Goal: Task Accomplishment & Management: Use online tool/utility

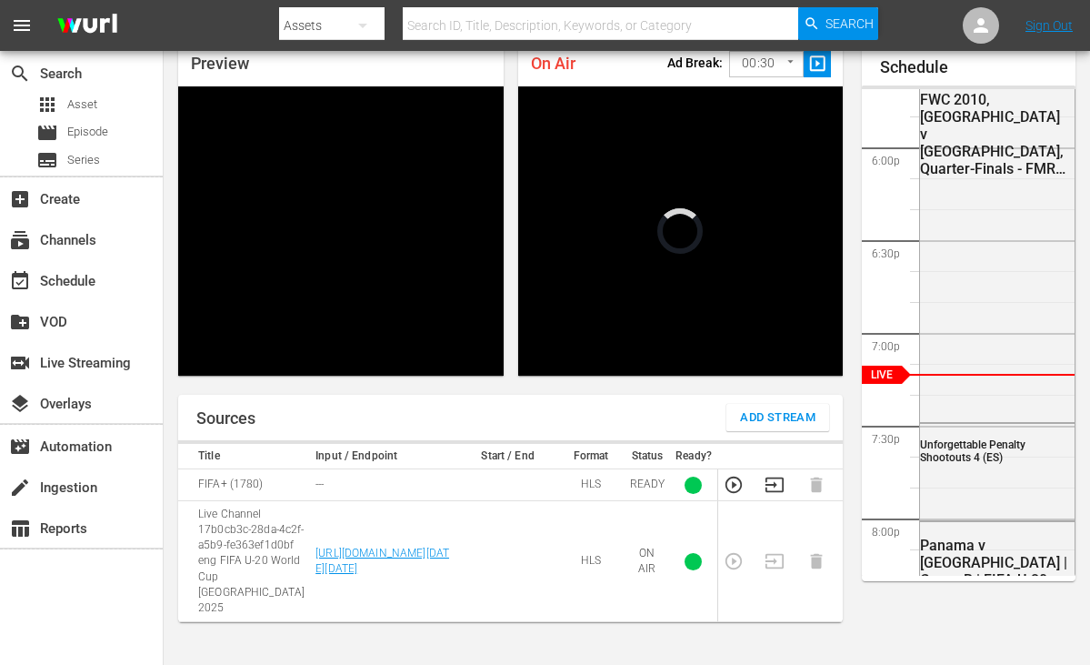
scroll to position [3280, 0]
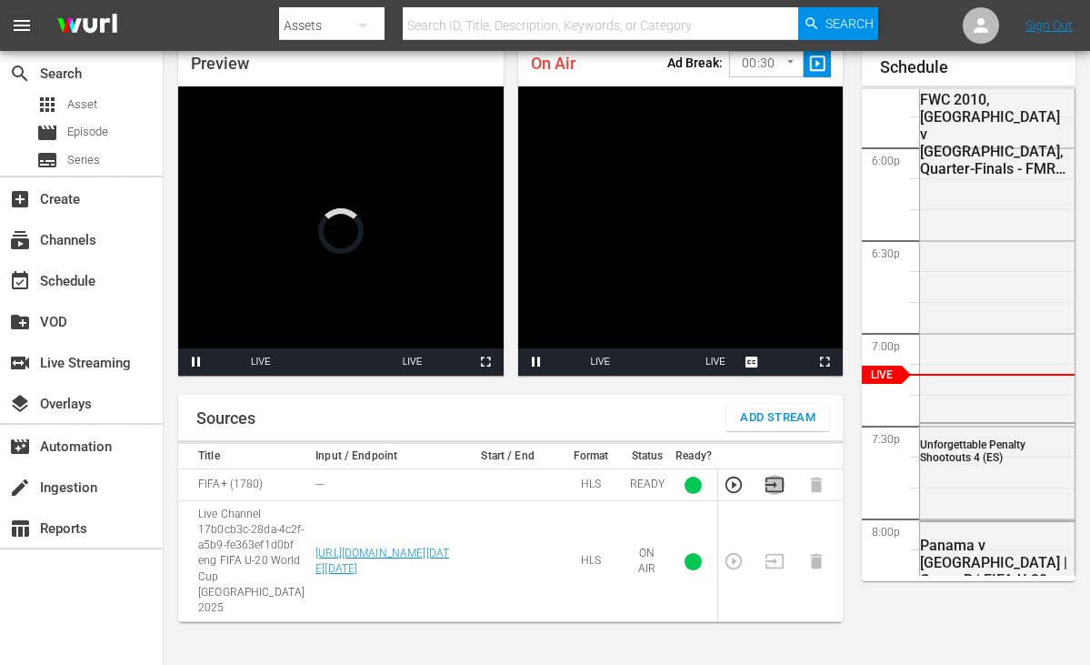
click at [778, 484] on icon "button" at bounding box center [775, 485] width 20 height 20
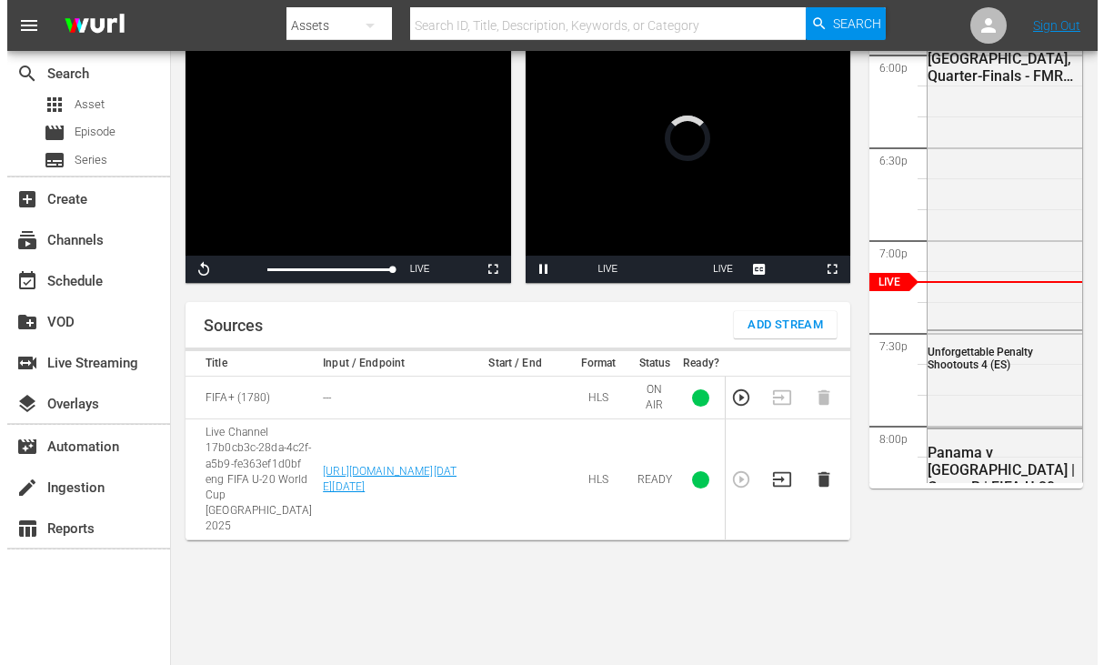
scroll to position [173, 0]
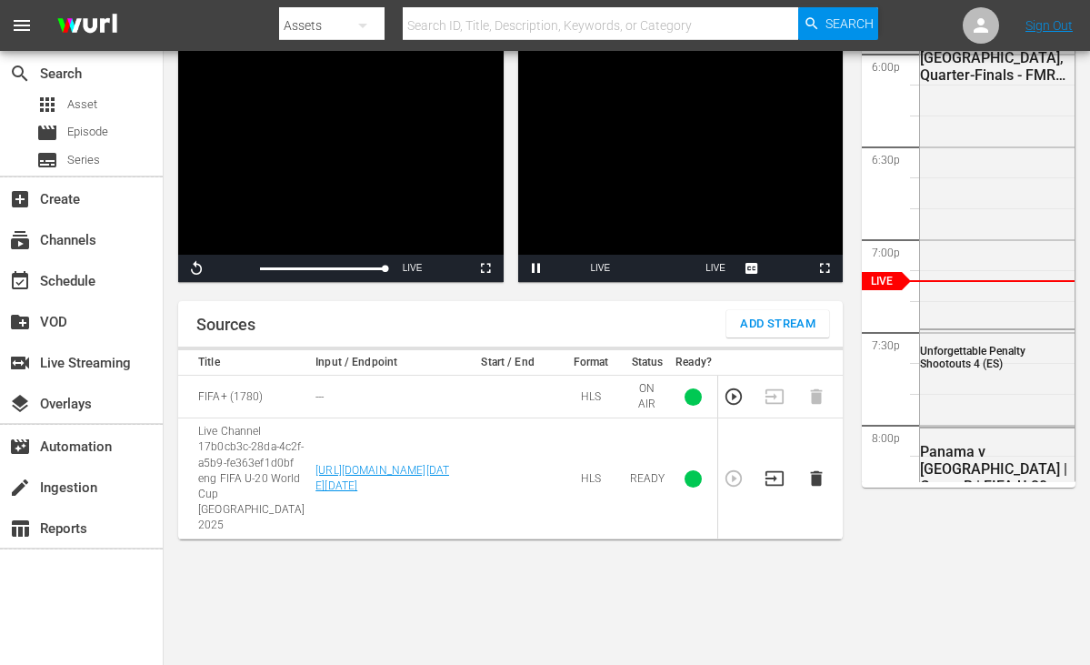
click at [768, 325] on span "Add Stream" at bounding box center [777, 324] width 75 height 21
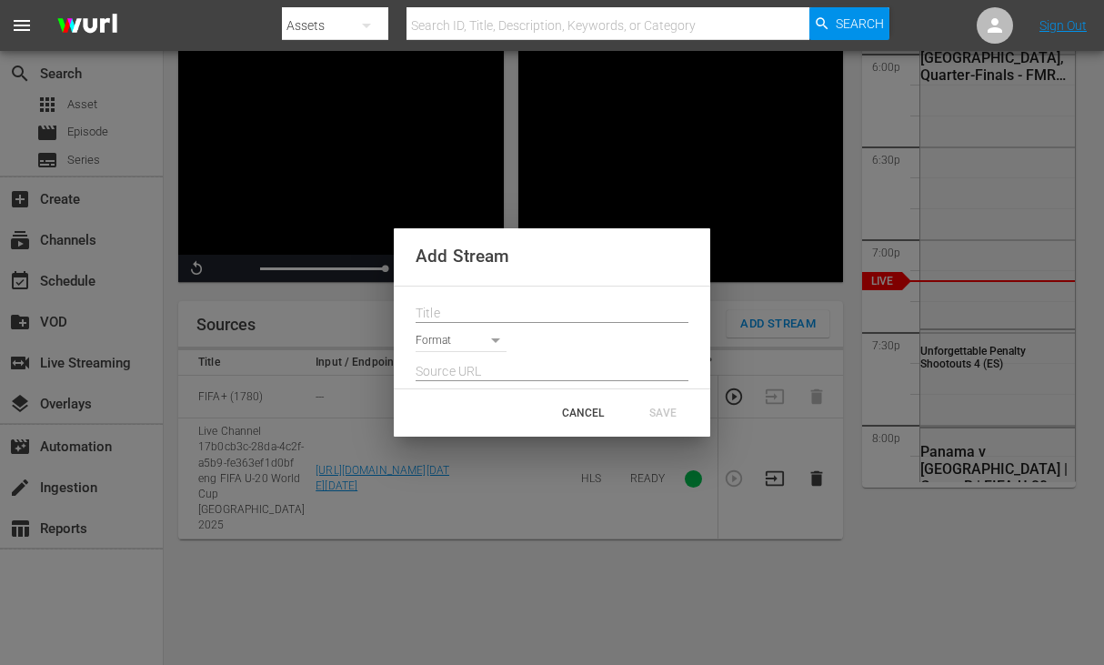
click at [495, 317] on input "text" at bounding box center [551, 313] width 273 height 27
paste input "Live Channel 6e4bc83e-b3c5-43f3-95f1-ebc5bf4832f4 eng FIFA U-20 World Cup Chile…"
type input "Live Channel 6e4bc83e-b3c5-43f3-95f1-ebc5bf4832f4 eng FIFA U-20 World Cup Chile…"
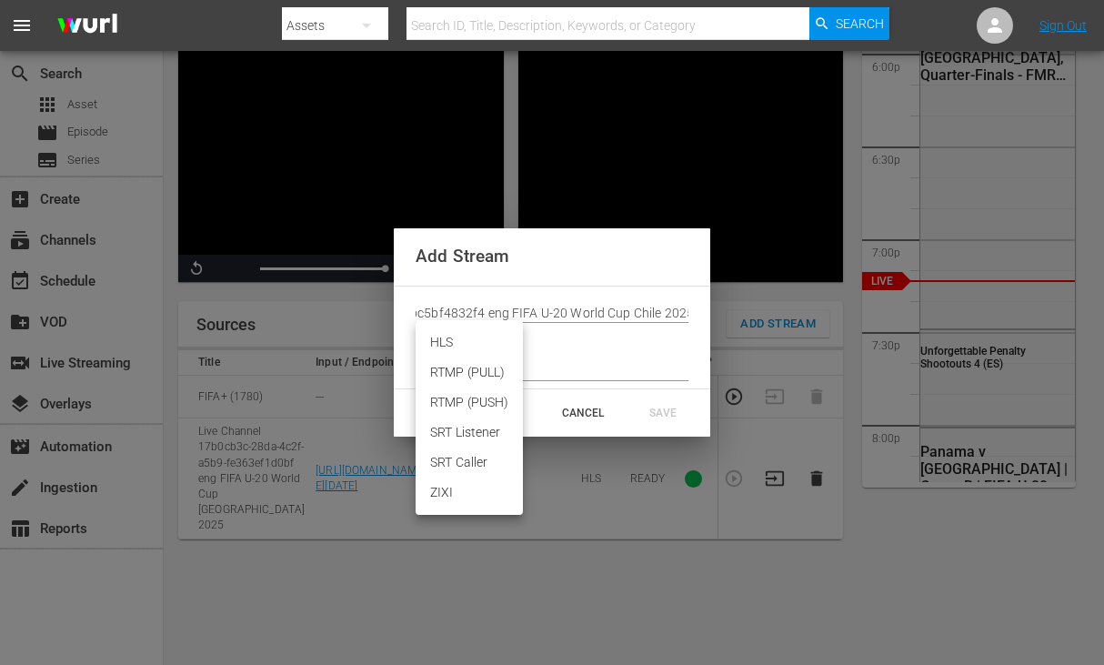
click at [480, 342] on body "menu Search By Assets Search ID, Title, Description, Keywords, or Category Sear…" at bounding box center [552, 159] width 1104 height 665
click at [472, 341] on li "HLS" at bounding box center [468, 342] width 107 height 30
type input "HLS"
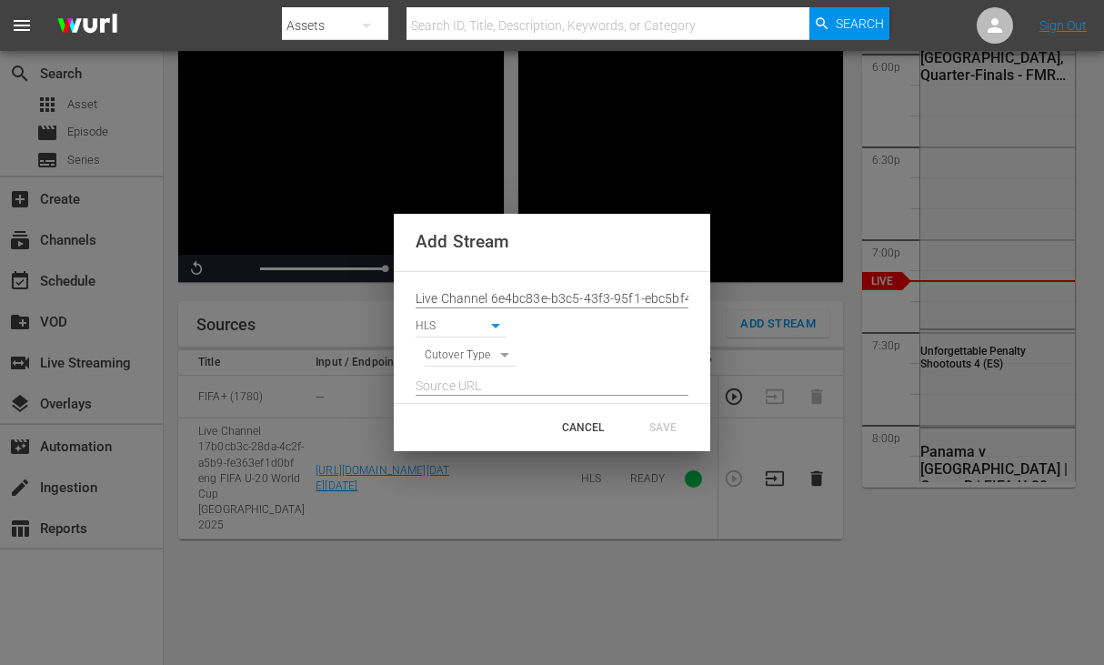
click at [481, 362] on body "menu Search By Assets Search ID, Title, Description, Keywords, or Category Sear…" at bounding box center [552, 159] width 1104 height 665
click at [476, 379] on li "SIGNAL" at bounding box center [471, 387] width 92 height 30
type input "SIGNAL"
click at [450, 393] on input "text" at bounding box center [551, 386] width 273 height 27
paste input "[URL][DOMAIN_NAME][DATE][DATE]"
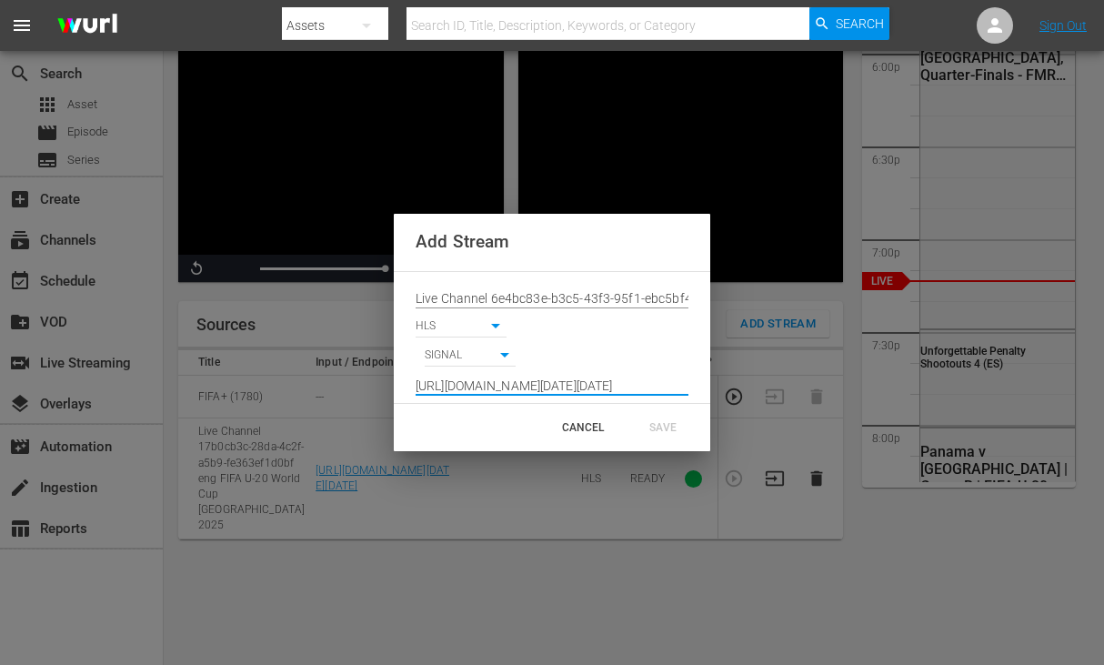
scroll to position [0, 1343]
type input "[URL][DOMAIN_NAME][DATE][DATE]"
click at [672, 417] on div "SAVE" at bounding box center [663, 427] width 80 height 33
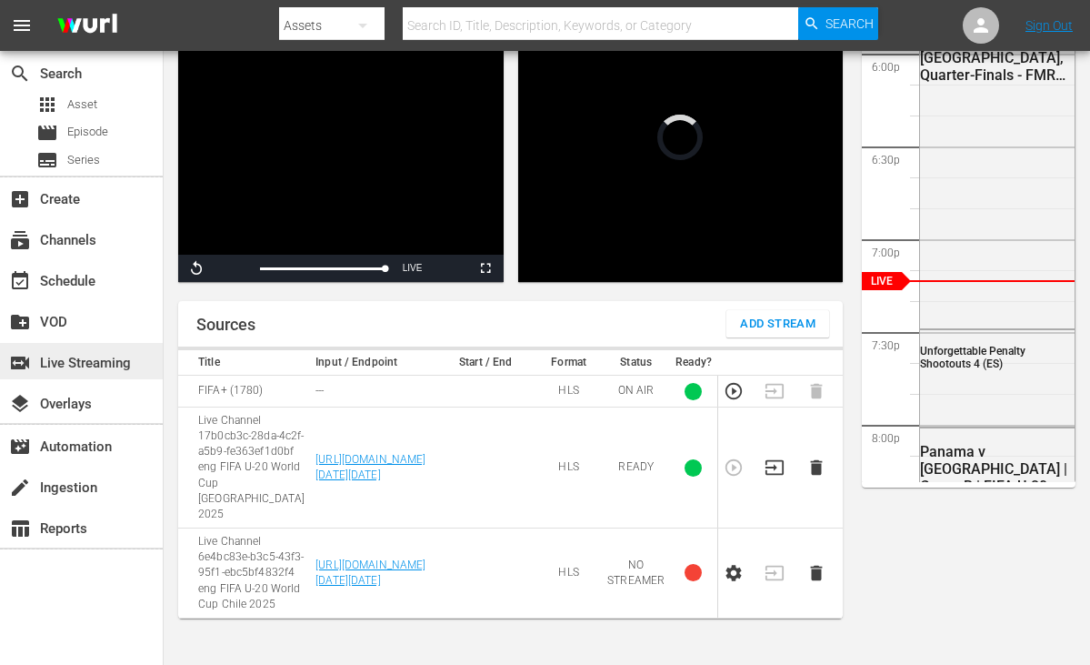
scroll to position [3280, 0]
click at [740, 563] on icon "button" at bounding box center [734, 573] width 20 height 20
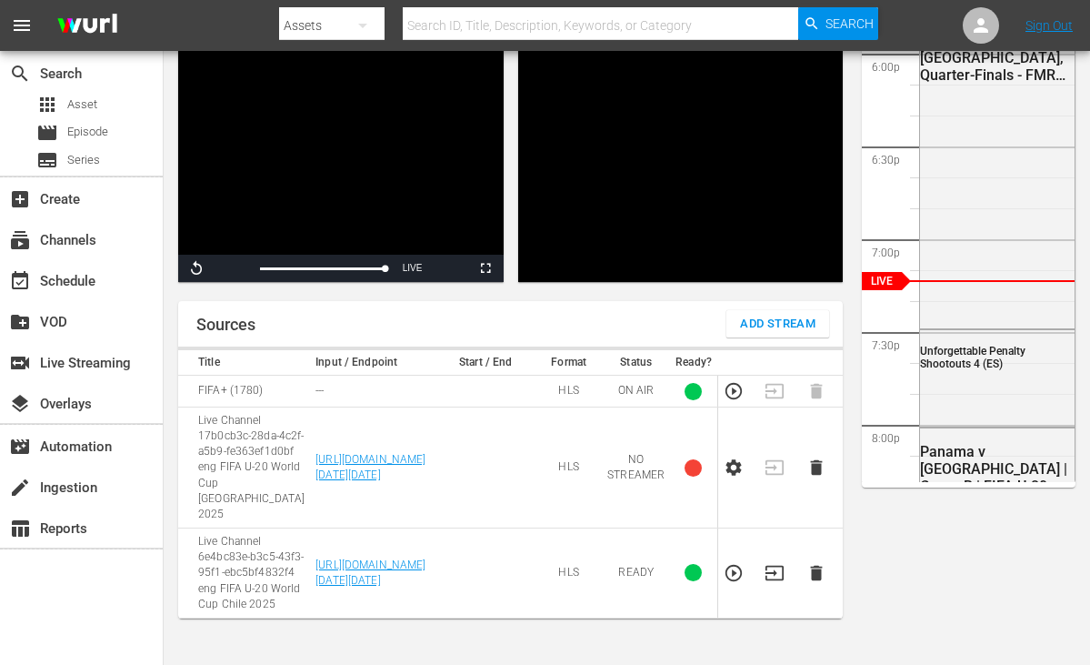
scroll to position [358, 0]
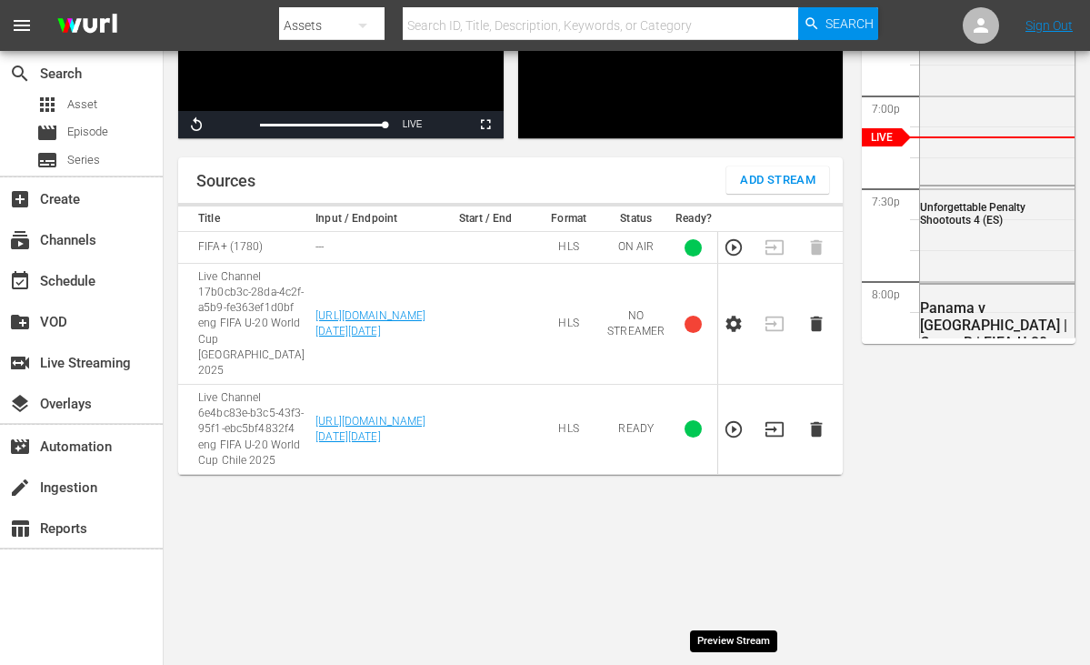
click at [737, 437] on icon "button" at bounding box center [733, 429] width 16 height 16
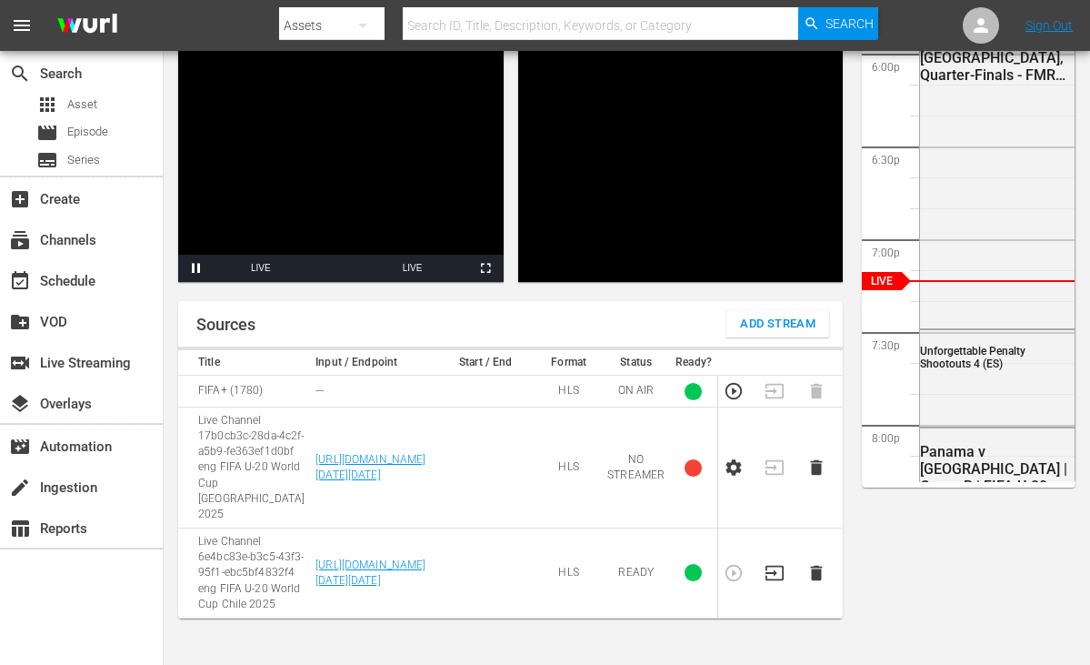
scroll to position [0, 0]
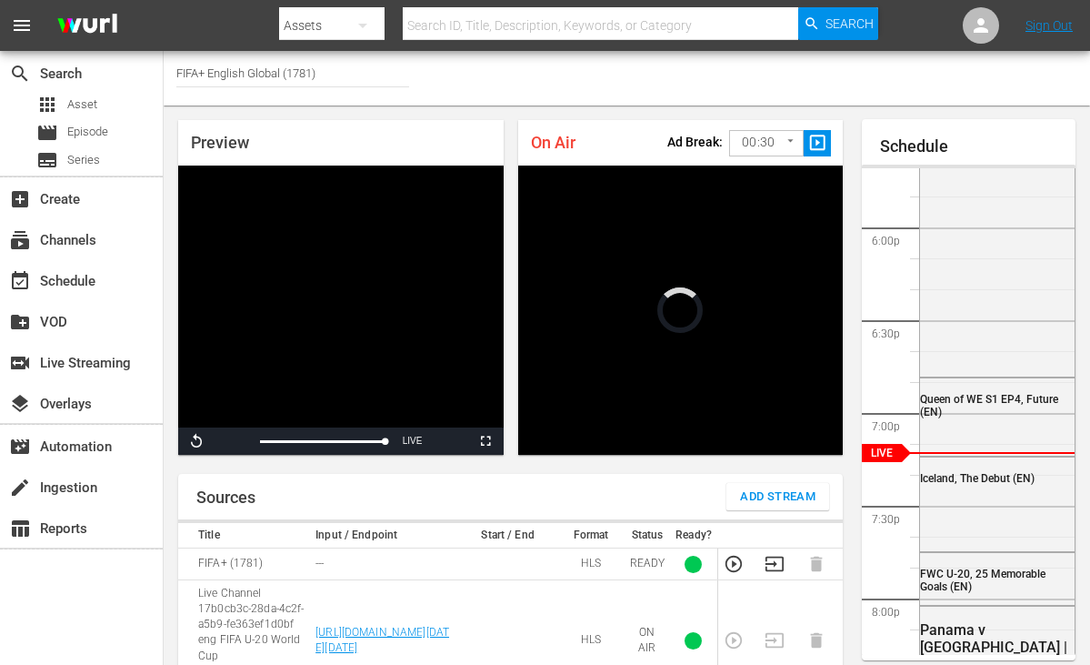
scroll to position [3279, 0]
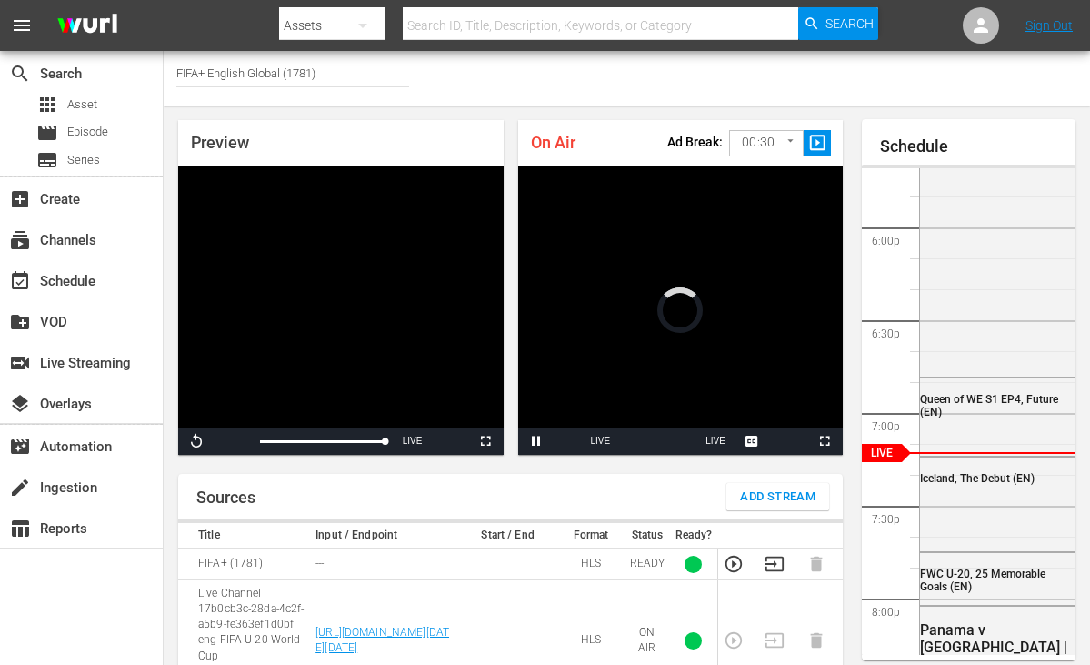
click at [774, 559] on icon "button" at bounding box center [775, 564] width 20 height 20
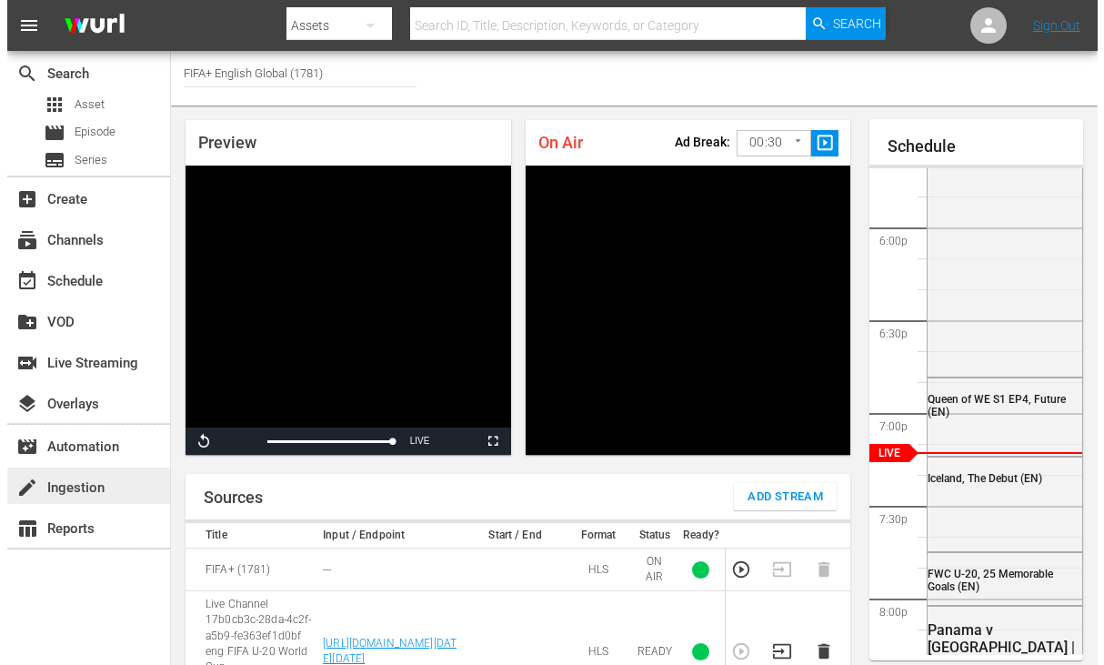
scroll to position [173, 0]
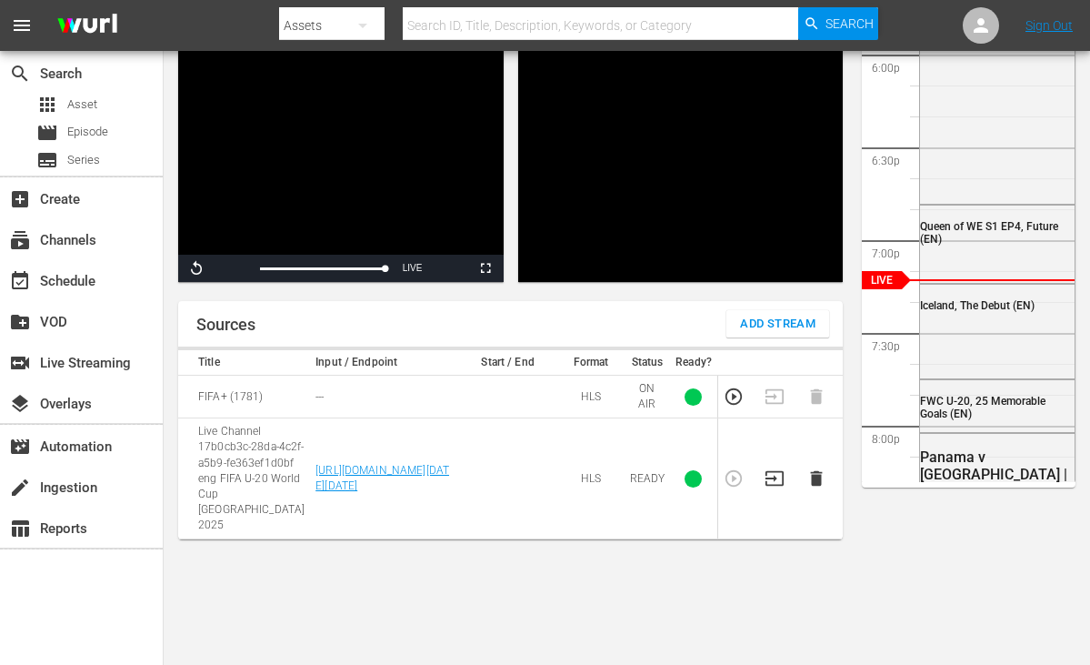
click at [766, 325] on span "Add Stream" at bounding box center [777, 324] width 75 height 21
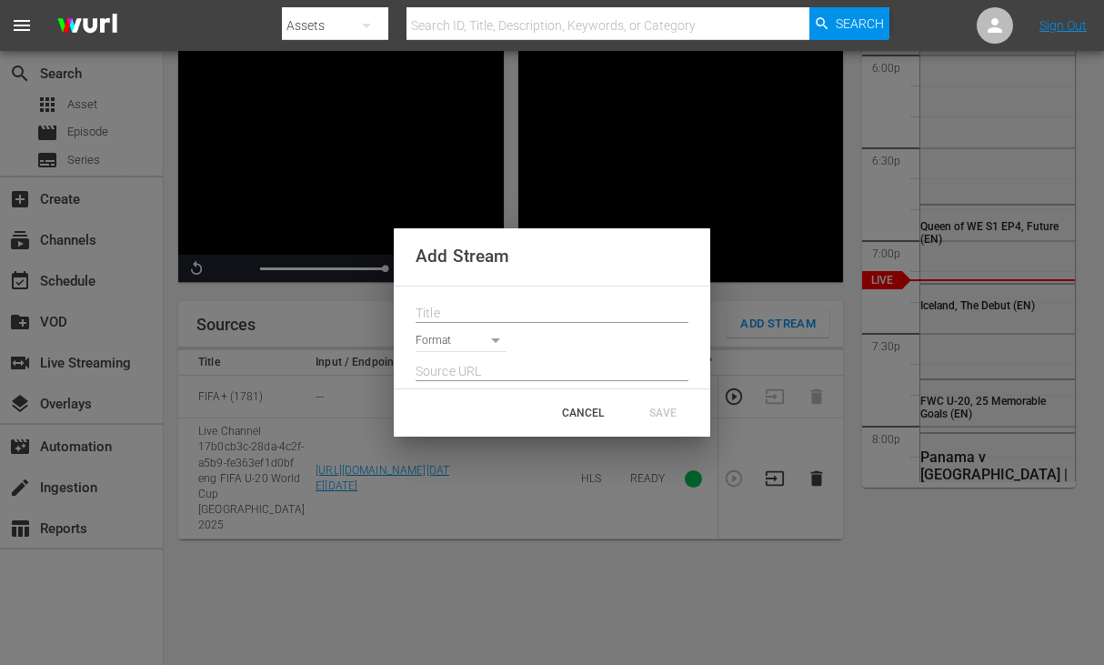
click at [498, 326] on div "Format" at bounding box center [551, 337] width 273 height 29
paste input "Live Channel 6e4bc83e-b3c5-43f3-95f1-ebc5bf4832f4 eng FIFA U-20 World Cup Chile…"
type input "Live Channel 6e4bc83e-b3c5-43f3-95f1-ebc5bf4832f4 eng FIFA U-20 World Cup Chile…"
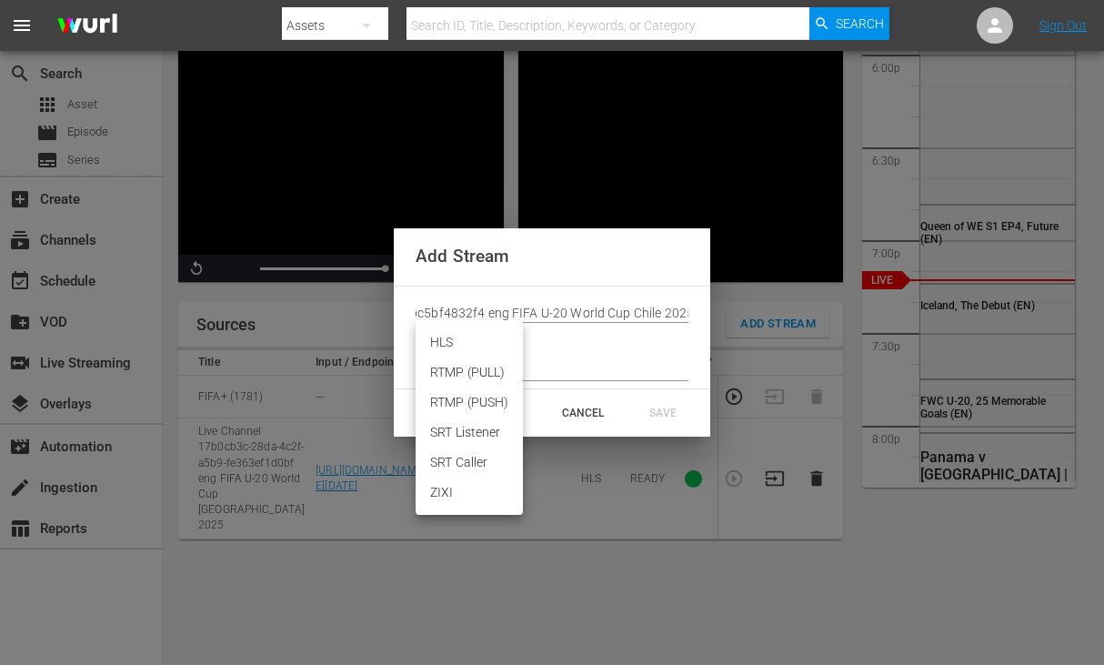
click at [482, 332] on body "menu Search By Assets Search ID, Title, Description, Keywords, or Category Sear…" at bounding box center [552, 159] width 1104 height 665
click at [473, 354] on li "HLS" at bounding box center [468, 342] width 107 height 30
type input "HLS"
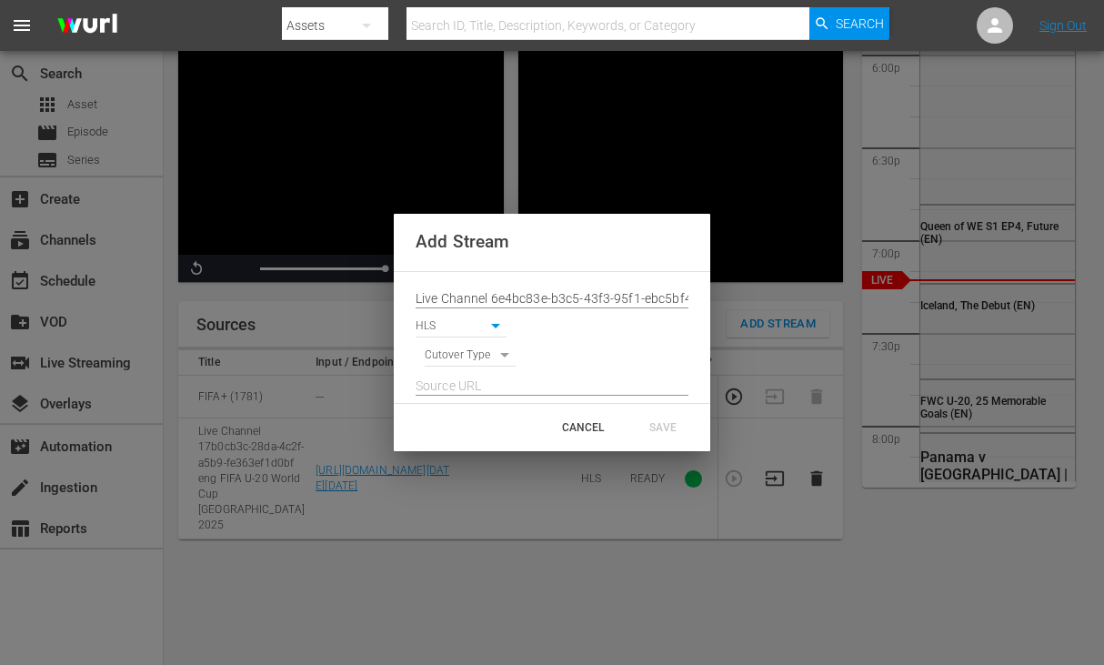
click at [478, 356] on body "menu Search By Assets Search ID, Title, Description, Keywords, or Category Sear…" at bounding box center [552, 159] width 1104 height 665
click at [475, 399] on li "SIGNAL" at bounding box center [471, 387] width 92 height 30
type input "SIGNAL"
click at [489, 386] on input "text" at bounding box center [551, 386] width 273 height 27
paste input "[URL][DOMAIN_NAME][DATE][DATE]"
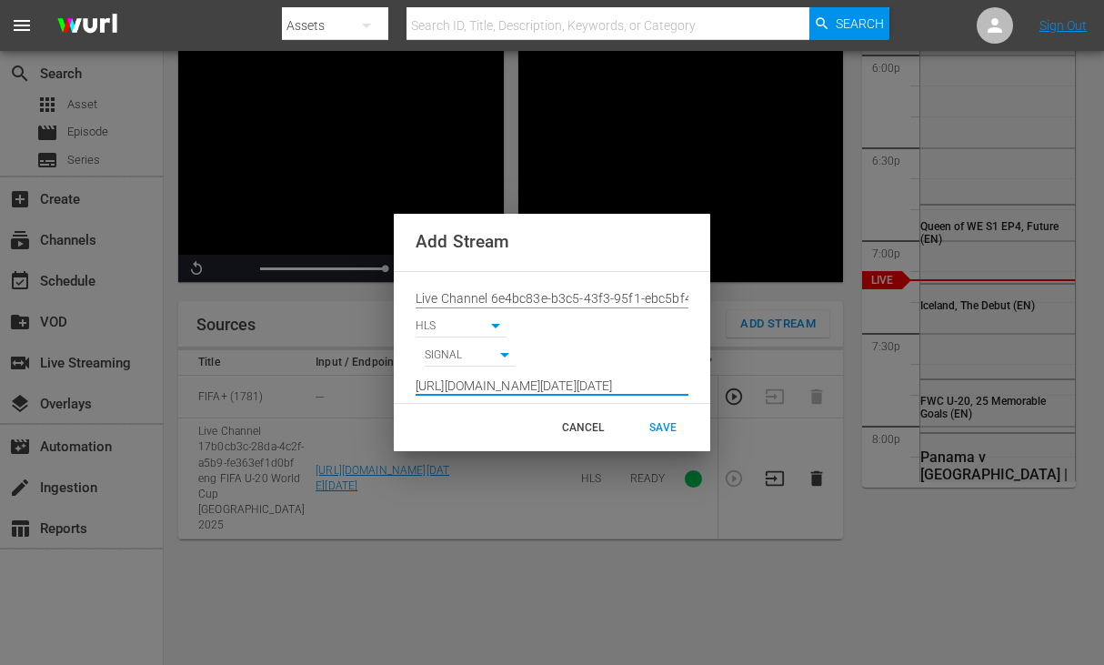
scroll to position [0, 1343]
type input "[URL][DOMAIN_NAME][DATE][DATE]"
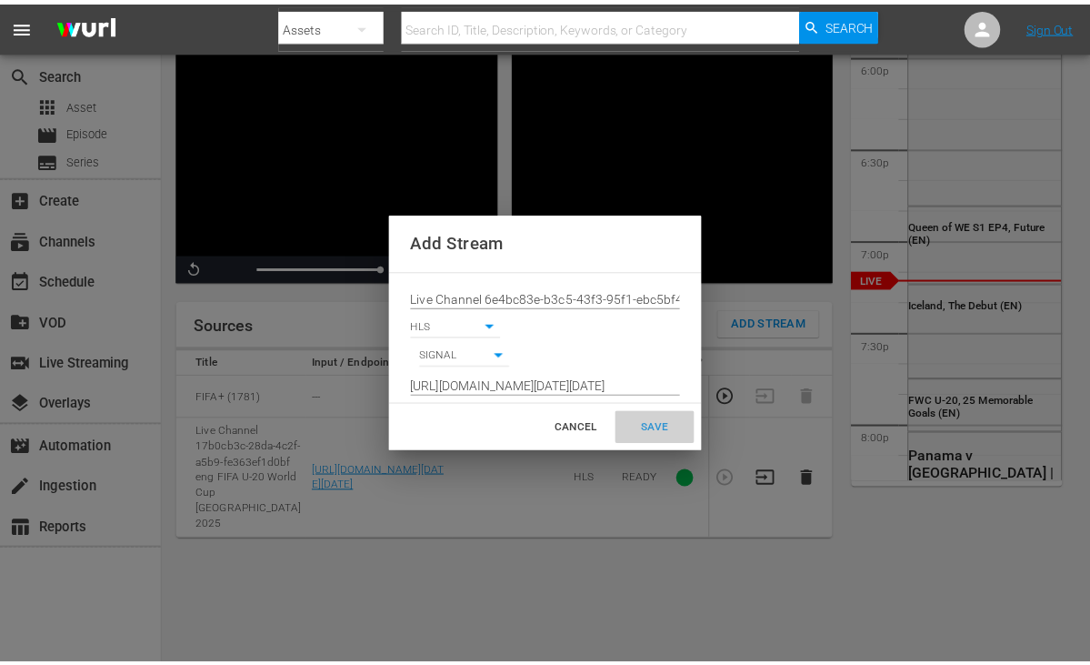
scroll to position [0, 0]
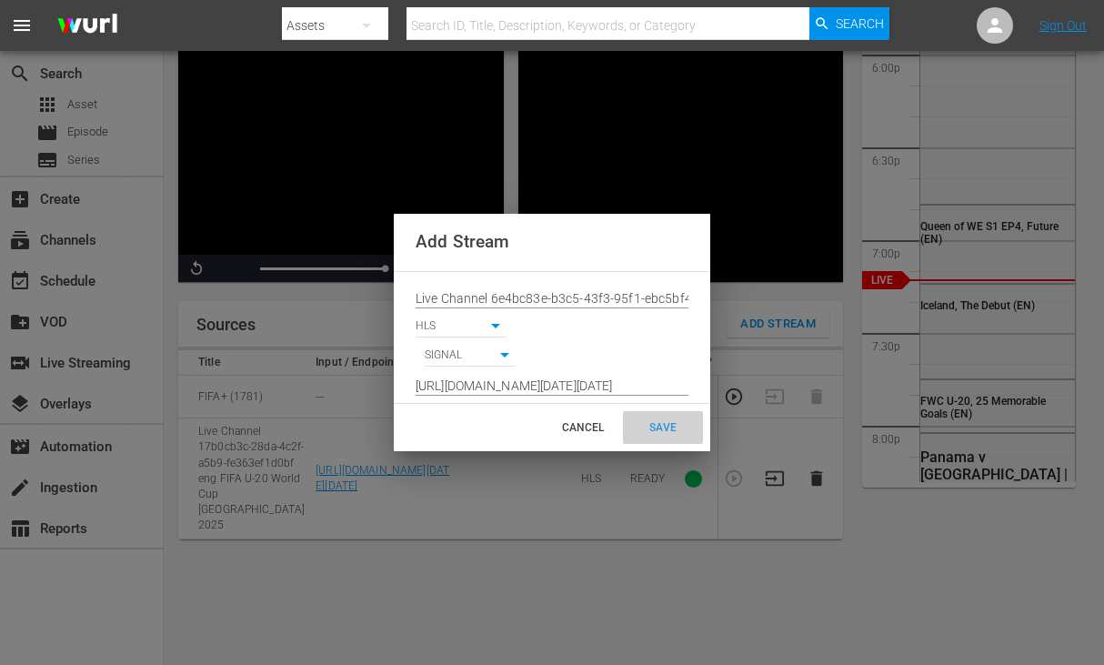
click at [680, 417] on div "SAVE" at bounding box center [663, 427] width 80 height 33
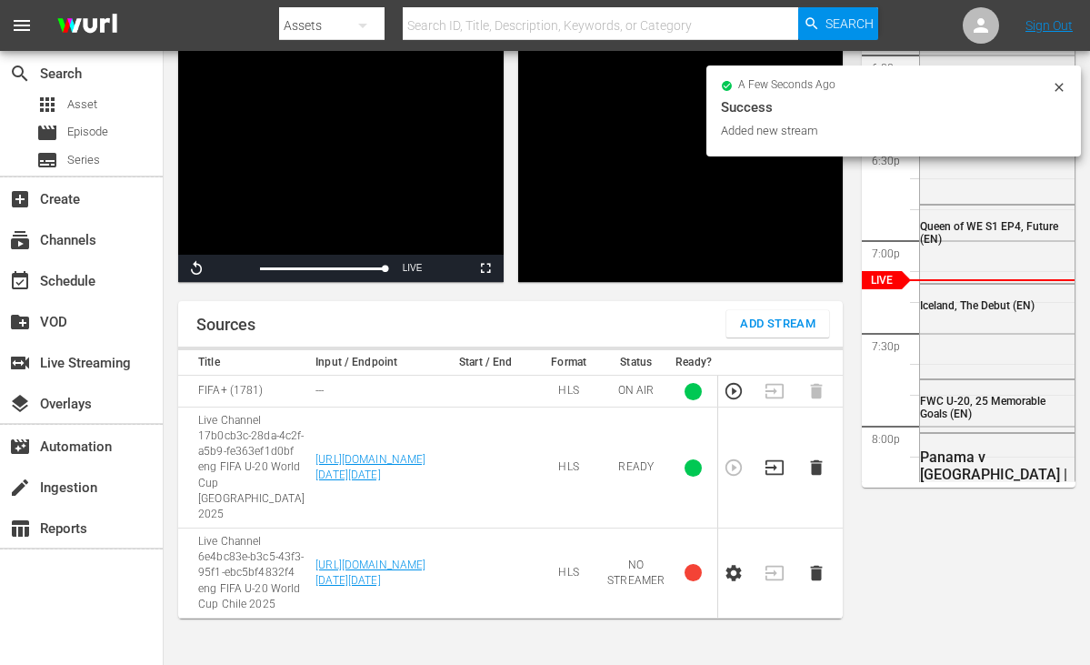
scroll to position [358, 0]
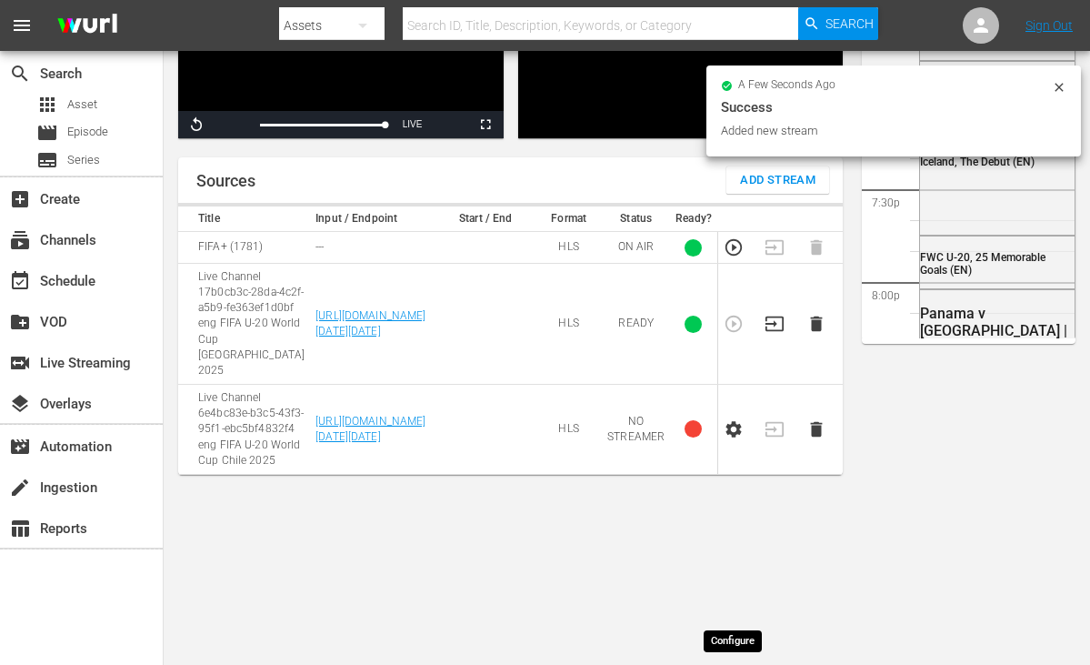
click at [735, 439] on icon "button" at bounding box center [734, 429] width 20 height 20
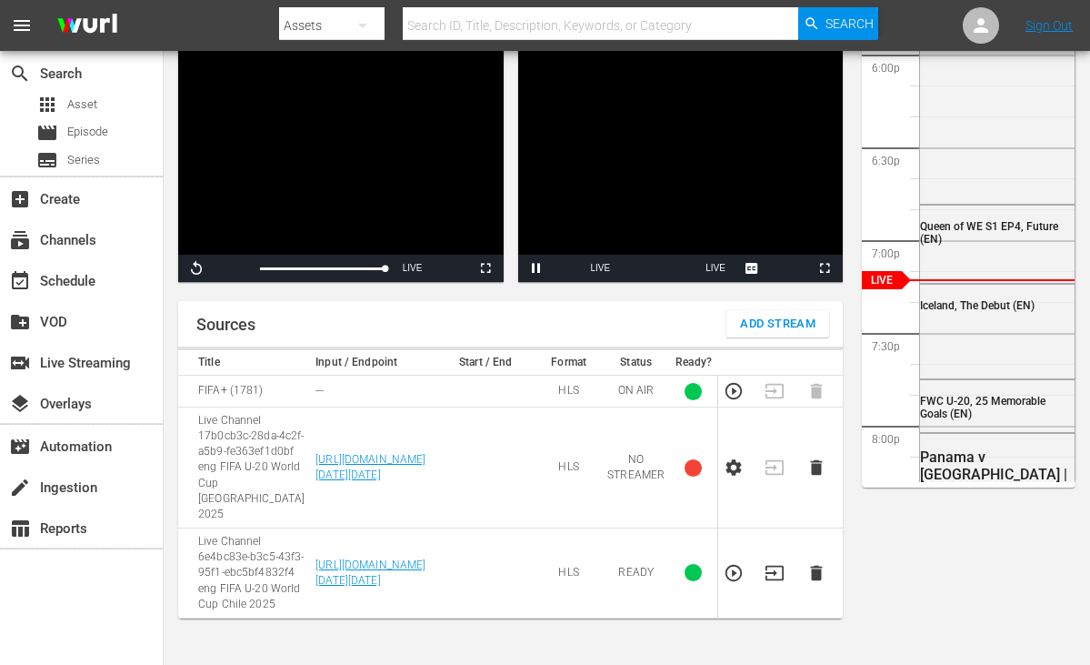
click at [737, 571] on icon "button" at bounding box center [733, 573] width 16 height 16
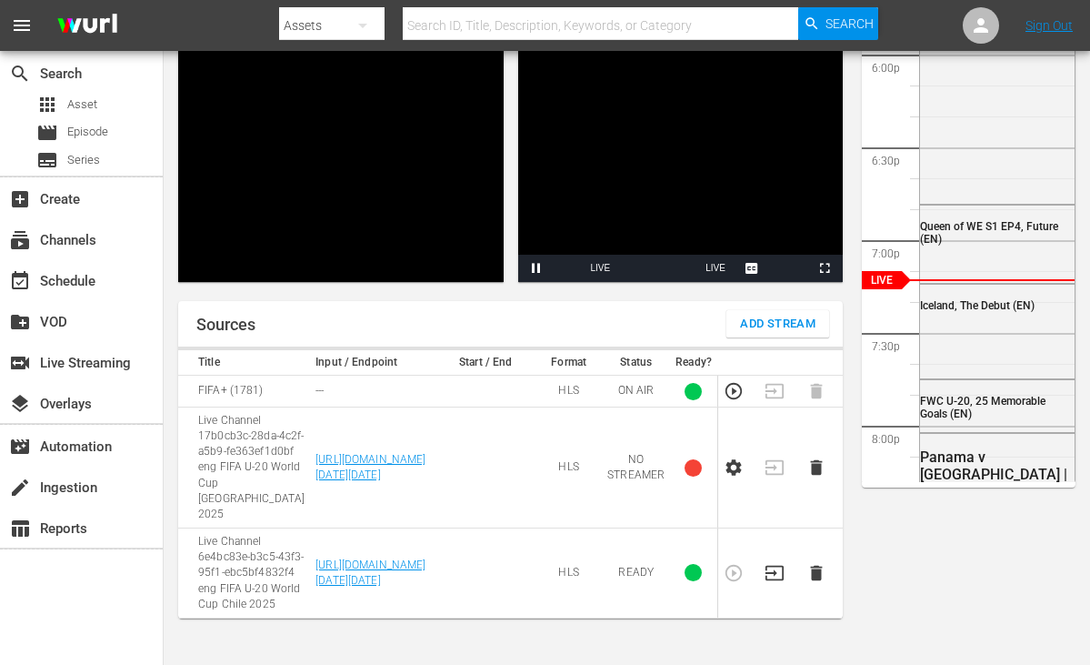
scroll to position [0, 0]
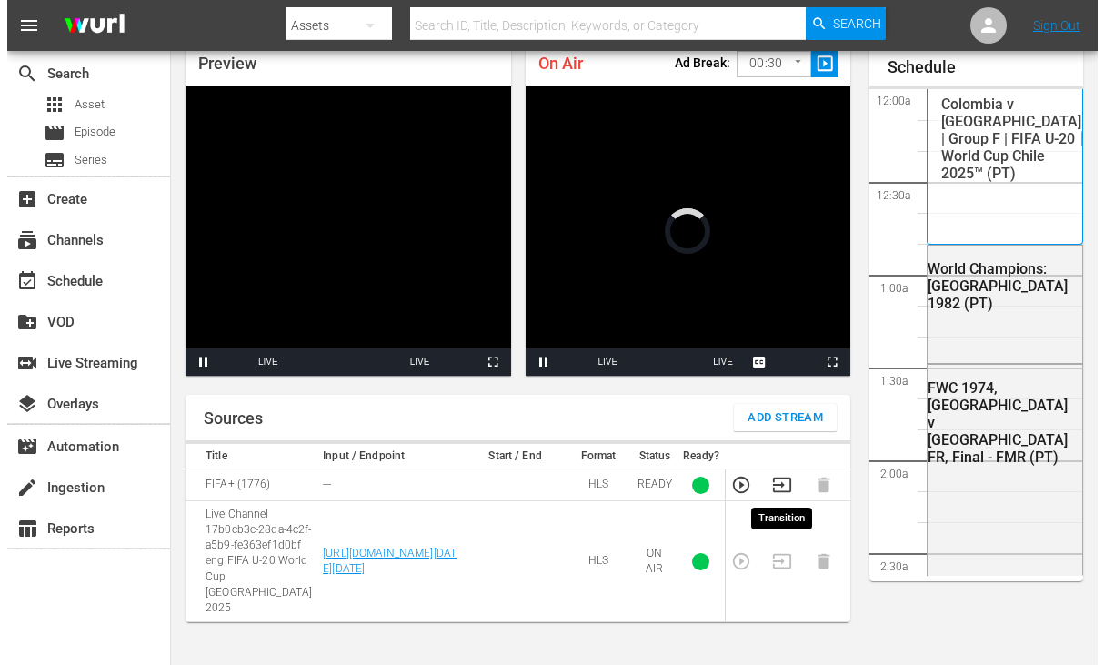
scroll to position [3280, 0]
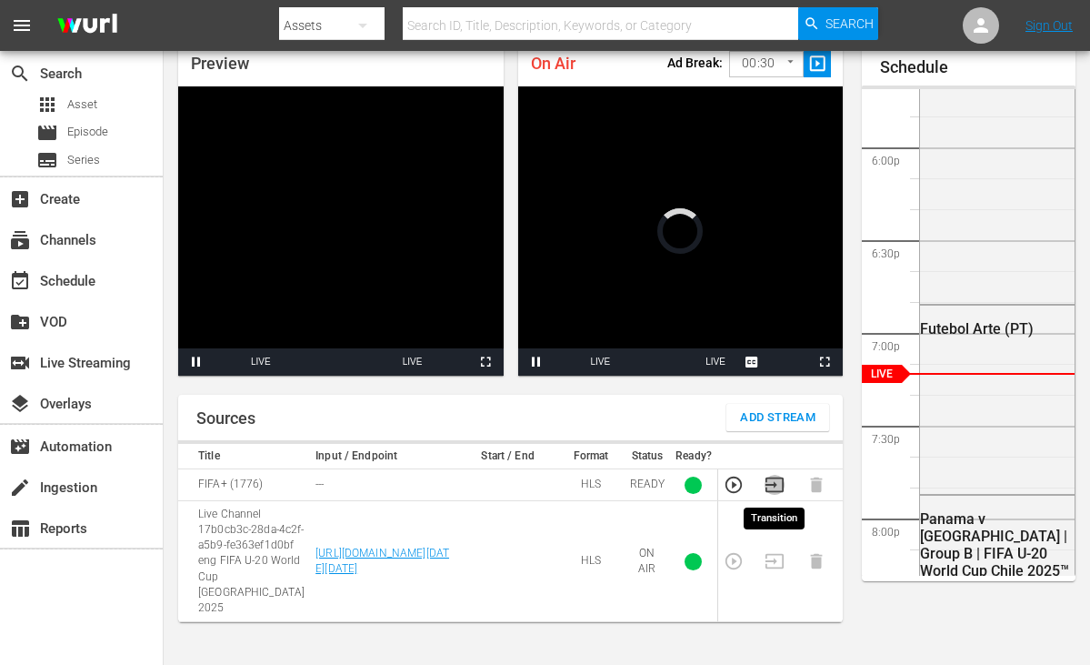
click at [766, 485] on icon "button" at bounding box center [774, 484] width 18 height 15
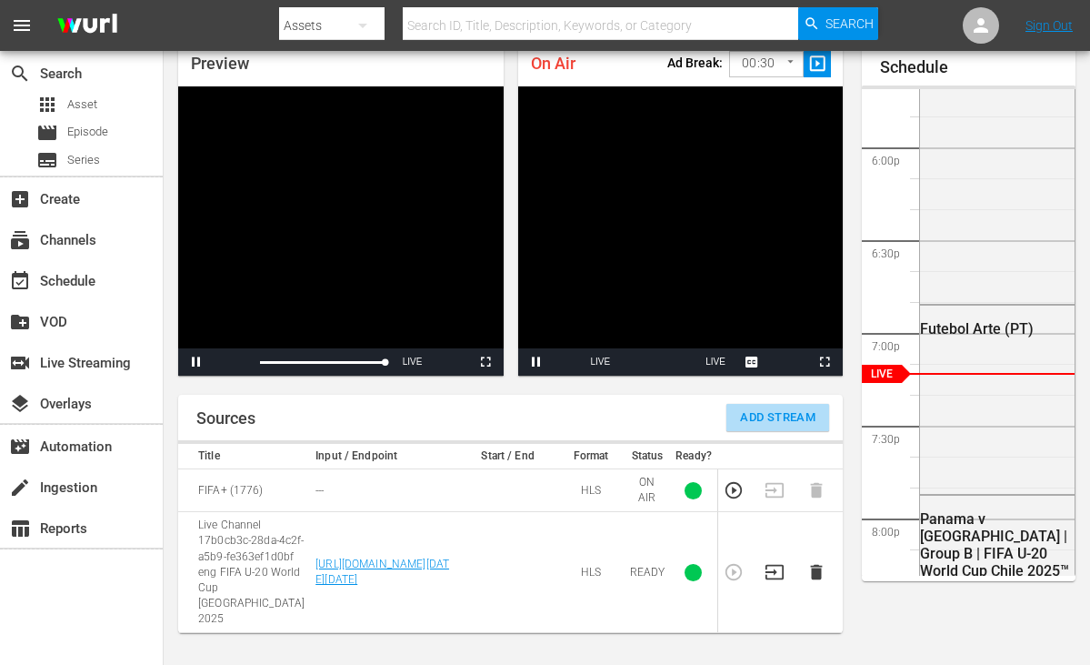
click at [815, 404] on button "Add Stream" at bounding box center [777, 417] width 103 height 27
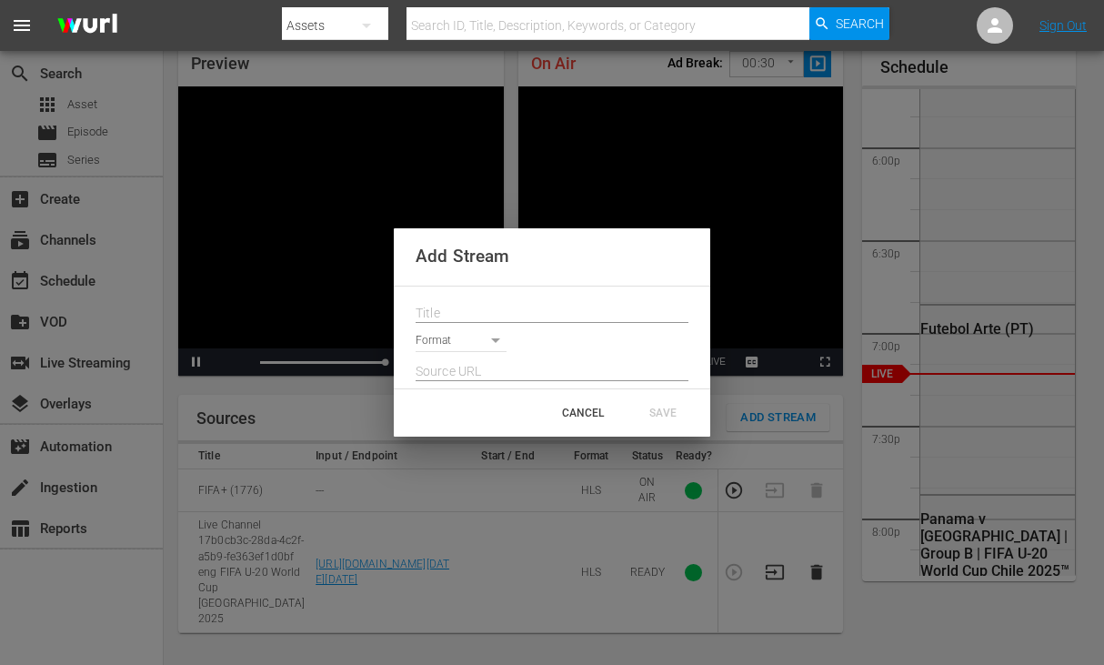
click at [518, 302] on input "text" at bounding box center [551, 313] width 273 height 27
paste input "Live Channel 6e4bc83e-b3c5-43f3-95f1-ebc5bf4832f4 eng FIFA U-20 World Cup Chile…"
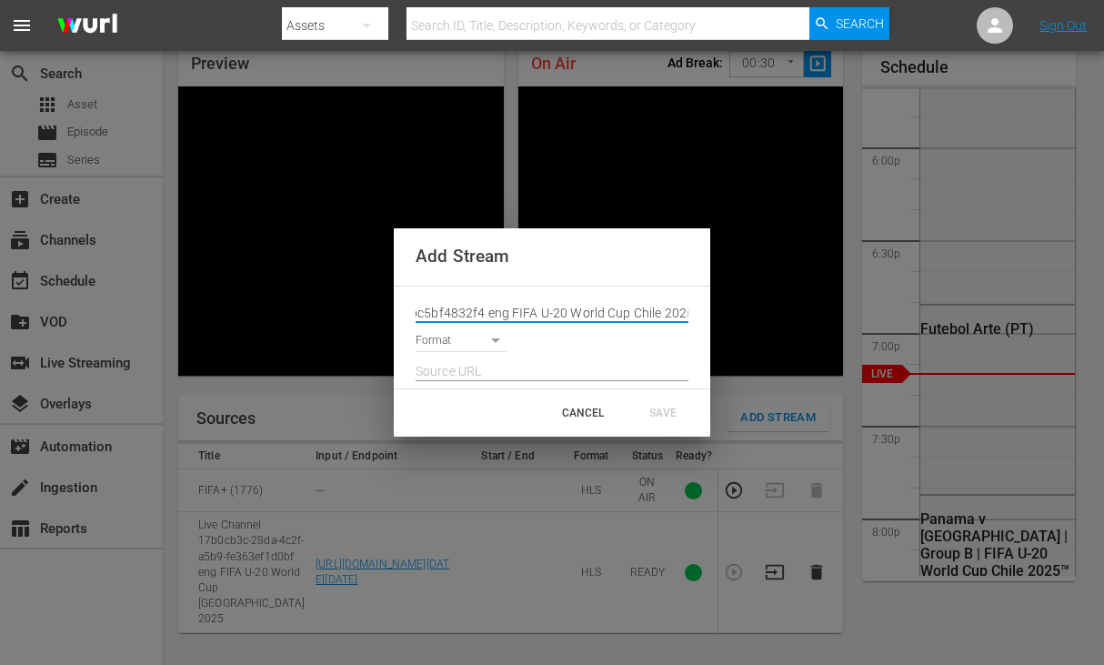
type input "Live Channel 6e4bc83e-b3c5-43f3-95f1-ebc5bf4832f4 eng FIFA U-20 World Cup Chile…"
click at [446, 343] on body "menu Search By Assets Search ID, Title, Description, Keywords, or Category Sear…" at bounding box center [552, 253] width 1104 height 665
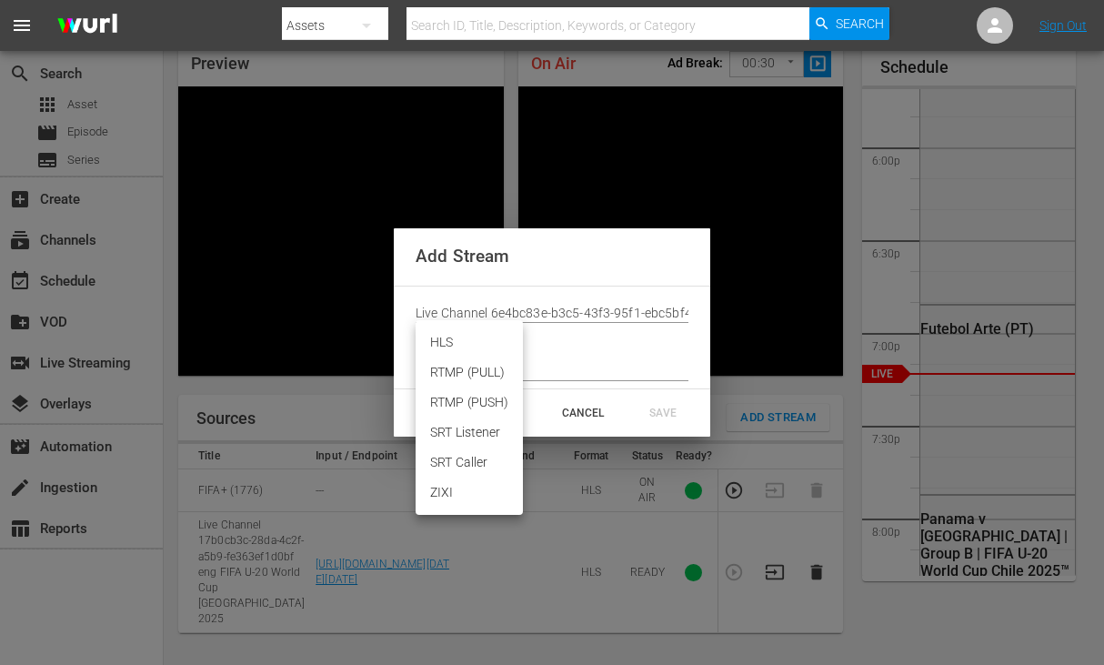
click at [447, 340] on li "HLS" at bounding box center [468, 342] width 107 height 30
type input "HLS"
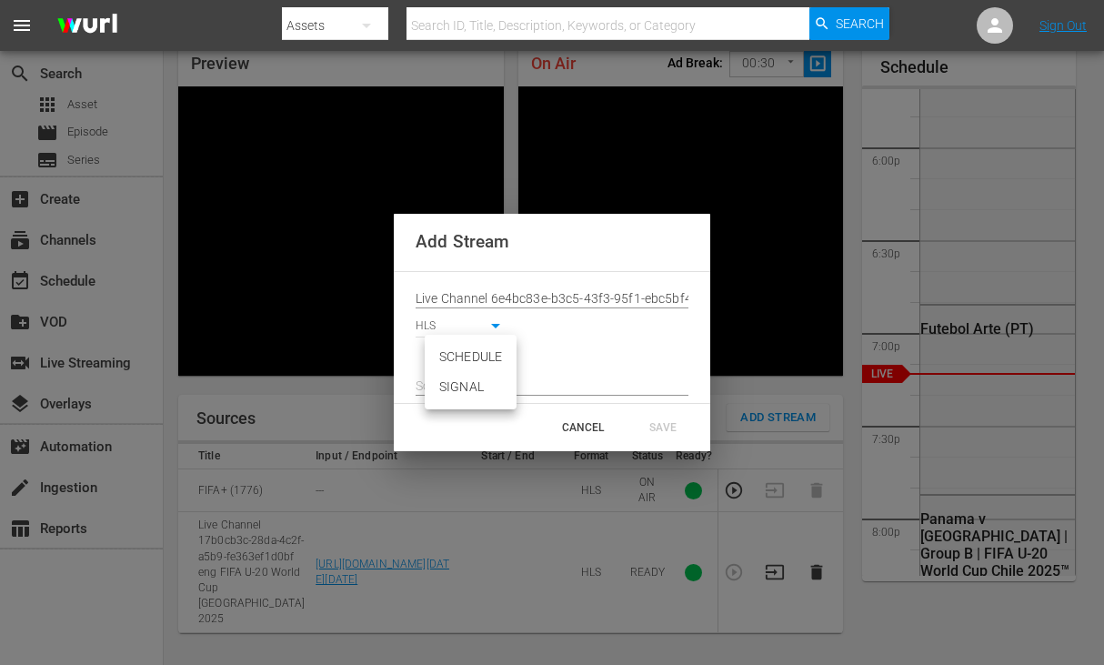
click at [453, 358] on body "menu Search By Assets Search ID, Title, Description, Keywords, or Category Sear…" at bounding box center [552, 253] width 1104 height 665
click at [456, 388] on li "SIGNAL" at bounding box center [471, 387] width 92 height 30
type input "SIGNAL"
click at [457, 389] on input "text" at bounding box center [551, 386] width 273 height 27
paste input "[URL][DOMAIN_NAME][DATE][DATE]"
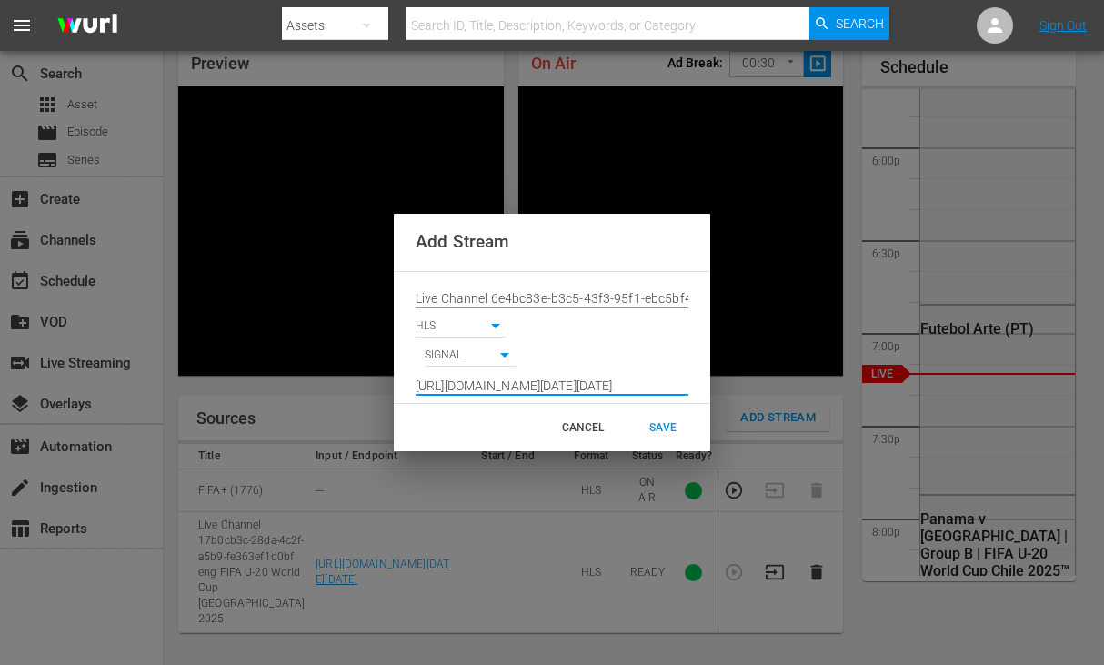
scroll to position [0, 1343]
type input "[URL][DOMAIN_NAME][DATE][DATE]"
click at [685, 434] on div "SAVE" at bounding box center [663, 427] width 80 height 33
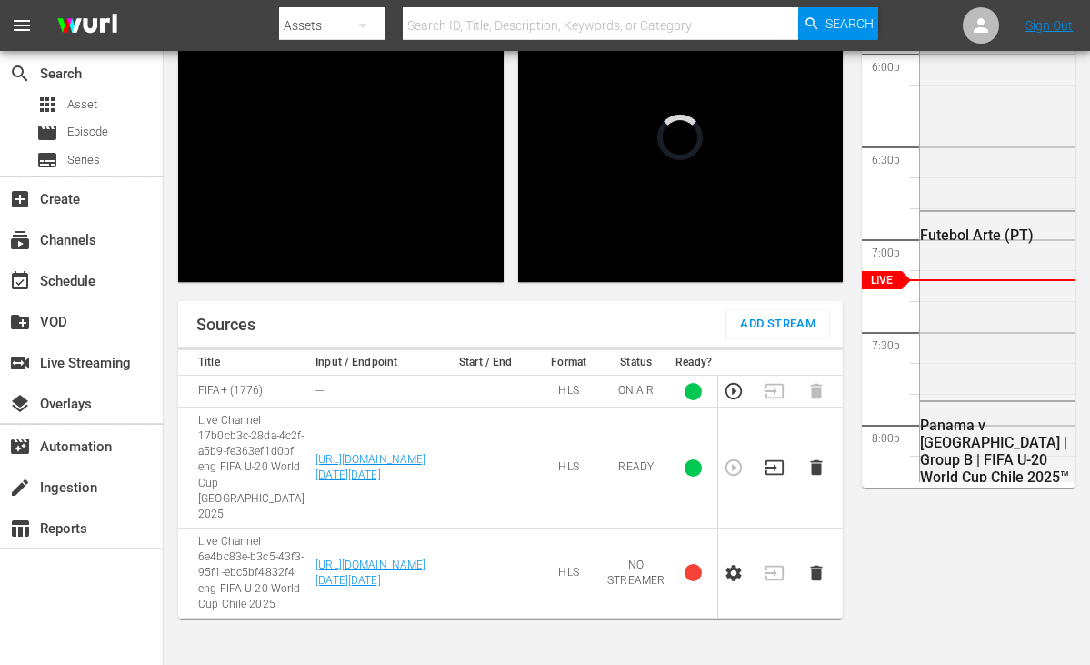
scroll to position [358, 0]
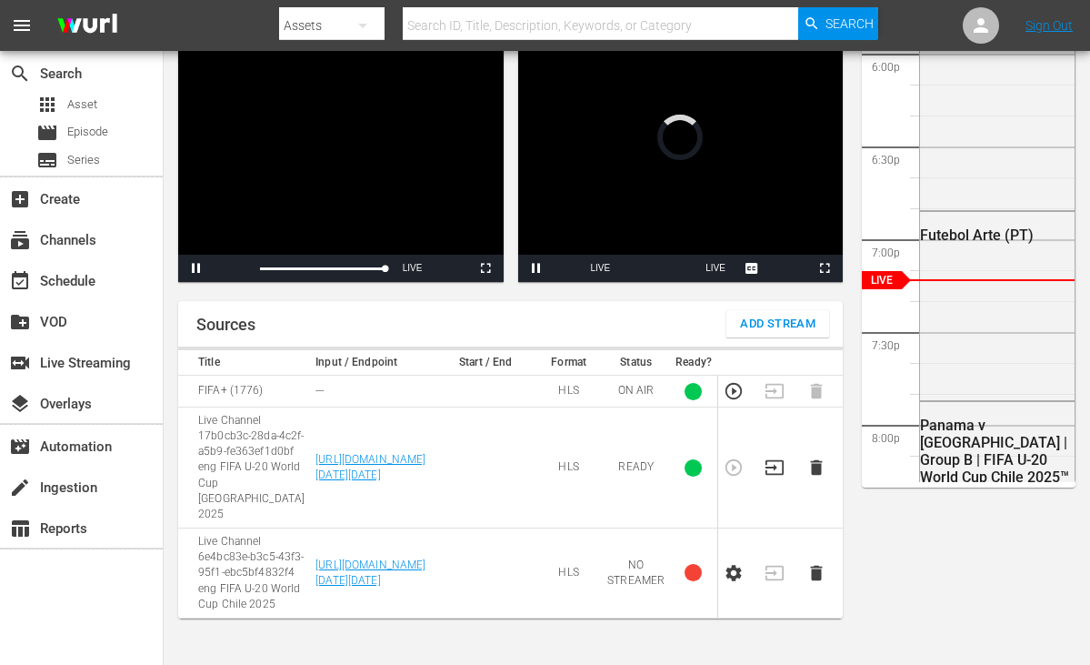
click at [740, 565] on icon "button" at bounding box center [732, 573] width 15 height 16
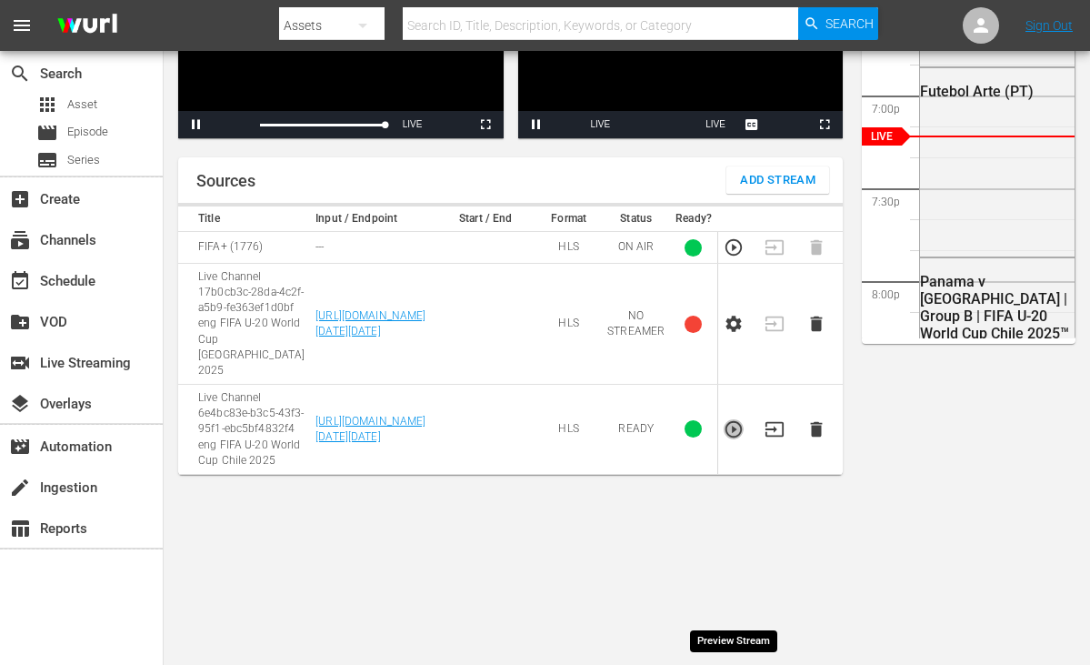
click at [732, 439] on icon "button" at bounding box center [734, 429] width 20 height 20
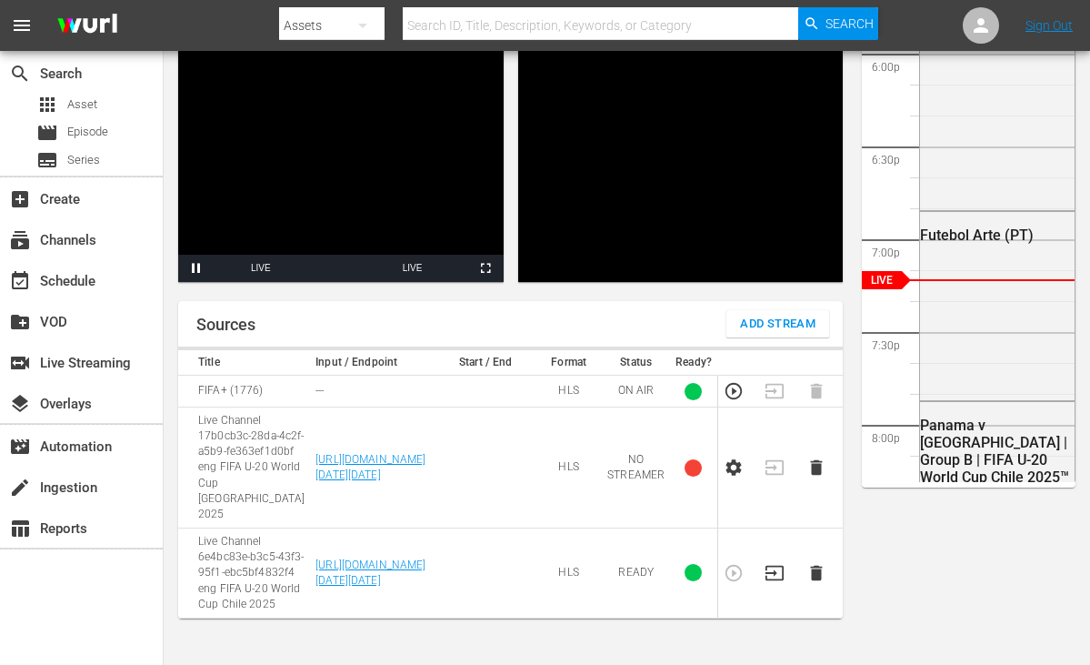
scroll to position [184, 0]
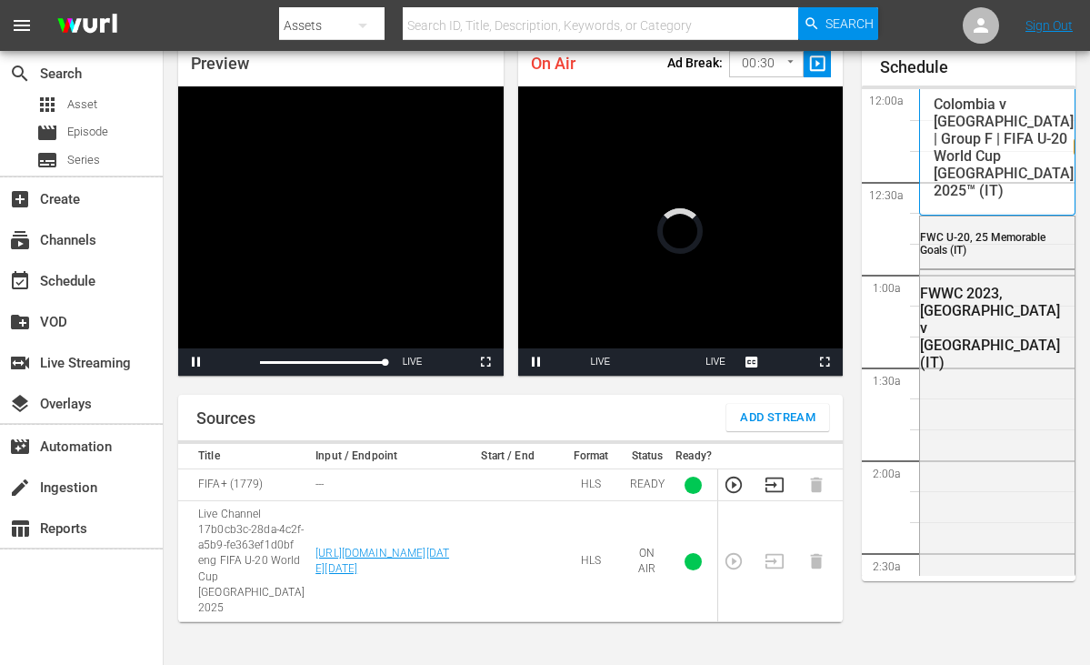
scroll to position [3280, 0]
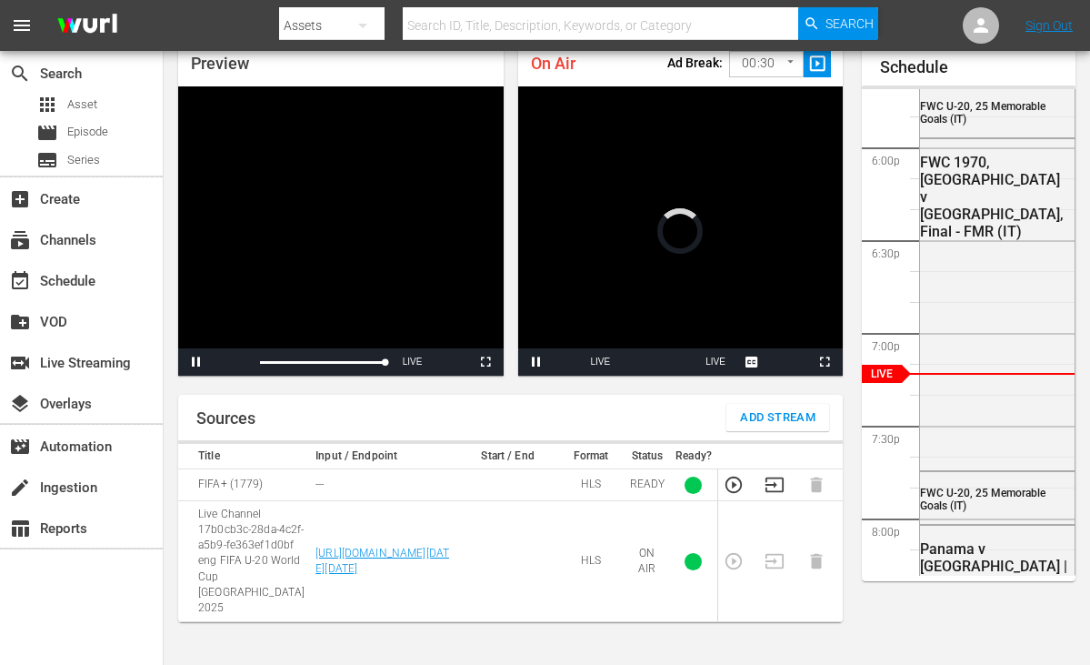
click at [777, 489] on icon "button" at bounding box center [775, 485] width 20 height 20
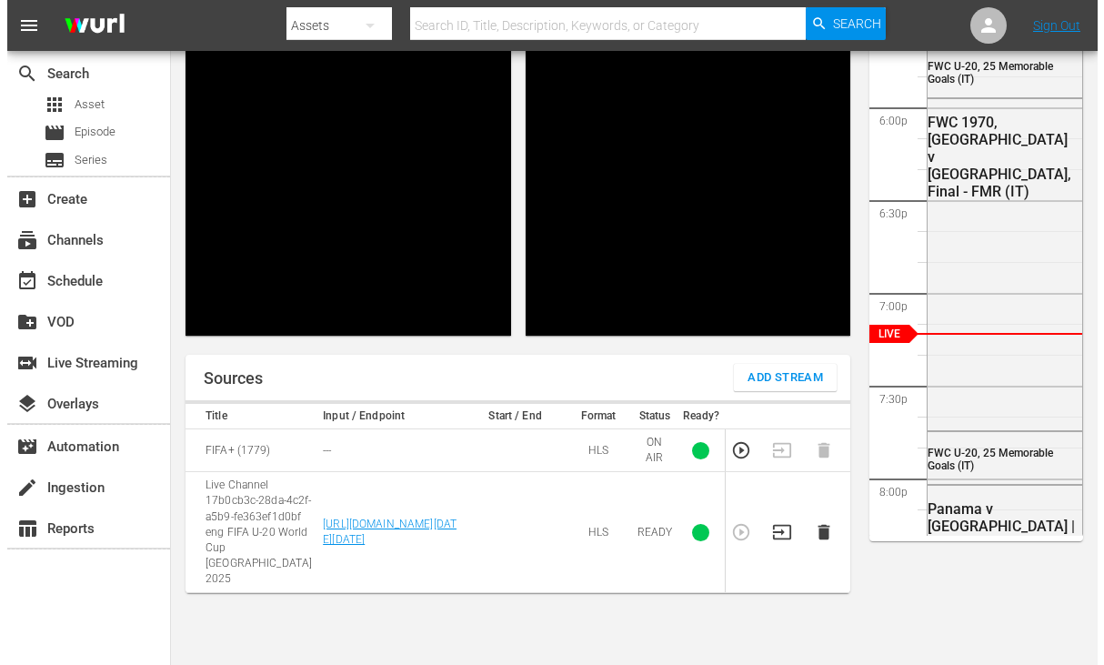
scroll to position [173, 0]
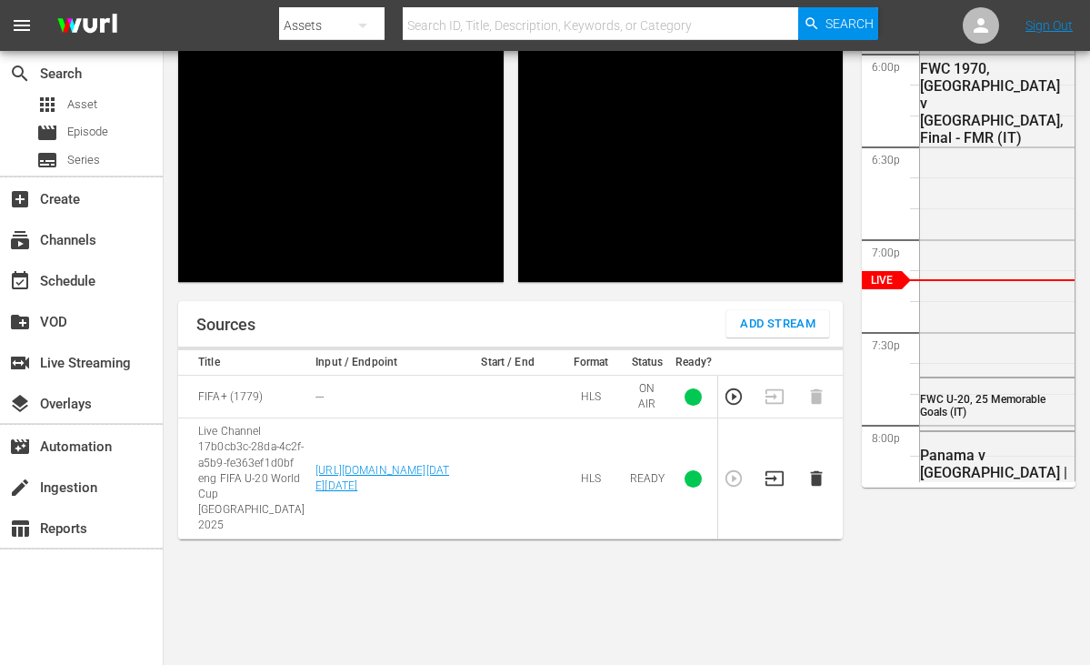
click at [769, 325] on span "Add Stream" at bounding box center [777, 324] width 75 height 21
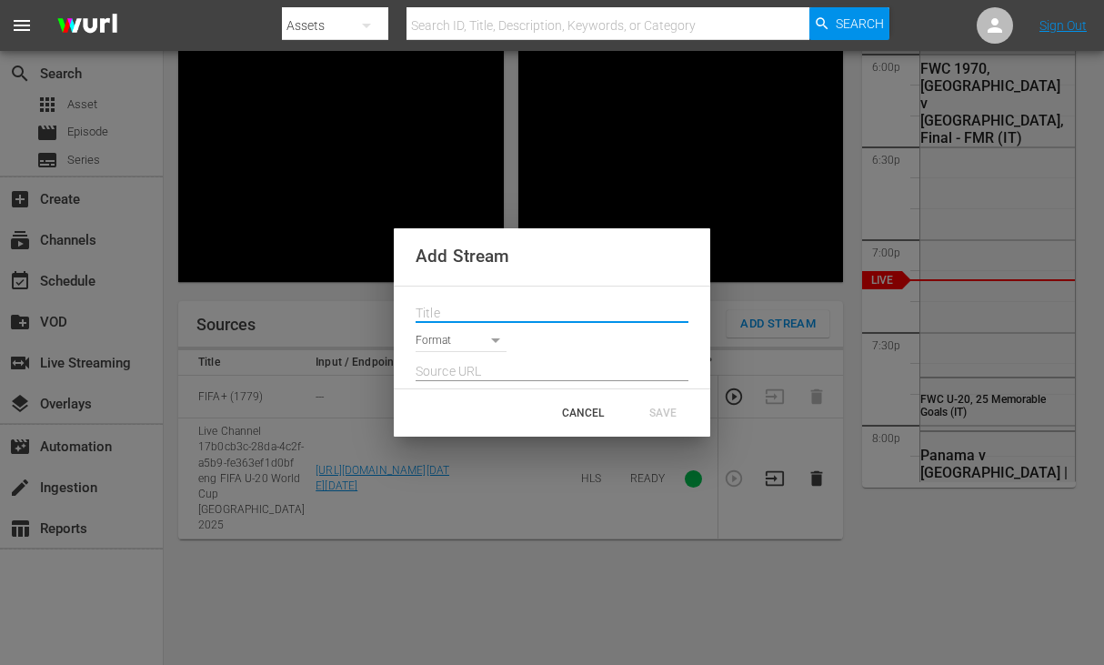
click at [502, 307] on input "text" at bounding box center [551, 313] width 273 height 27
paste input "Live Channel 6e4bc83e-b3c5-43f3-95f1-ebc5bf4832f4 eng FIFA U-20 World Cup Chile…"
type input "Live Channel 6e4bc83e-b3c5-43f3-95f1-ebc5bf4832f4 eng FIFA U-20 World Cup Chile…"
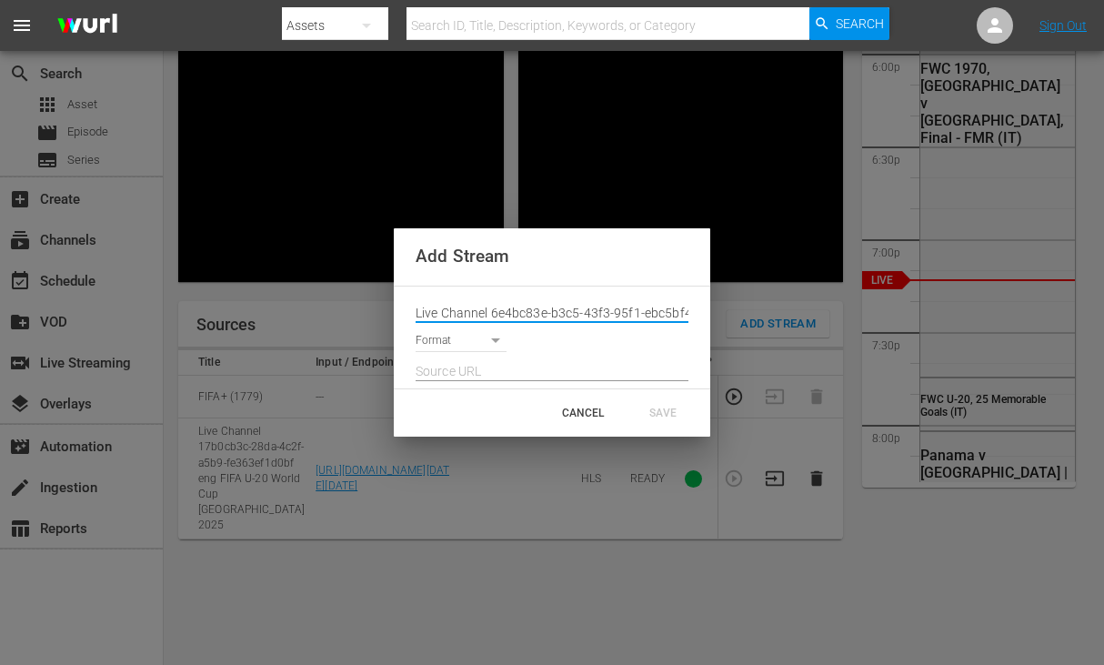
click at [485, 368] on input "text" at bounding box center [551, 371] width 273 height 27
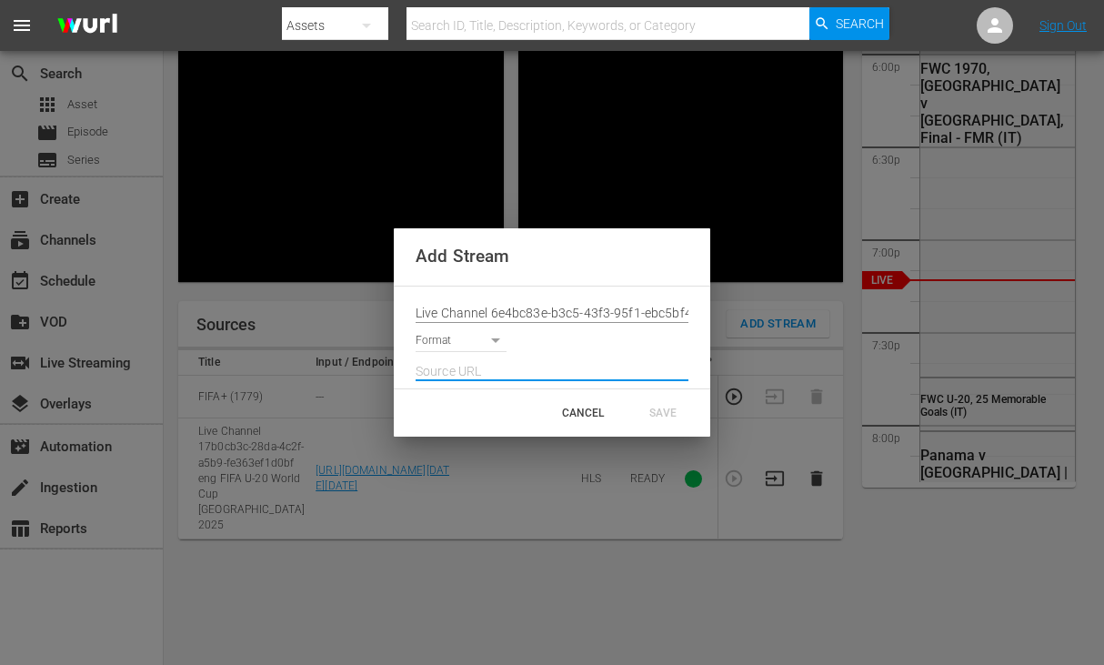
click at [462, 346] on body "menu Search By Assets Search ID, Title, Description, Keywords, or Category Sear…" at bounding box center [552, 159] width 1104 height 665
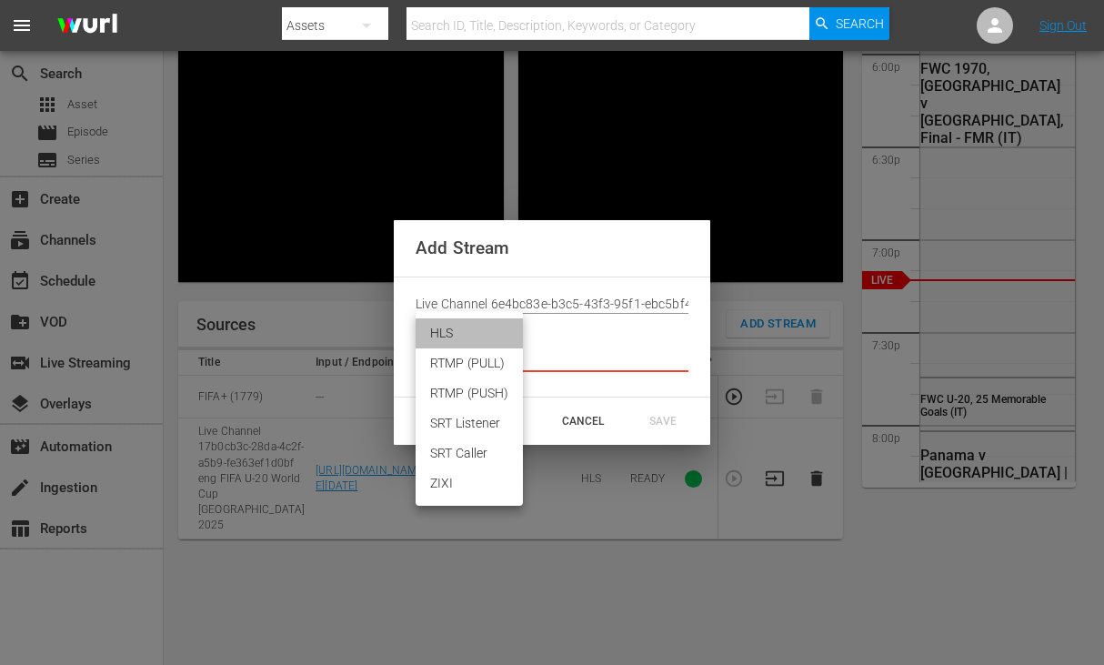
click at [461, 341] on li "HLS" at bounding box center [468, 333] width 107 height 30
type input "HLS"
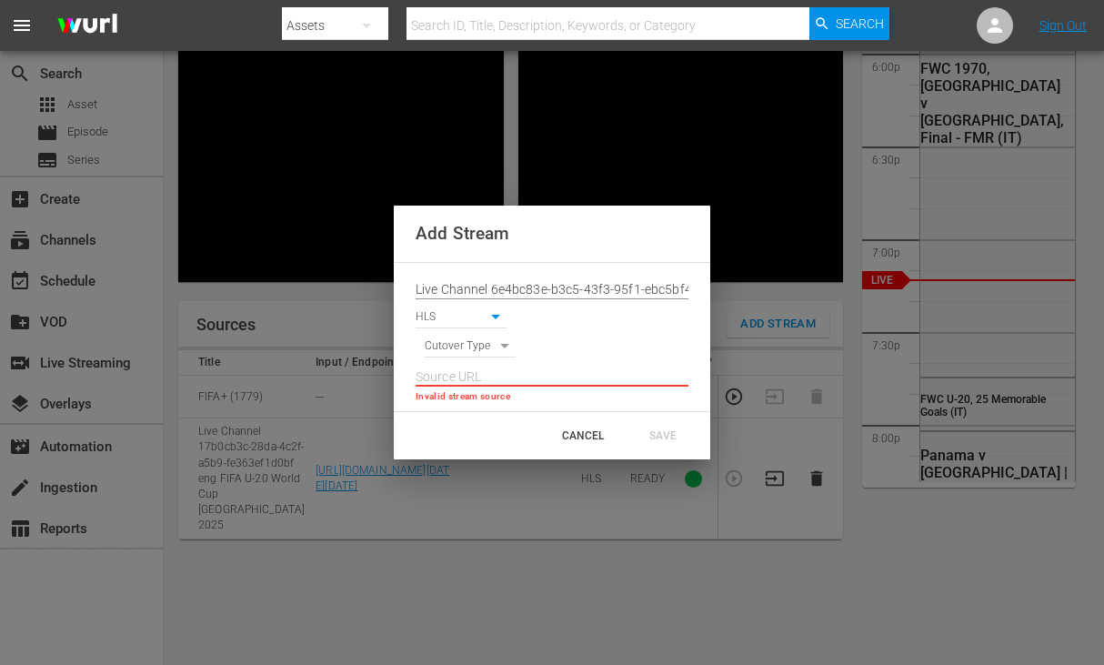
click at [467, 353] on body "menu Search By Assets Search ID, Title, Description, Keywords, or Category Sear…" at bounding box center [552, 159] width 1104 height 665
click at [466, 377] on li "SIGNAL" at bounding box center [471, 378] width 92 height 30
type input "SIGNAL"
click at [466, 377] on input "text" at bounding box center [551, 377] width 273 height 27
paste input "[URL][DOMAIN_NAME][DATE][DATE]"
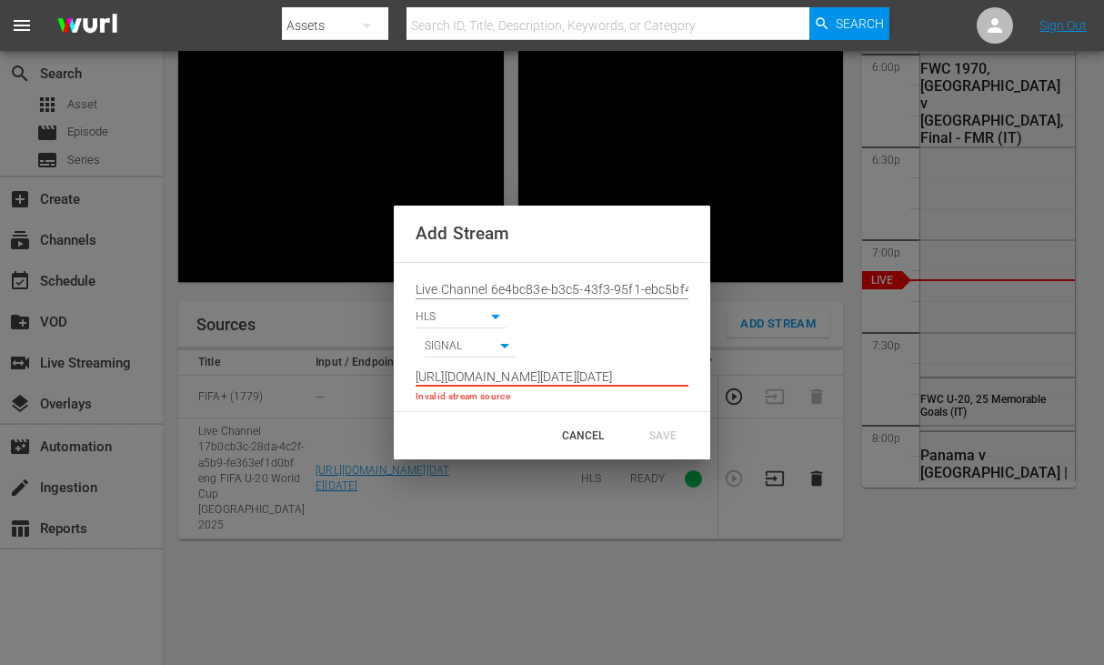
scroll to position [0, 1343]
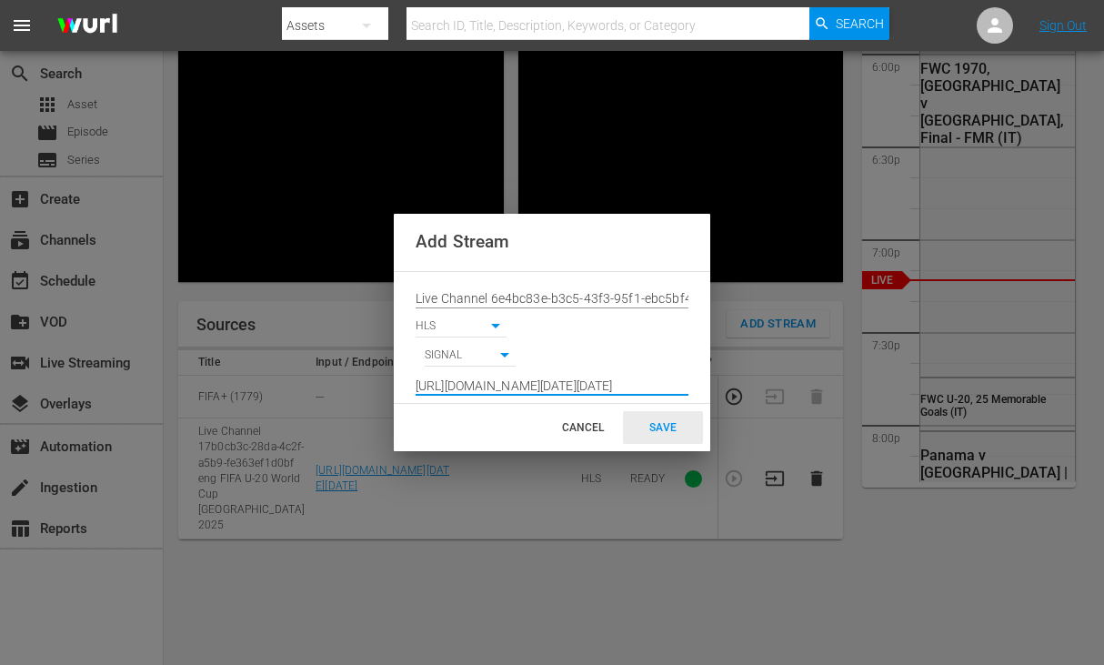
type input "[URL][DOMAIN_NAME][DATE][DATE]"
click at [672, 435] on div "SAVE" at bounding box center [663, 427] width 80 height 33
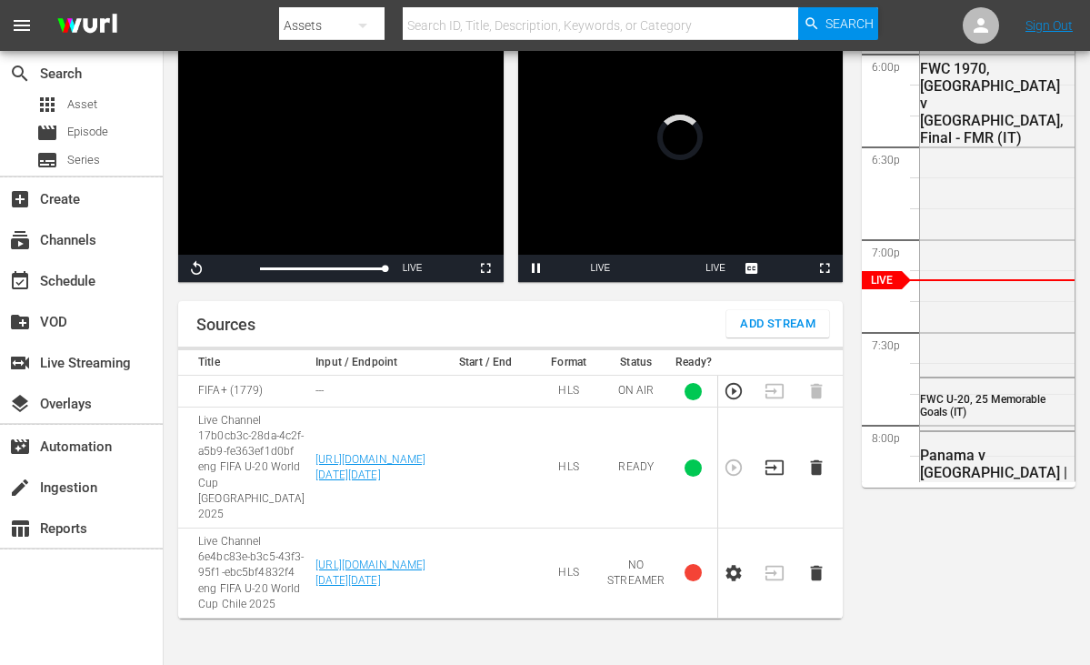
scroll to position [358, 0]
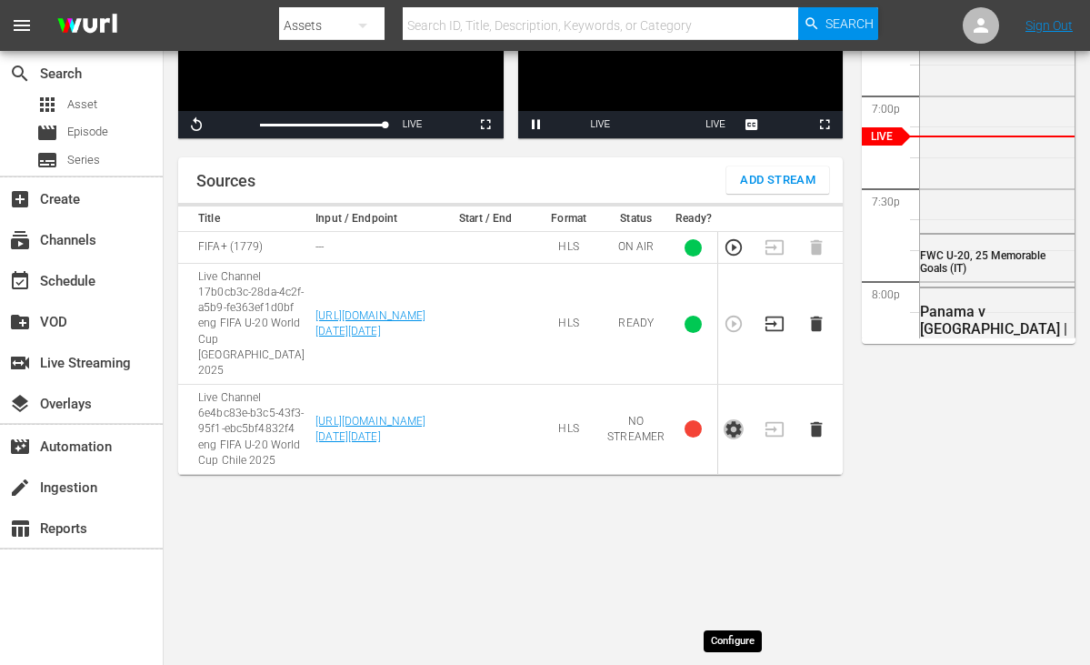
click at [737, 439] on icon "button" at bounding box center [734, 429] width 20 height 20
click at [734, 439] on icon "button" at bounding box center [734, 429] width 20 height 20
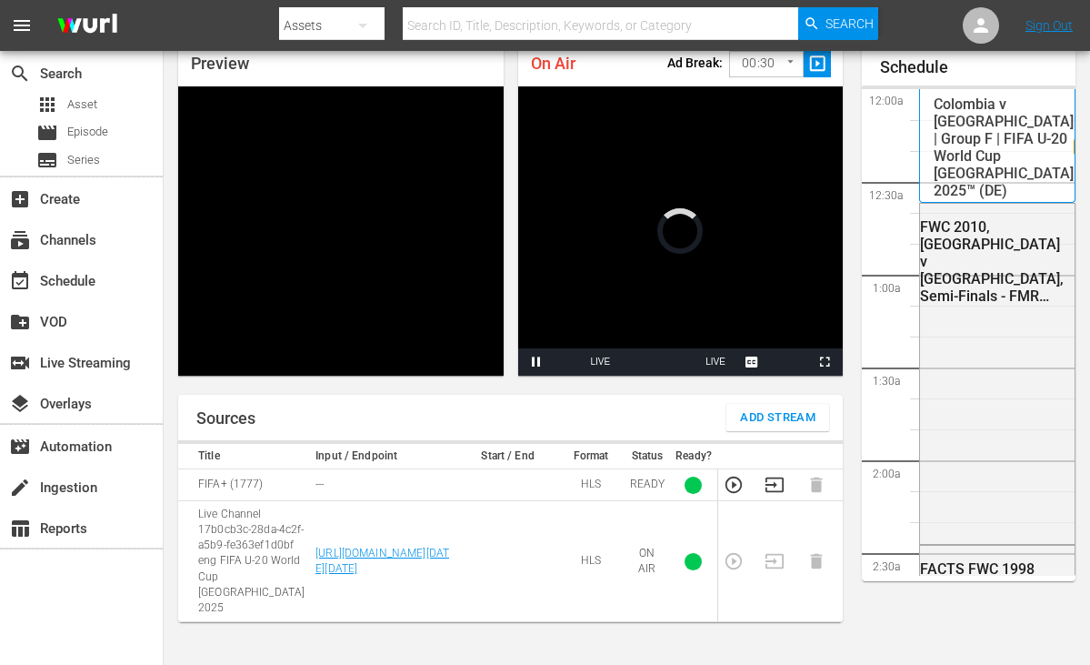
scroll to position [3280, 0]
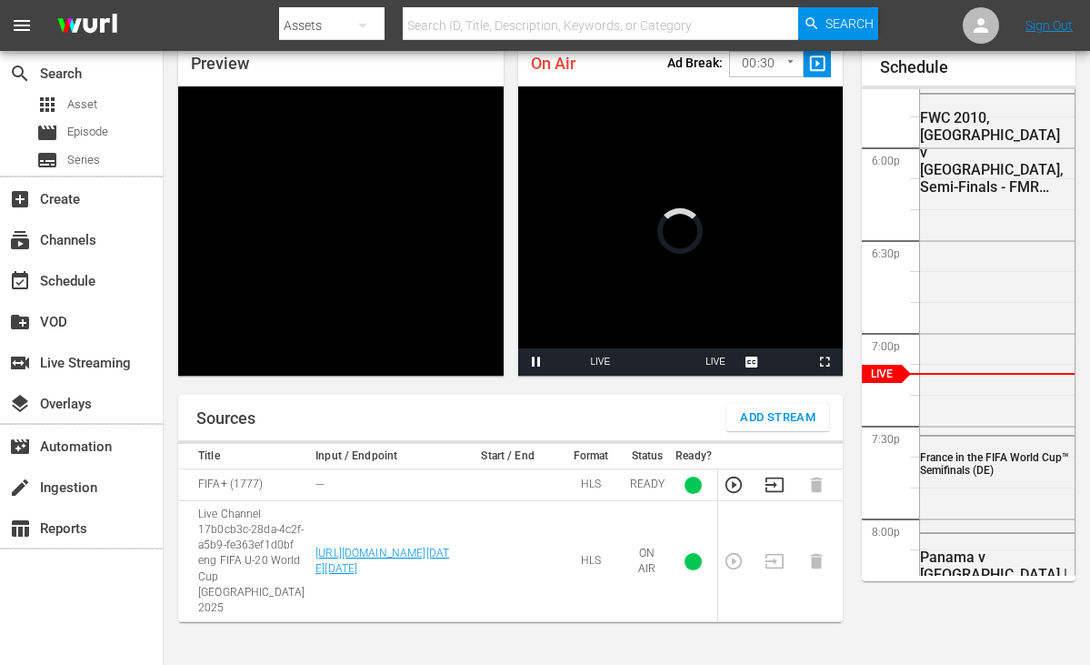
click at [769, 483] on icon "button" at bounding box center [775, 485] width 20 height 20
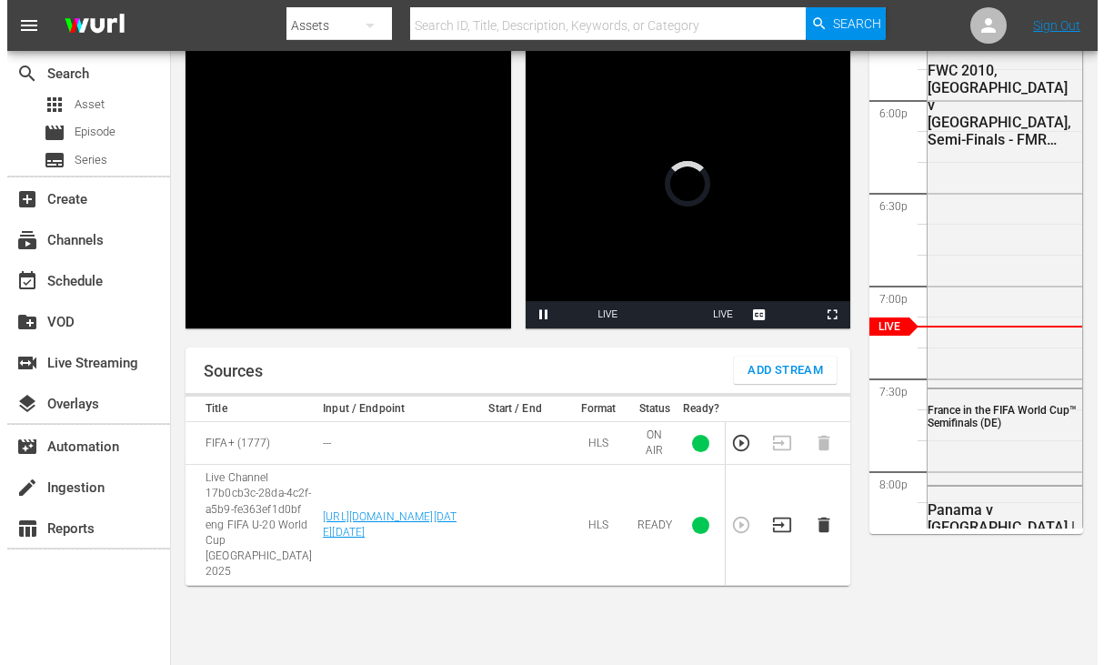
scroll to position [173, 0]
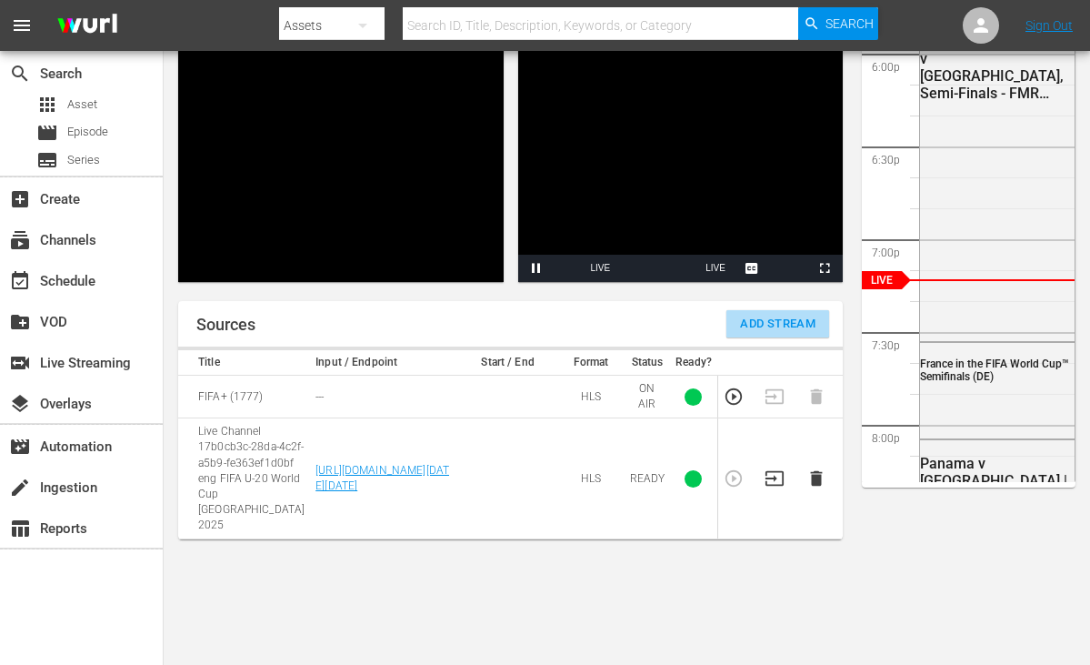
click at [765, 333] on span "Add Stream" at bounding box center [777, 324] width 75 height 21
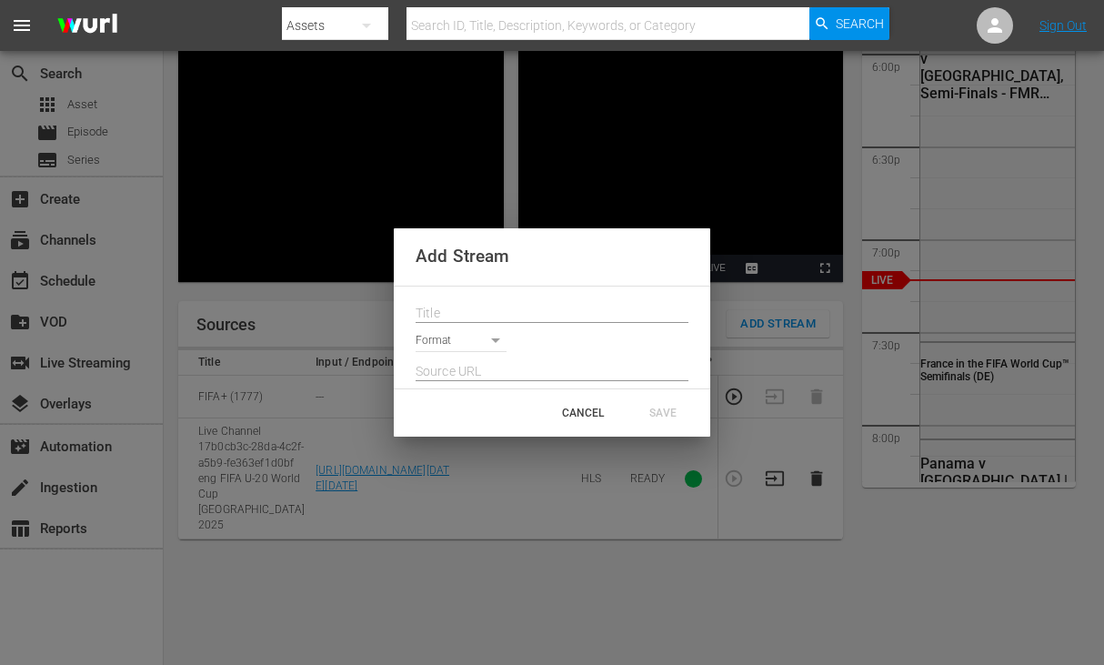
click at [565, 314] on input "text" at bounding box center [551, 313] width 273 height 27
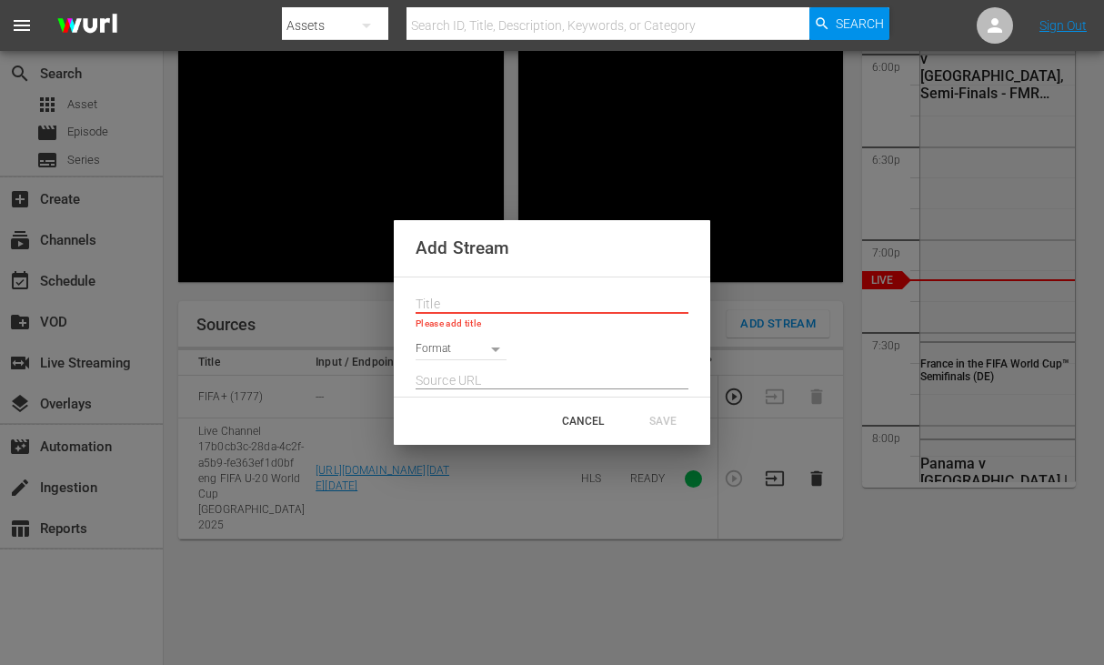
paste input "Live Channel 6e4bc83e-b3c5-43f3-95f1-ebc5bf4832f4 eng FIFA U-20 World Cup Chile…"
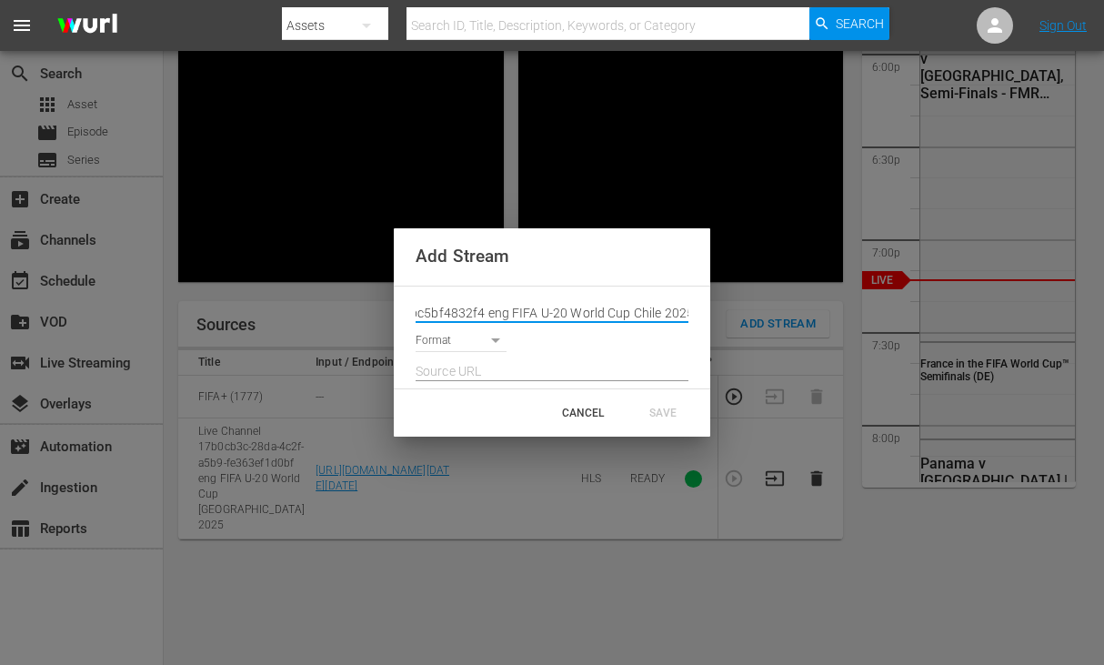
type input "Live Channel 6e4bc83e-b3c5-43f3-95f1-ebc5bf4832f4 eng FIFA U-20 World Cup Chile…"
click at [475, 338] on body "menu Search By Assets Search ID, Title, Description, Keywords, or Category Sear…" at bounding box center [552, 159] width 1104 height 665
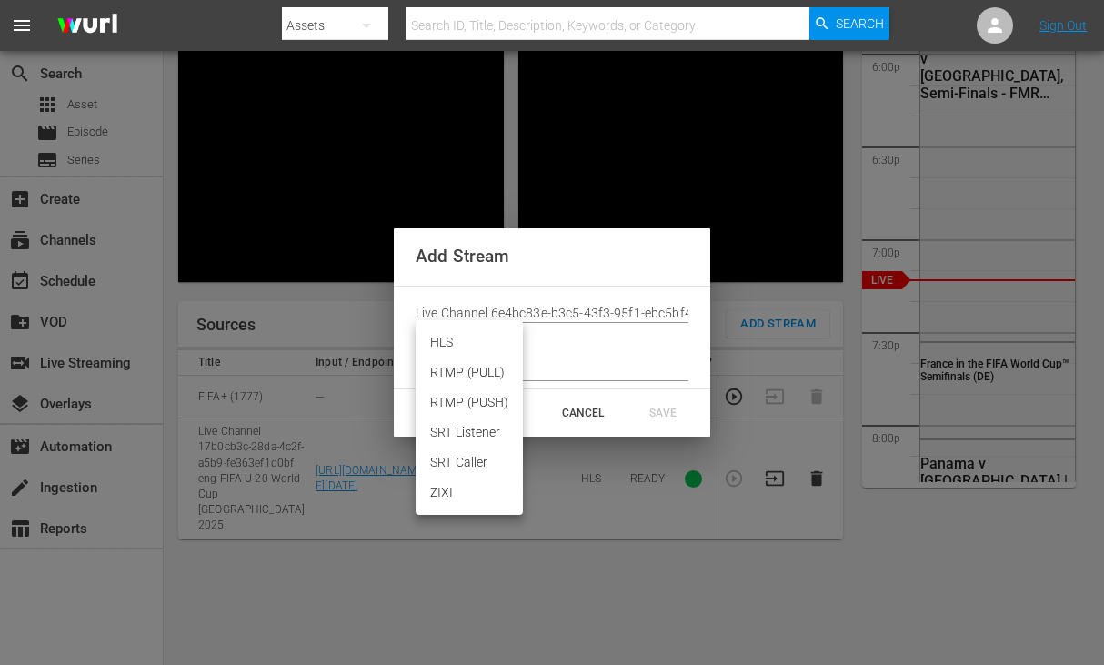
click at [474, 354] on li "HLS" at bounding box center [468, 342] width 107 height 30
type input "HLS"
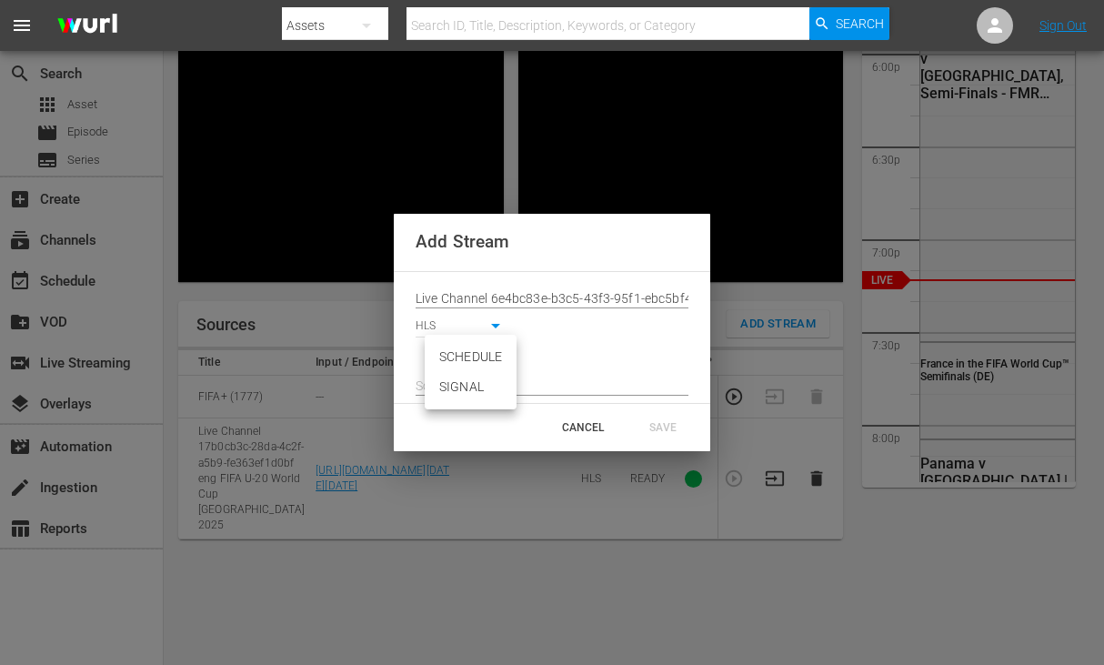
click at [475, 357] on body "menu Search By Assets Search ID, Title, Description, Keywords, or Category Sear…" at bounding box center [552, 159] width 1104 height 665
click at [475, 375] on li "SIGNAL" at bounding box center [471, 387] width 92 height 30
type input "SIGNAL"
click at [478, 381] on input "text" at bounding box center [551, 386] width 273 height 27
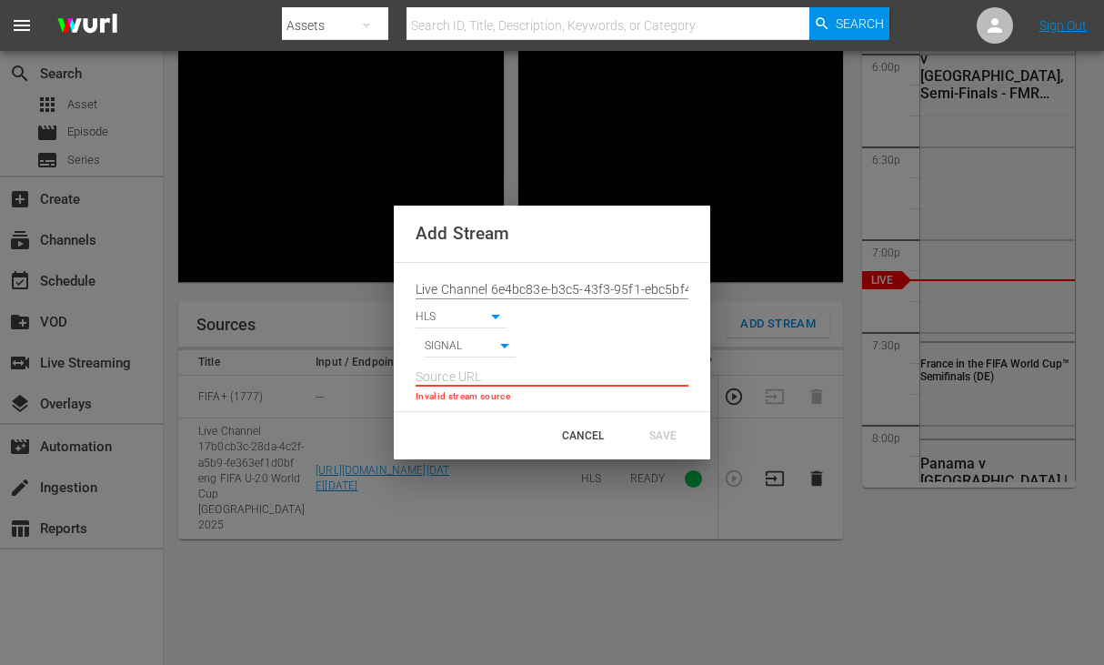
paste input "[URL][DOMAIN_NAME][DATE][DATE]"
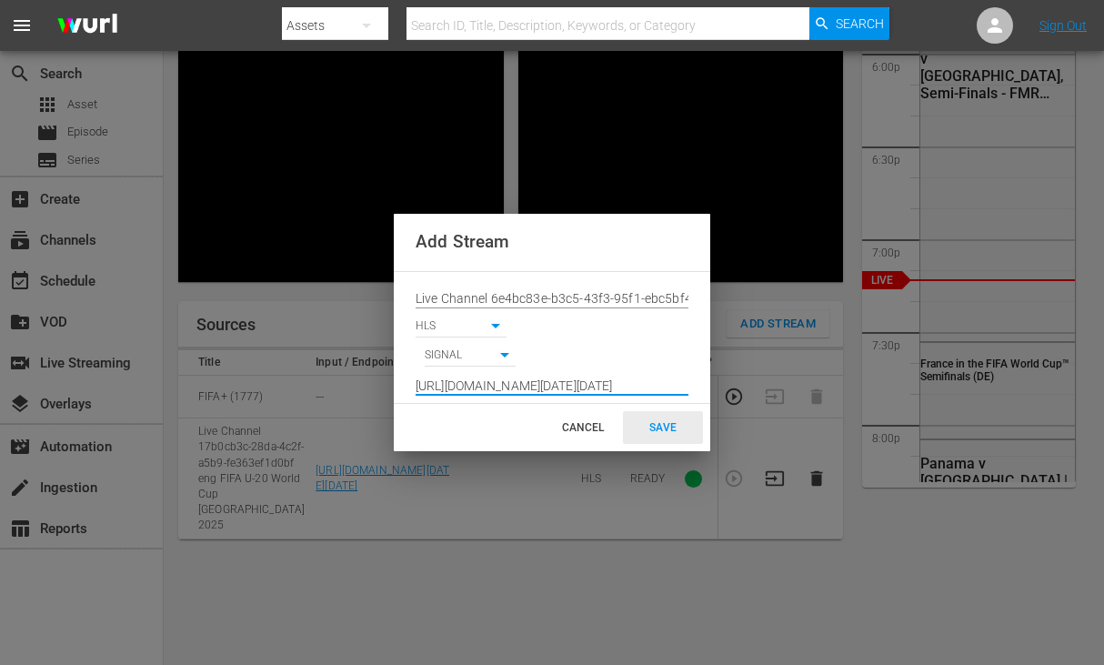
type input "[URL][DOMAIN_NAME][DATE][DATE]"
click at [646, 434] on div "SAVE" at bounding box center [663, 427] width 80 height 33
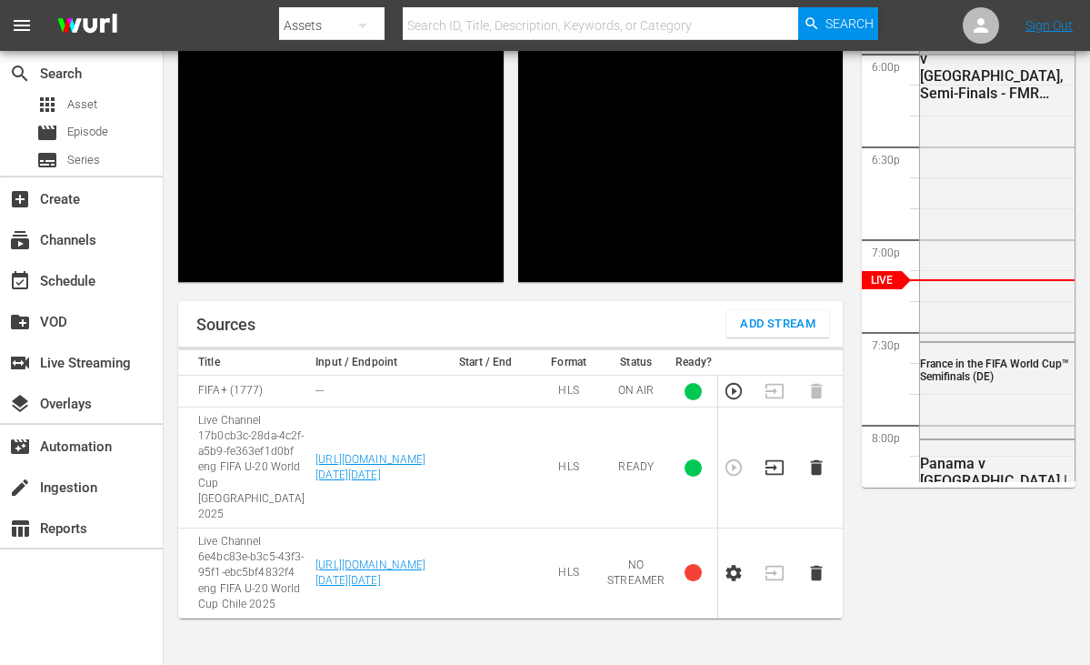
scroll to position [3280, 0]
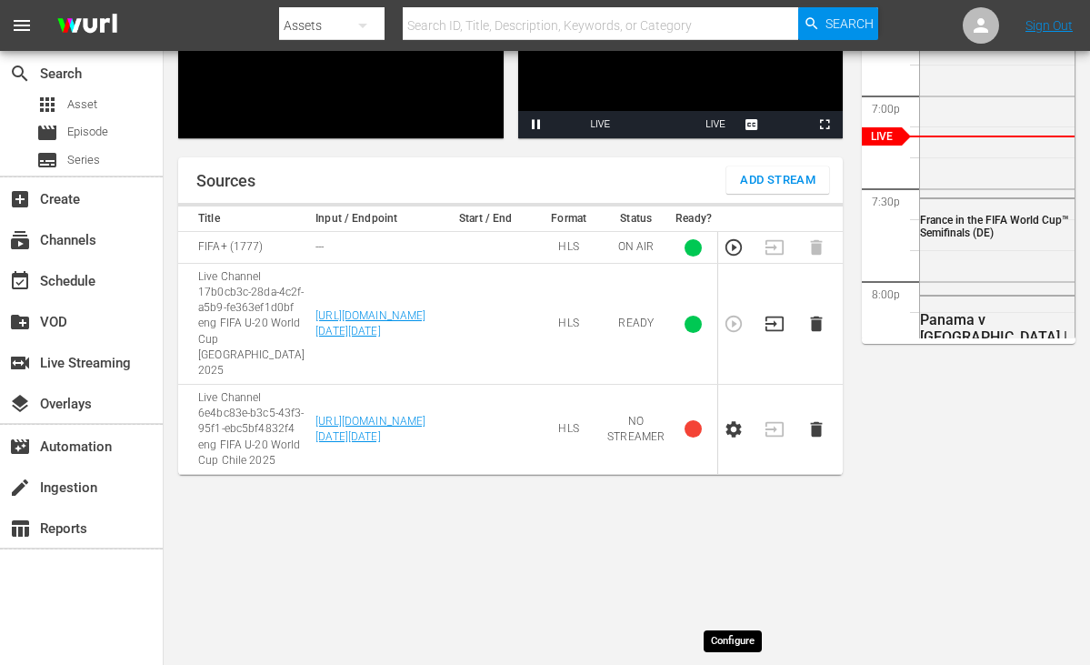
click at [732, 439] on icon "button" at bounding box center [734, 429] width 20 height 20
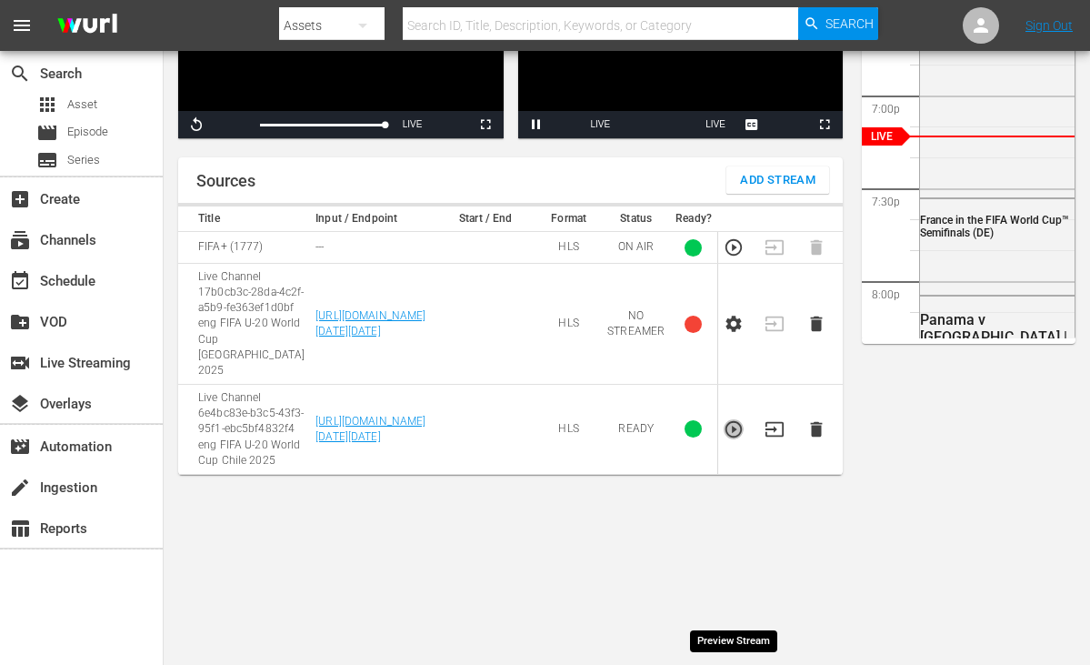
click at [735, 439] on icon "button" at bounding box center [734, 429] width 20 height 20
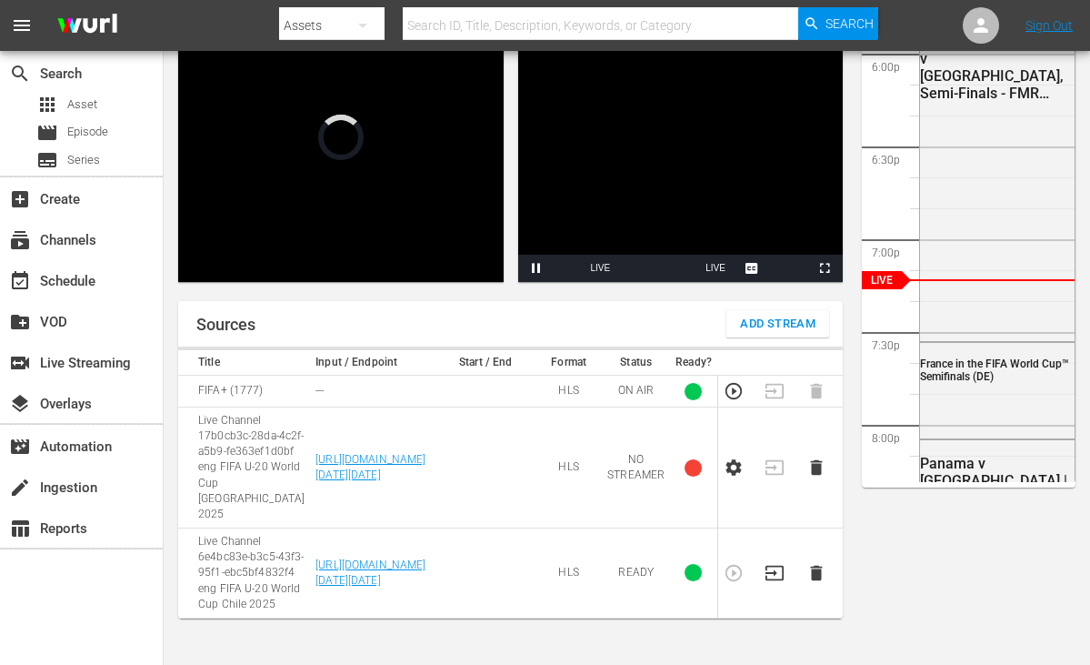
scroll to position [136, 0]
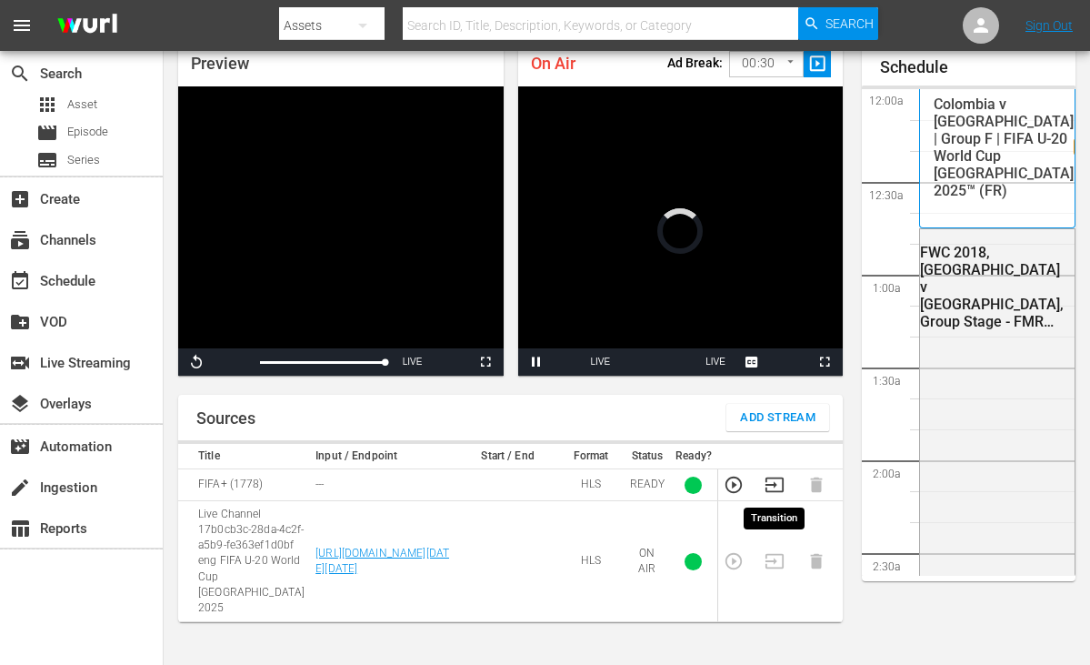
scroll to position [3280, 0]
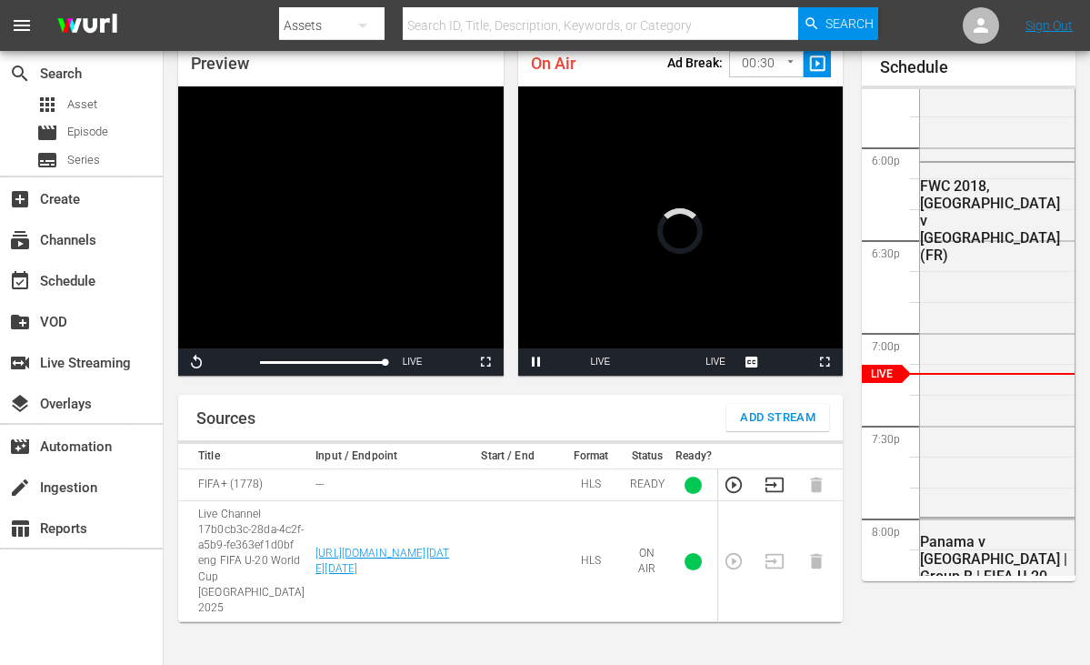
click at [771, 493] on icon "button" at bounding box center [775, 485] width 20 height 20
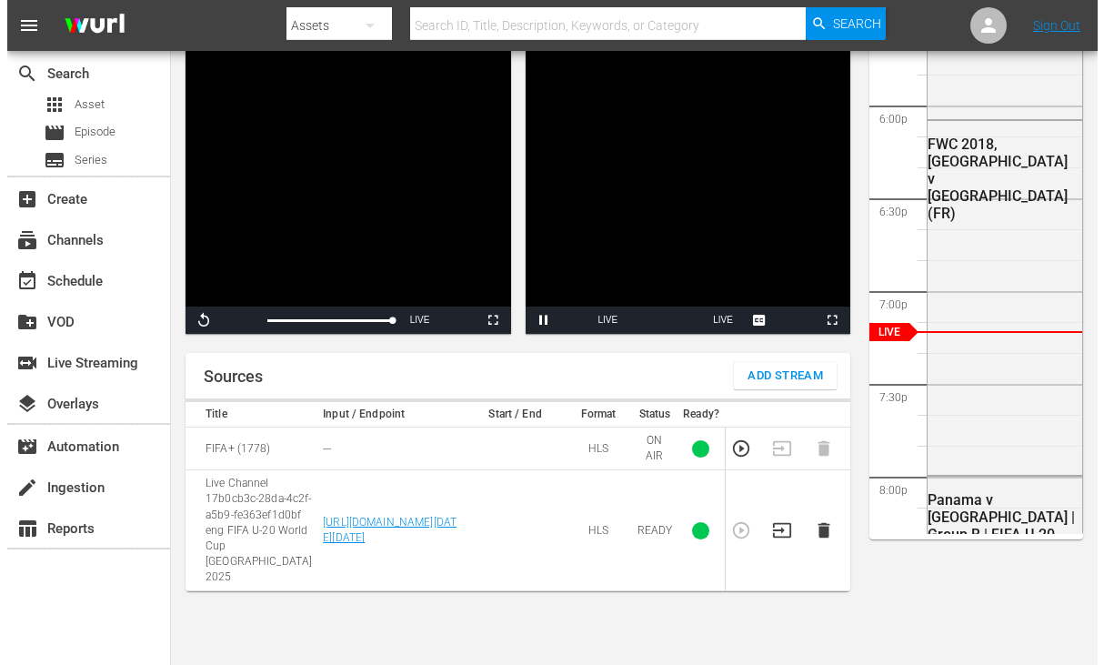
scroll to position [173, 0]
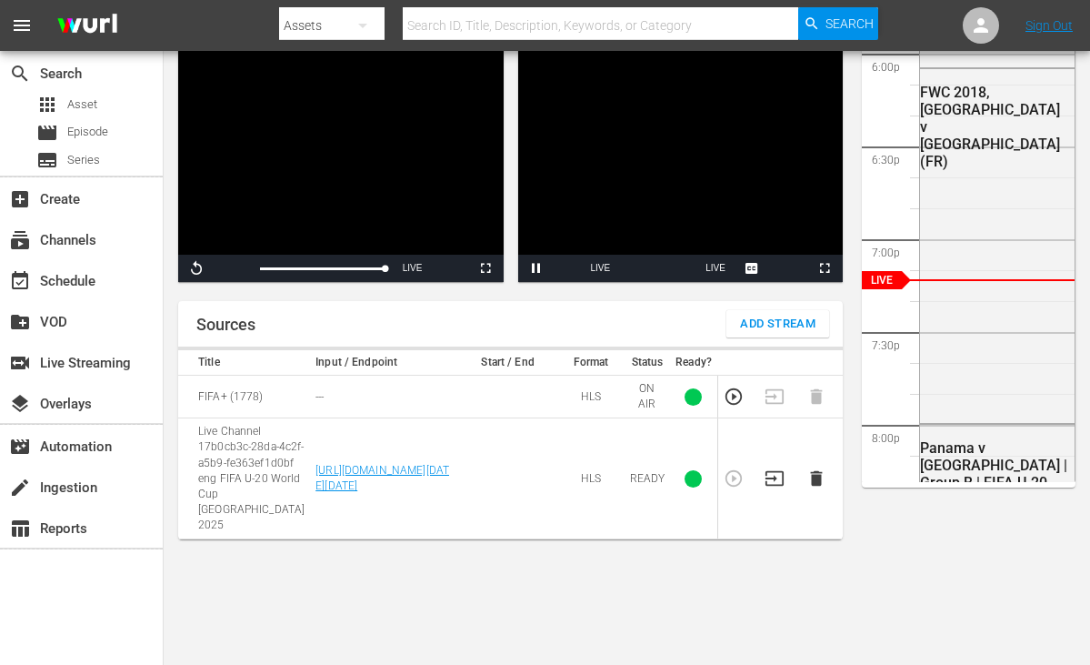
click at [788, 316] on span "Add Stream" at bounding box center [777, 324] width 75 height 21
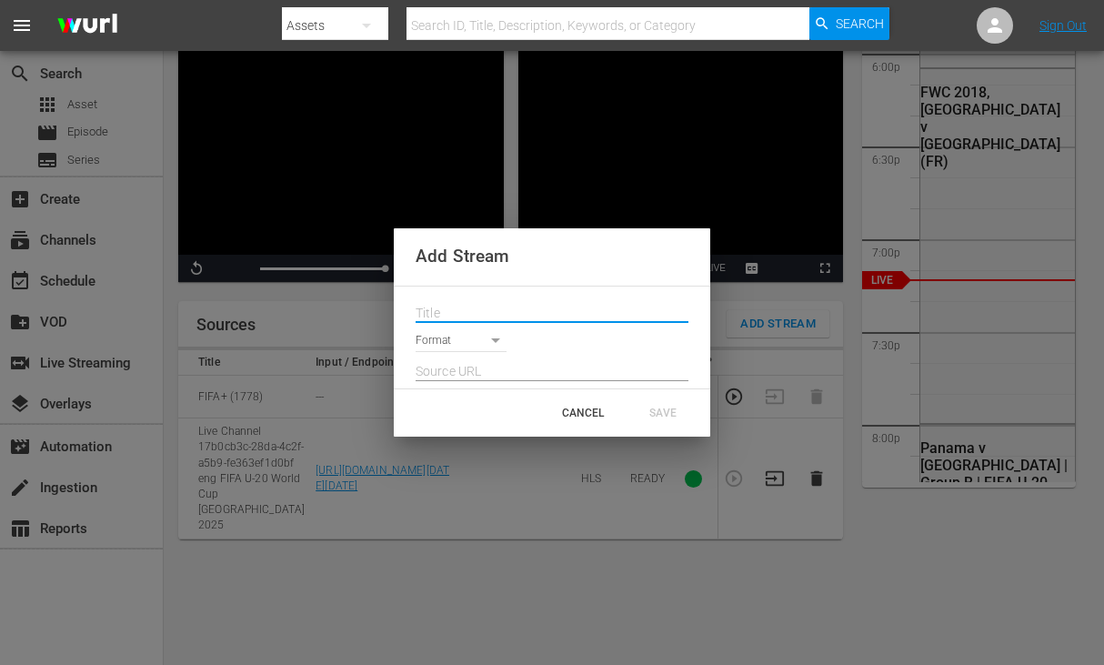
click at [541, 321] on input "text" at bounding box center [551, 313] width 273 height 27
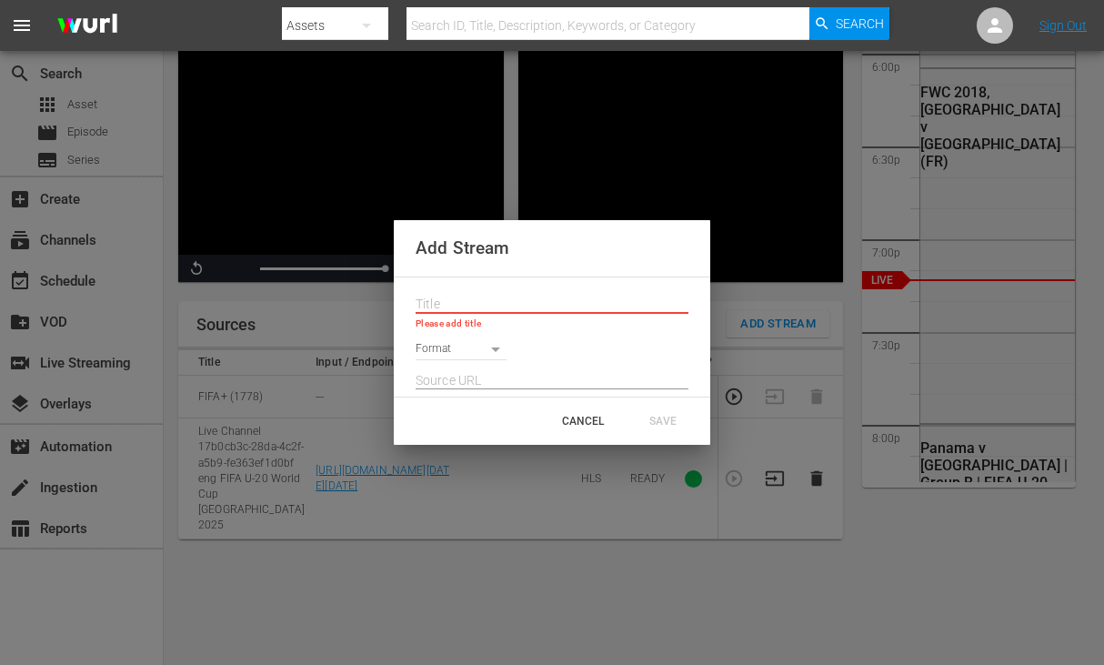
paste input "Live Channel 6e4bc83e-b3c5-43f3-95f1-ebc5bf4832f4 eng FIFA U-20 World Cup Chile…"
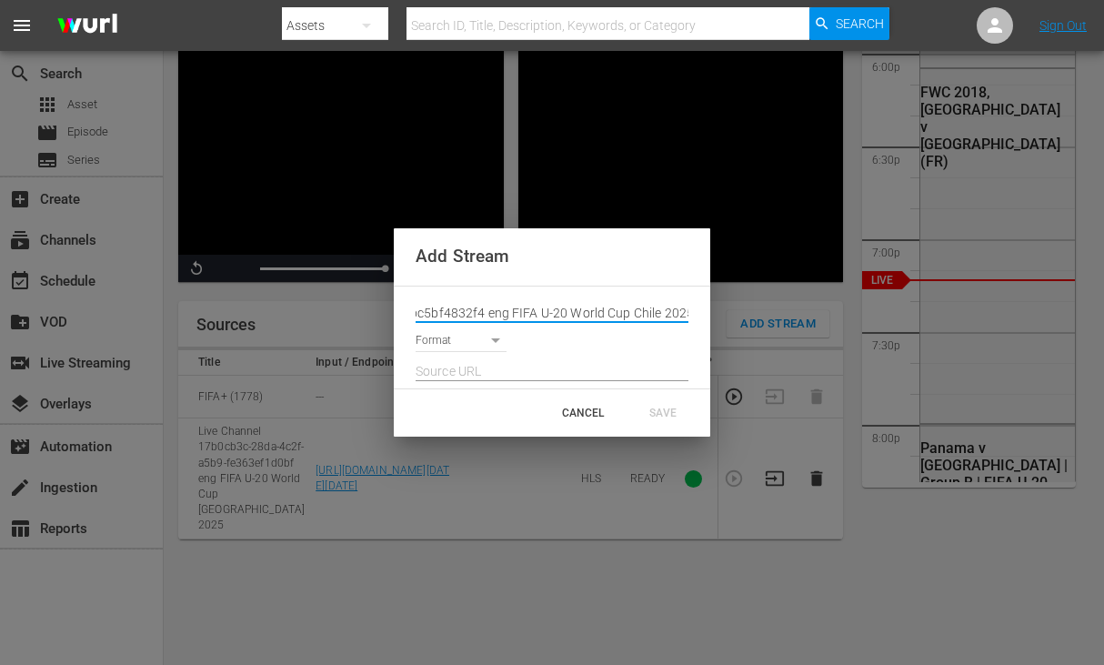
type input "Live Channel 6e4bc83e-b3c5-43f3-95f1-ebc5bf4832f4 eng FIFA U-20 World Cup Chile…"
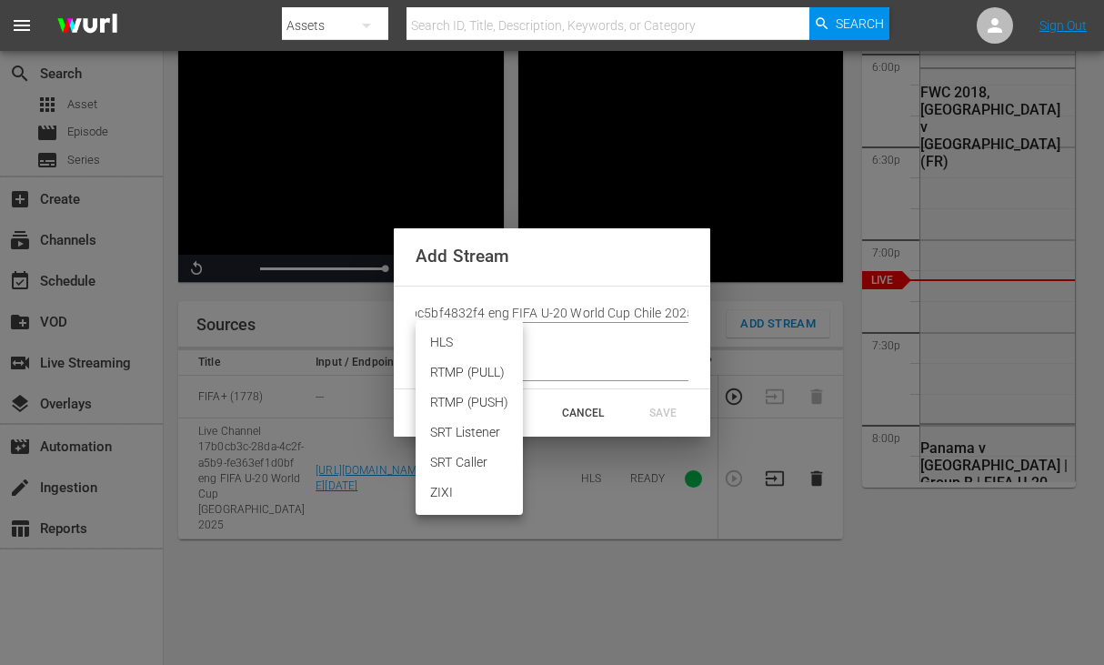
click at [460, 348] on body "menu Search By Assets Search ID, Title, Description, Keywords, or Category Sear…" at bounding box center [552, 159] width 1104 height 665
click at [458, 345] on li "HLS" at bounding box center [468, 342] width 107 height 30
type input "HLS"
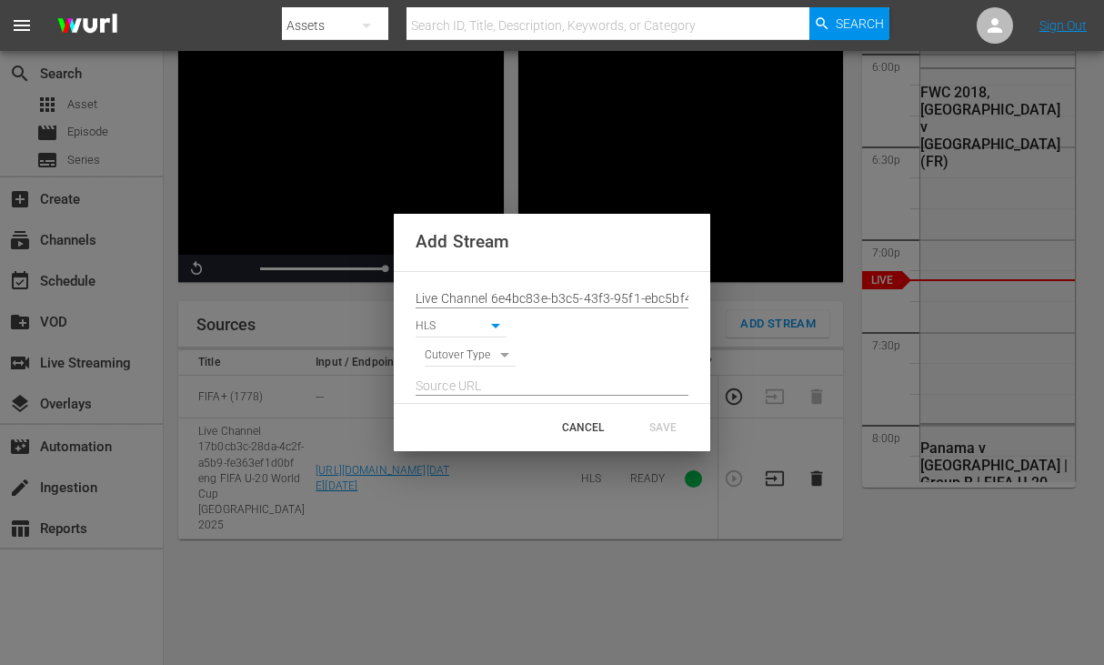
click at [470, 361] on body "menu Search By Assets Search ID, Title, Description, Keywords, or Category Sear…" at bounding box center [552, 159] width 1104 height 665
click at [469, 379] on li "SIGNAL" at bounding box center [471, 387] width 92 height 30
type input "SIGNAL"
click at [470, 381] on input "text" at bounding box center [551, 386] width 273 height 27
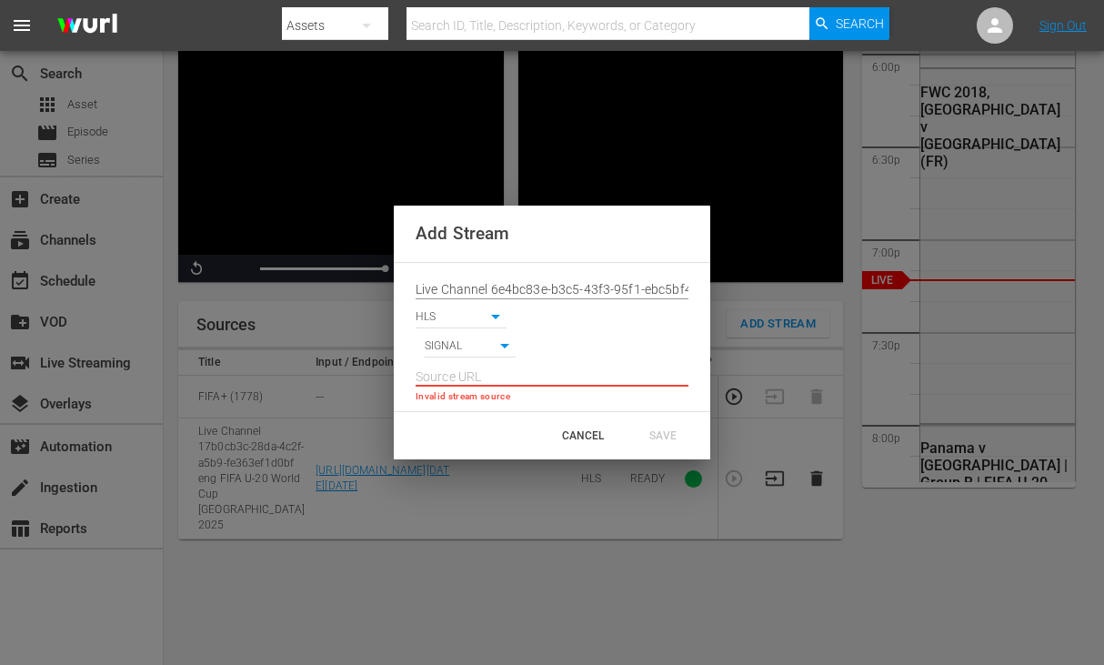
paste input "[URL][DOMAIN_NAME][DATE][DATE]"
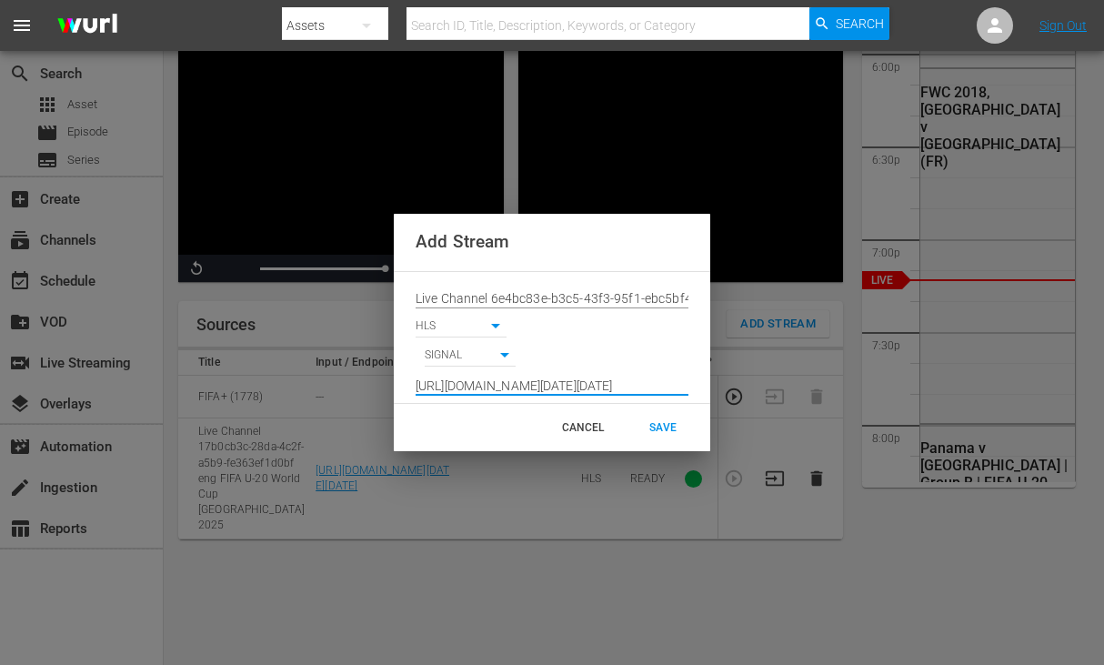
scroll to position [0, 1343]
type input "[URL][DOMAIN_NAME][DATE][DATE]"
click at [684, 419] on div "SAVE" at bounding box center [663, 427] width 80 height 33
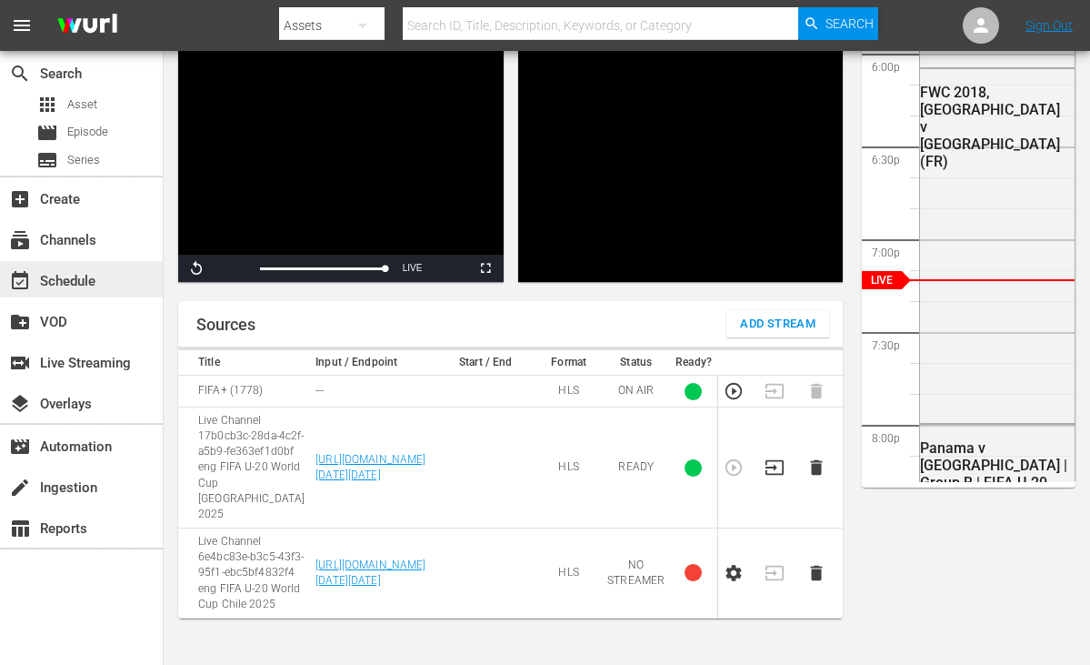
scroll to position [3280, 0]
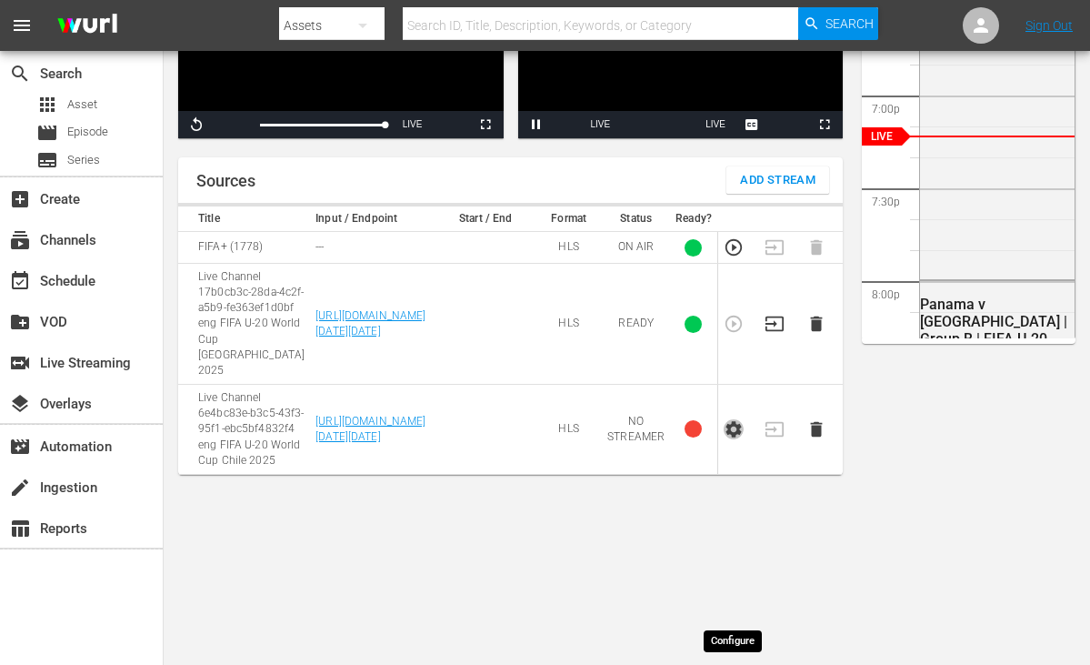
click at [736, 437] on icon "button" at bounding box center [732, 429] width 15 height 16
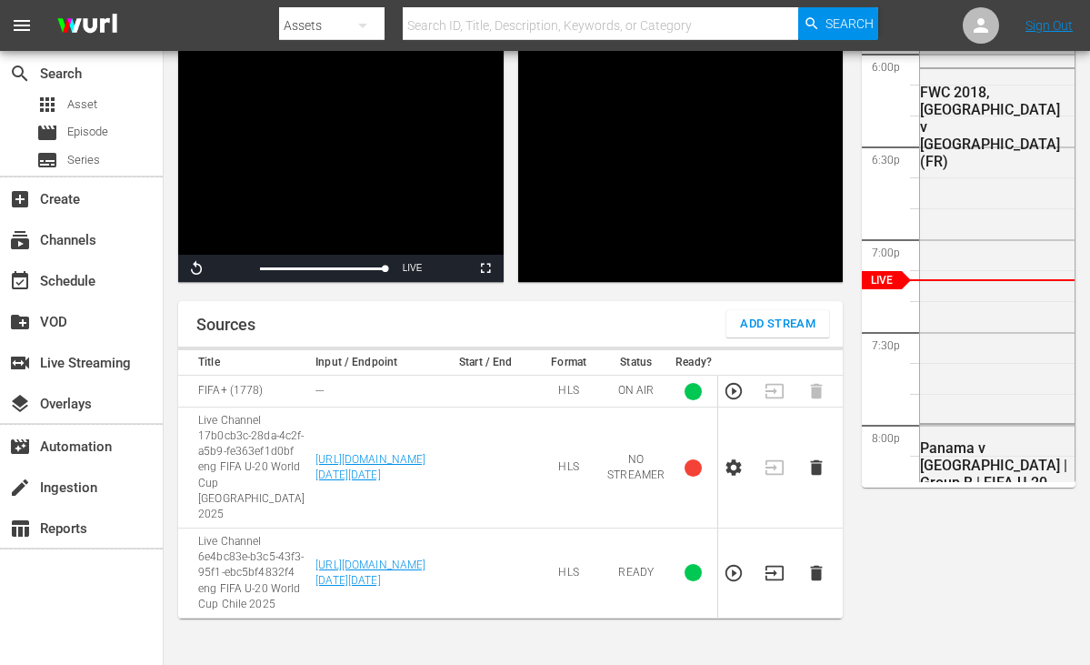
scroll to position [358, 0]
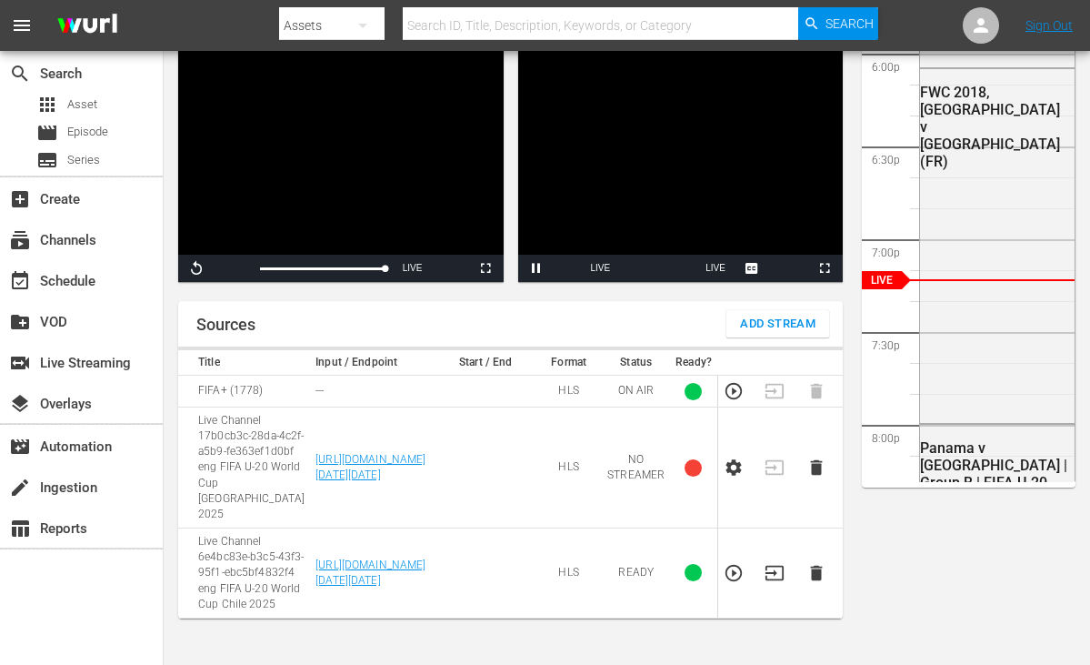
click at [731, 565] on icon "button" at bounding box center [733, 573] width 16 height 16
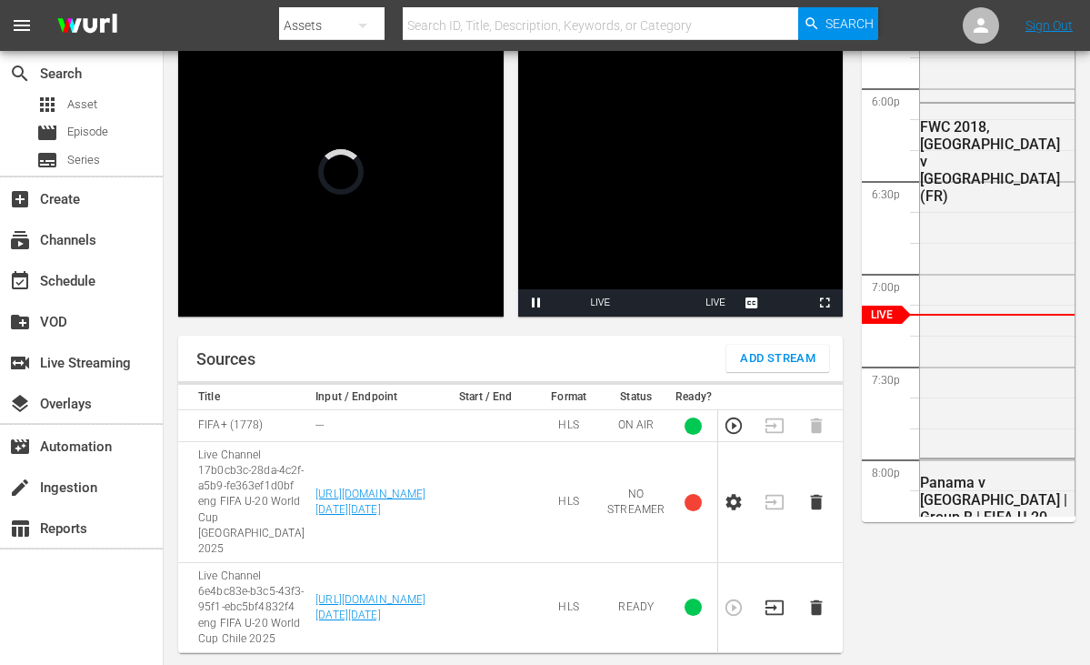
scroll to position [0, 0]
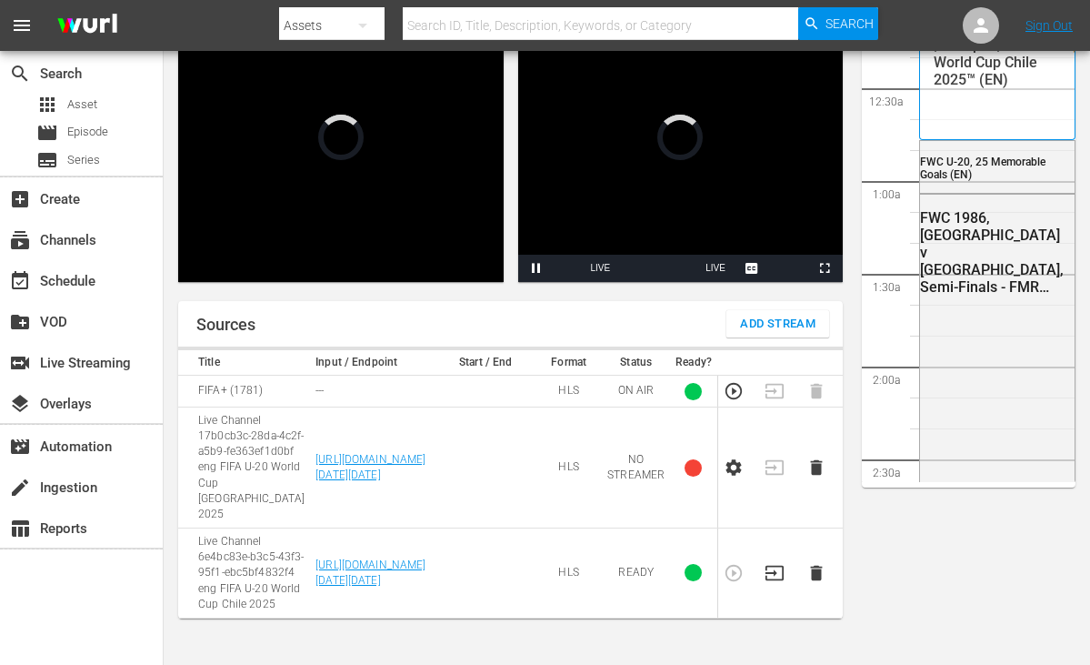
scroll to position [3279, 0]
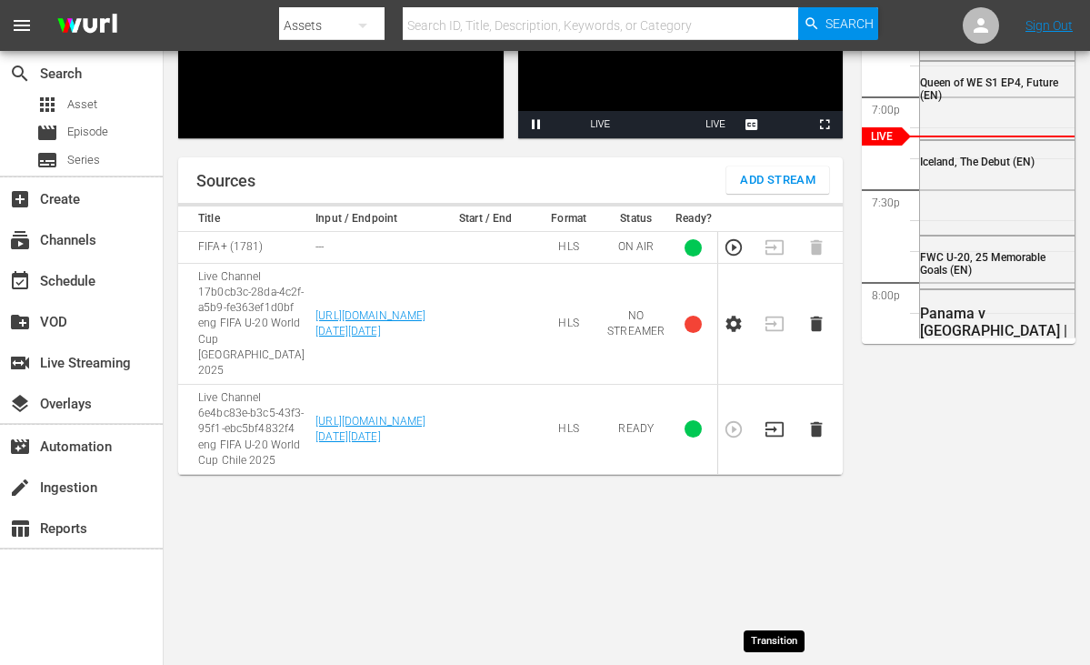
click at [782, 439] on icon "button" at bounding box center [775, 429] width 20 height 20
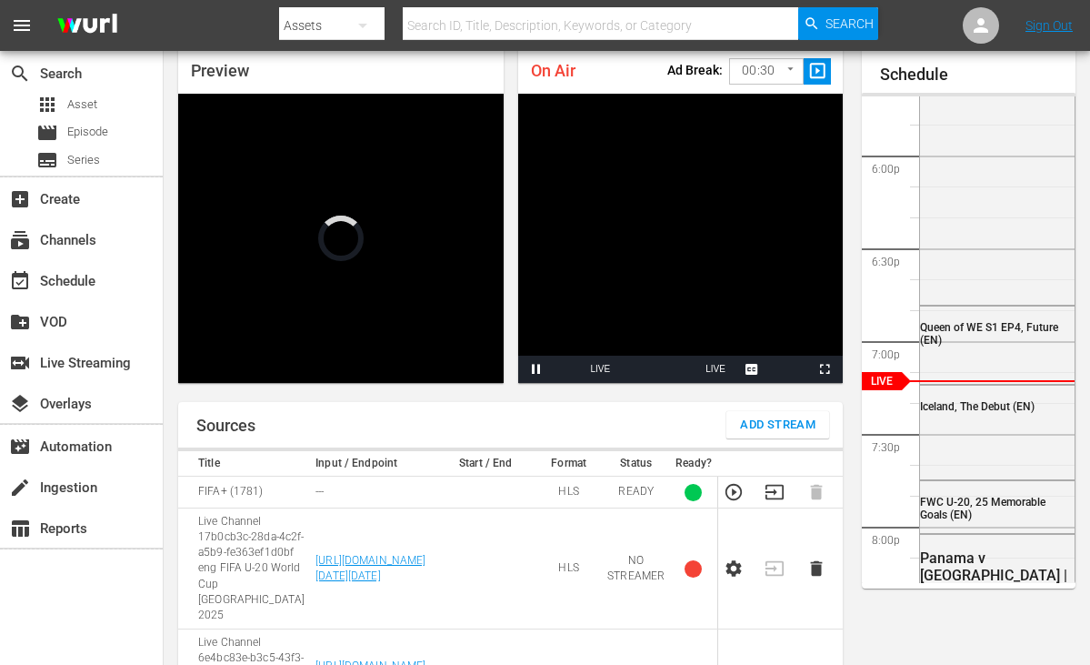
scroll to position [0, 0]
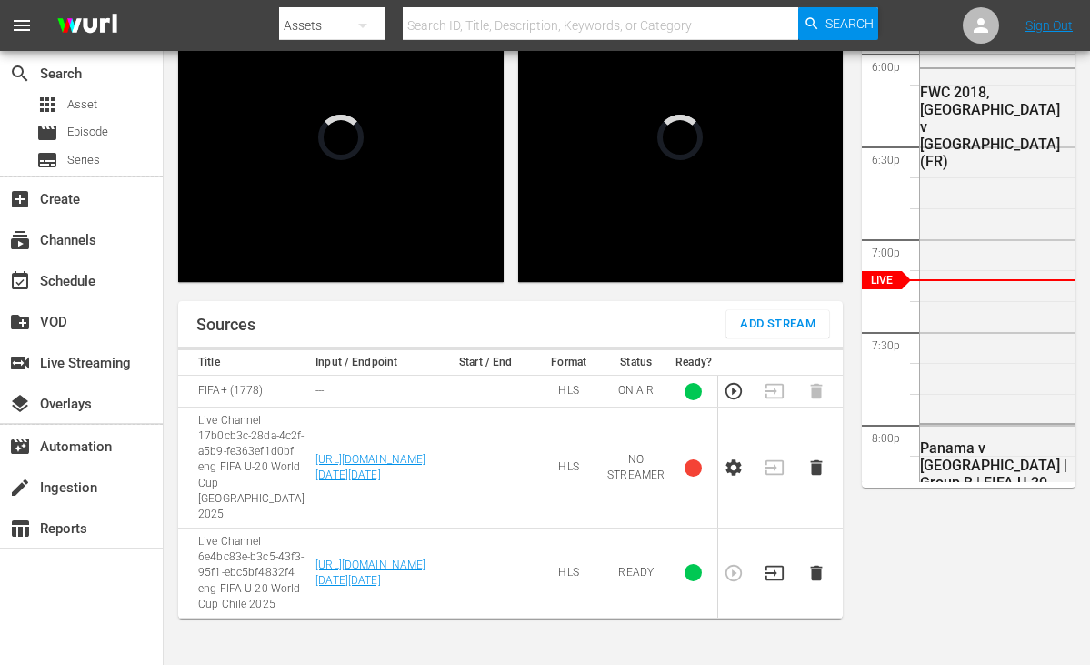
scroll to position [358, 0]
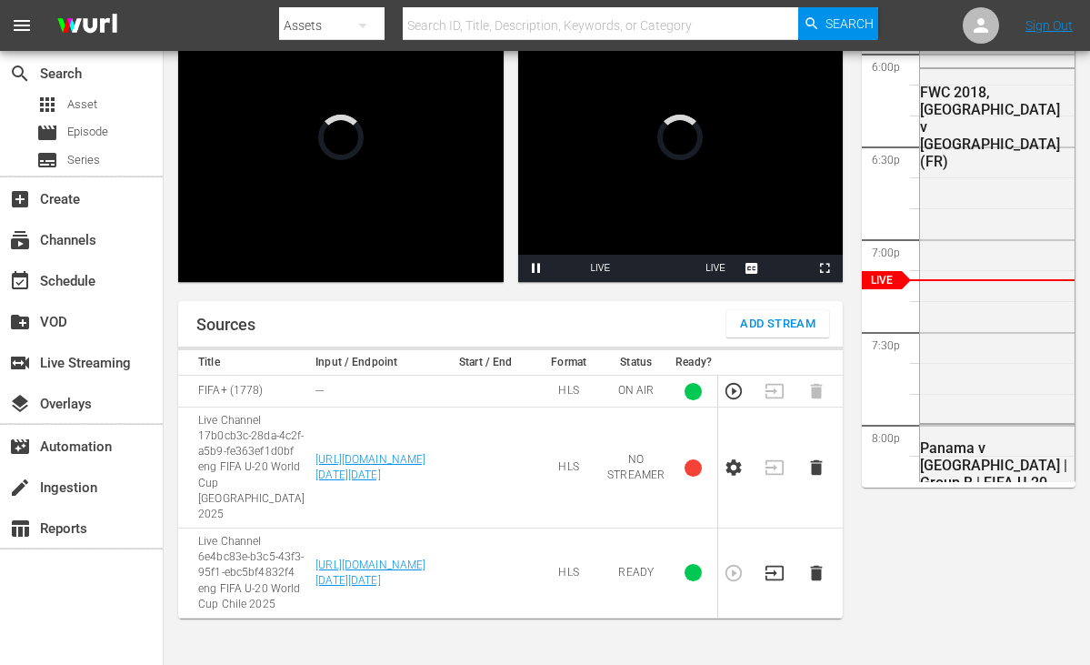
click at [777, 572] on icon "button" at bounding box center [774, 572] width 18 height 15
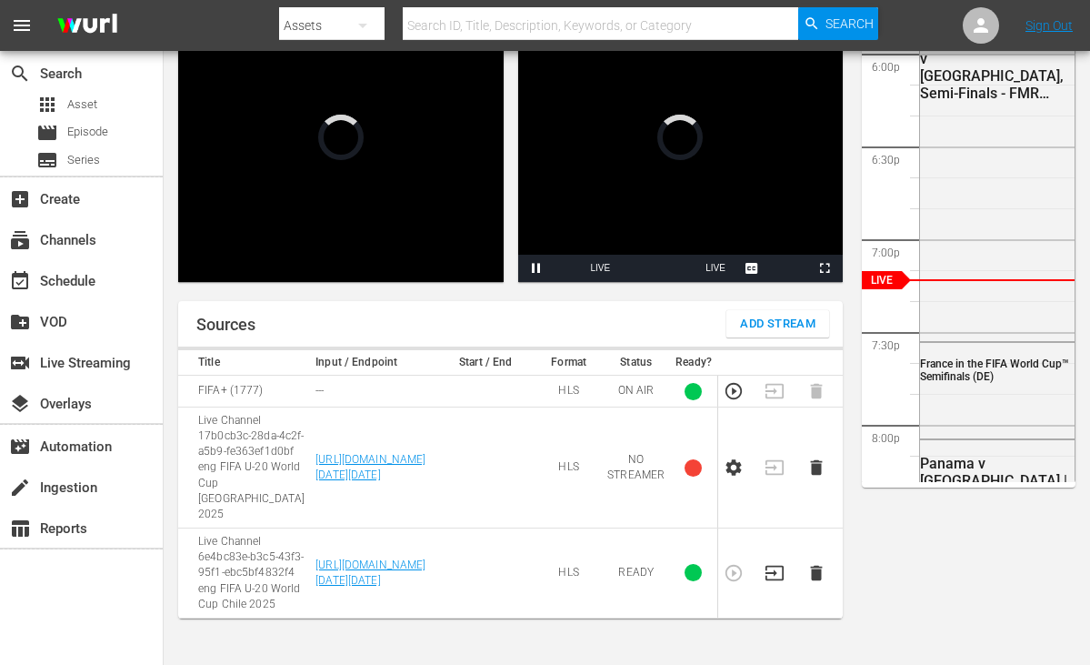
scroll to position [358, 0]
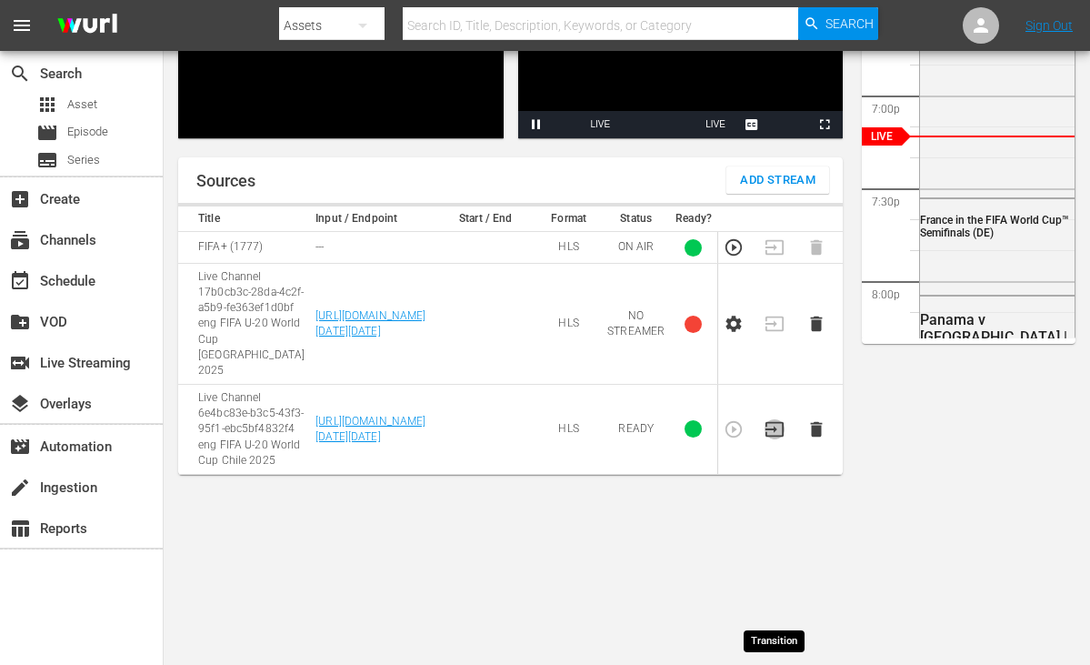
click at [773, 439] on icon "button" at bounding box center [775, 429] width 20 height 20
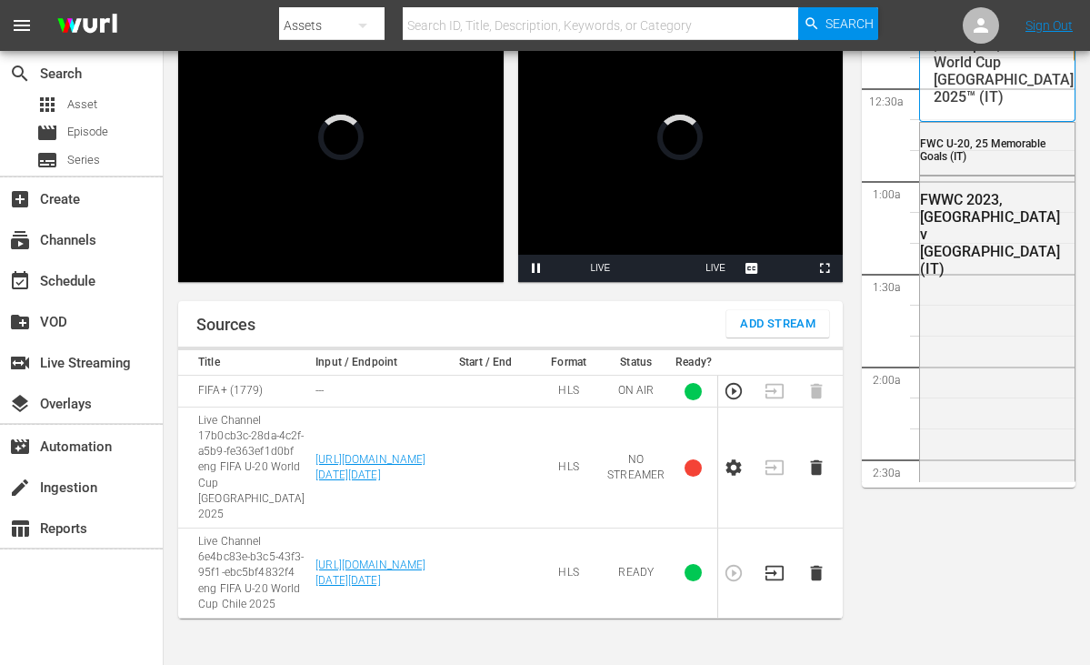
scroll to position [3280, 0]
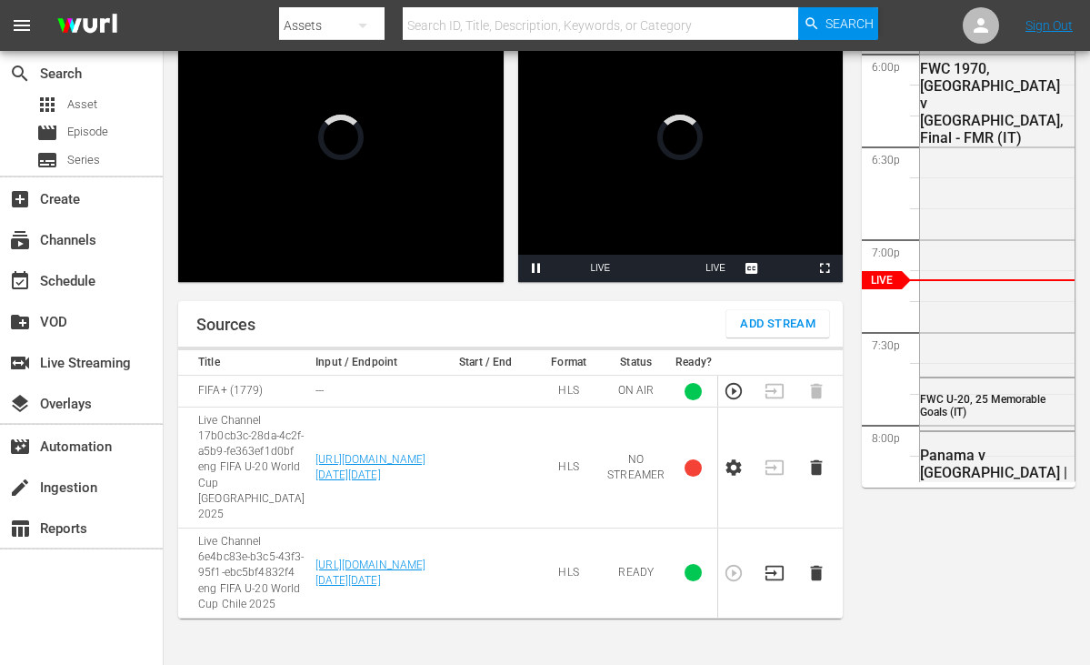
click at [775, 566] on icon "button" at bounding box center [775, 573] width 20 height 20
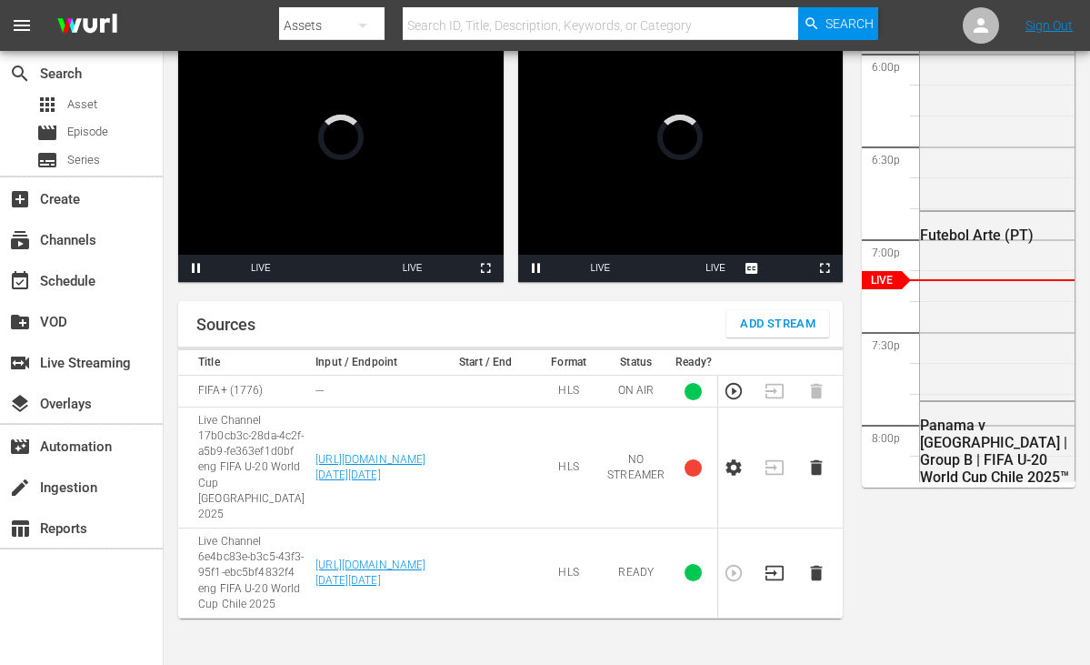
scroll to position [358, 0]
click at [762, 564] on td at bounding box center [780, 573] width 42 height 90
click at [765, 566] on icon "button" at bounding box center [775, 573] width 20 height 20
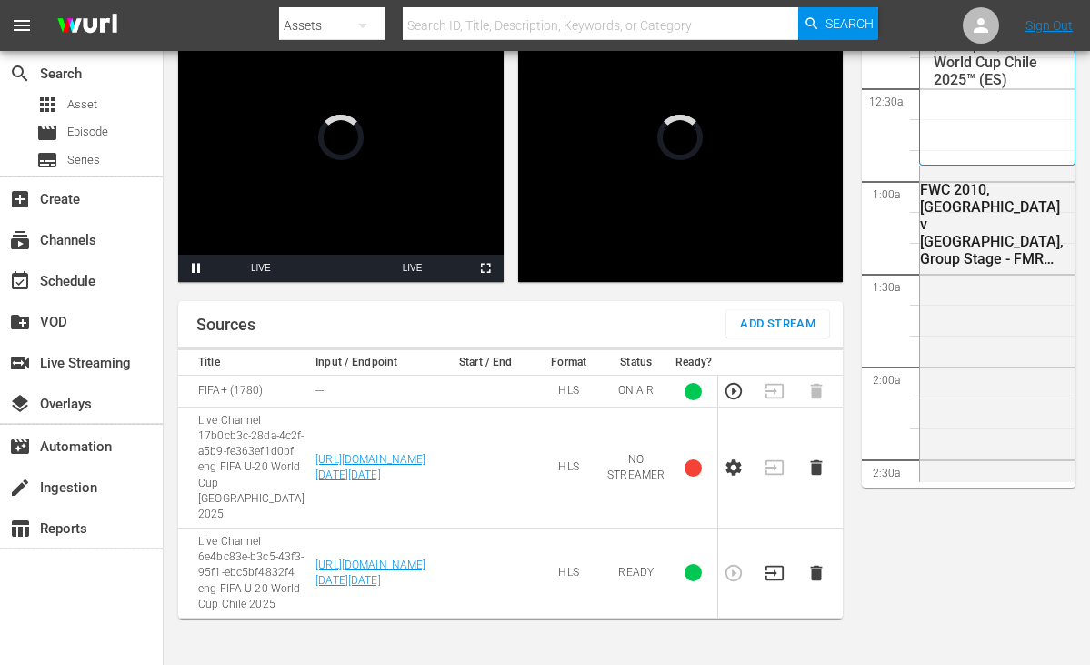
scroll to position [3280, 0]
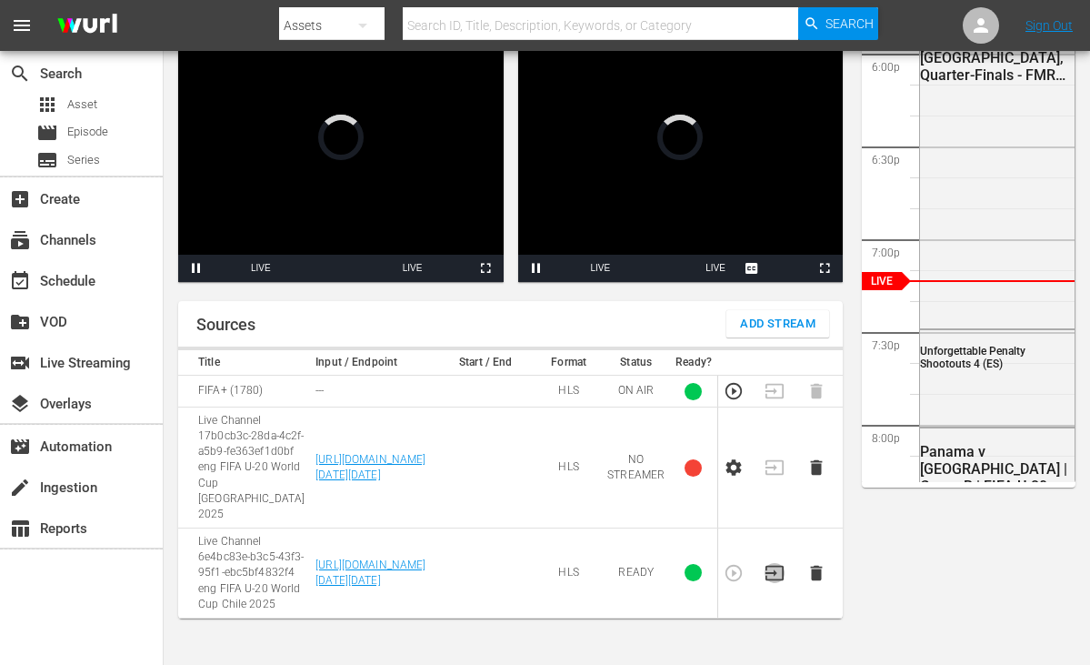
click at [771, 569] on icon "button" at bounding box center [775, 573] width 20 height 20
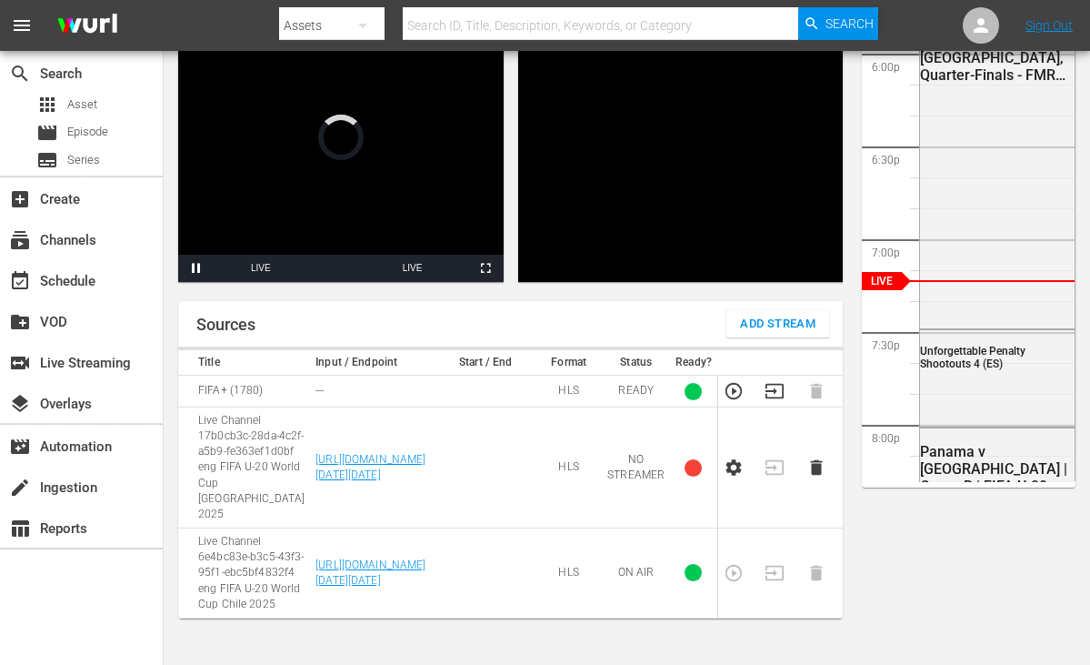
scroll to position [358, 0]
